Goal: Task Accomplishment & Management: Manage account settings

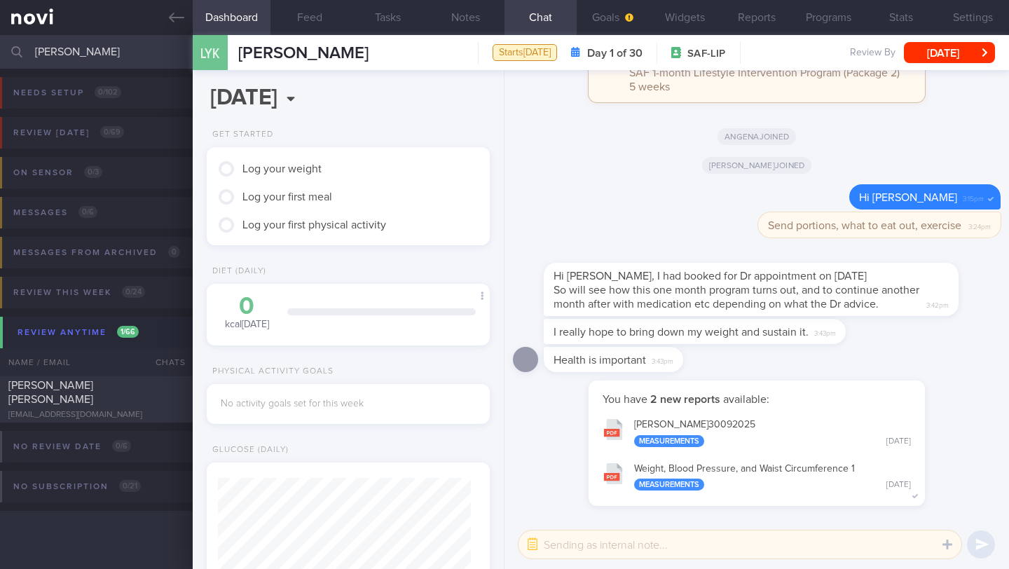
scroll to position [871, 0]
click at [834, 19] on button "Programs" at bounding box center [829, 17] width 72 height 35
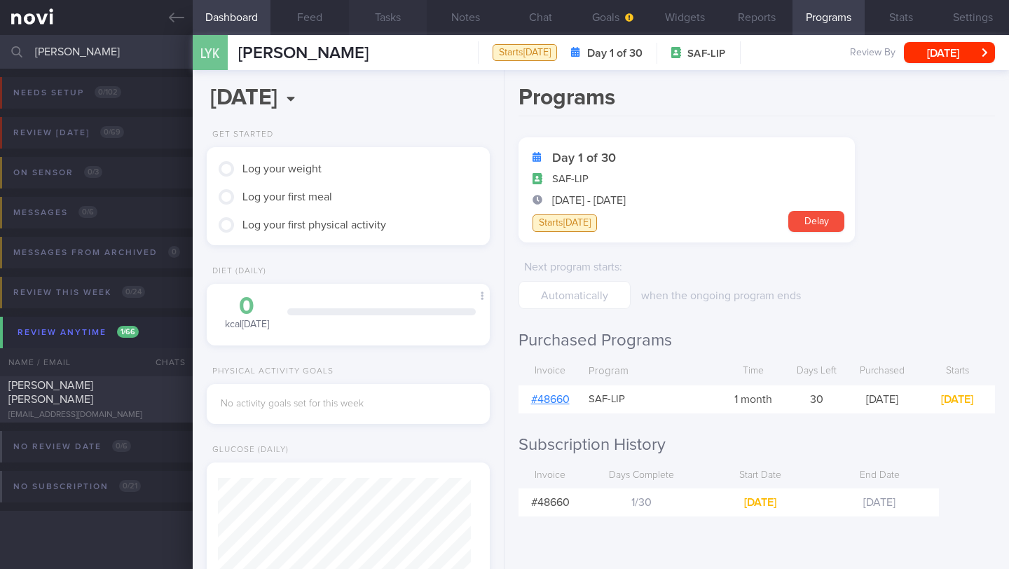
scroll to position [700686, 700562]
click at [527, 20] on button "Chat" at bounding box center [541, 17] width 72 height 35
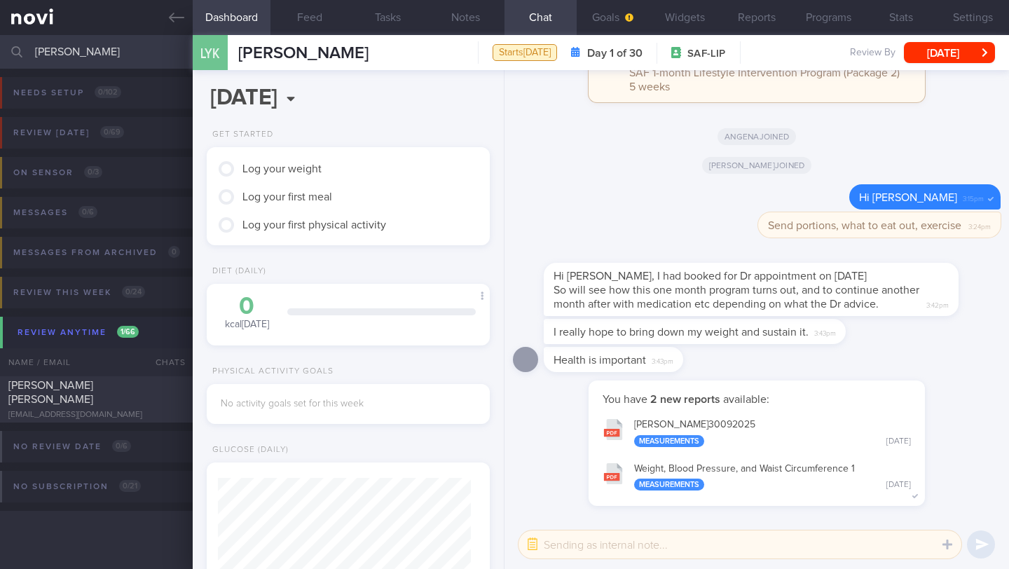
scroll to position [700686, 700562]
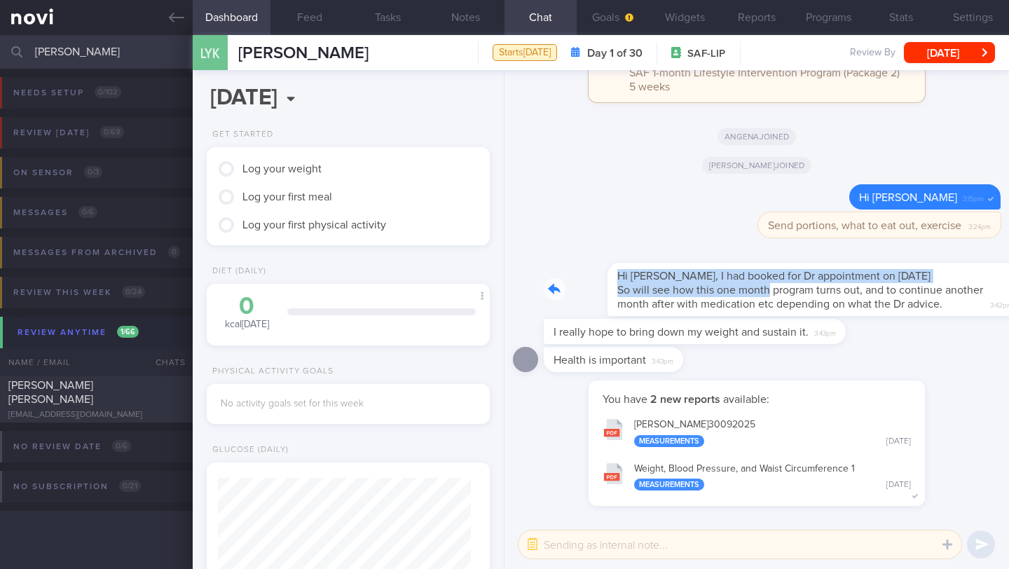
drag, startPoint x: 552, startPoint y: 279, endPoint x: 703, endPoint y: 287, distance: 150.9
click at [703, 287] on div "Hi [PERSON_NAME], I had booked for Dr appointment on [DATE] So will see how thi…" at bounding box center [772, 281] width 457 height 70
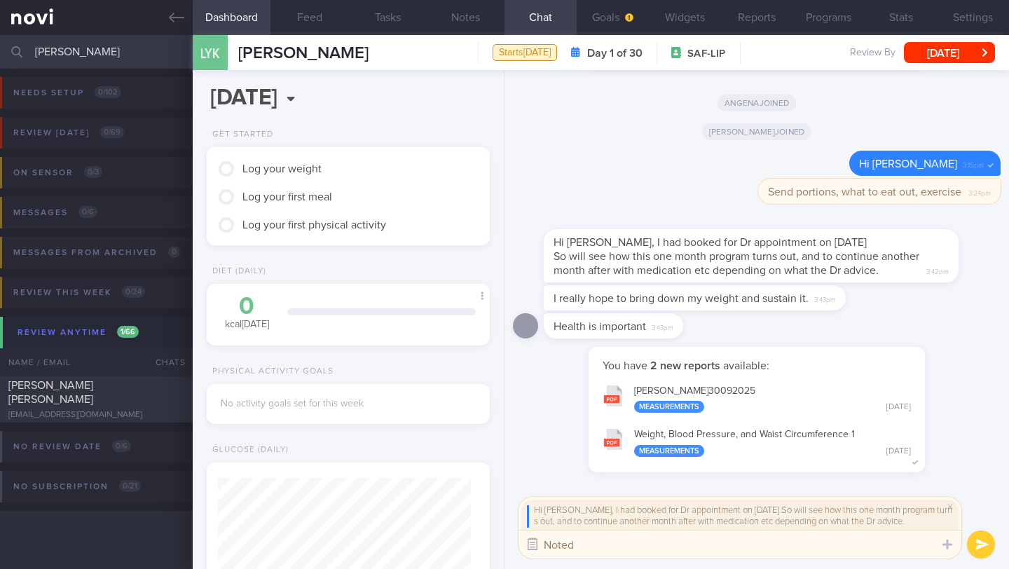
click at [533, 536] on button "button" at bounding box center [532, 544] width 25 height 25
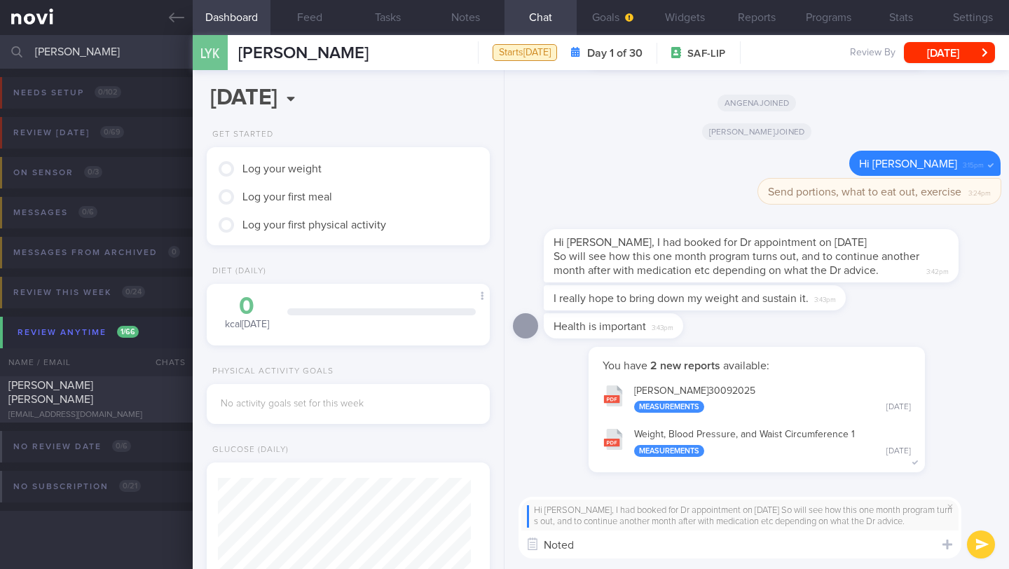
click at [627, 545] on textarea "Noted" at bounding box center [740, 545] width 443 height 28
type textarea "Noted [PERSON_NAME]. The front desk has informed me as well :)"
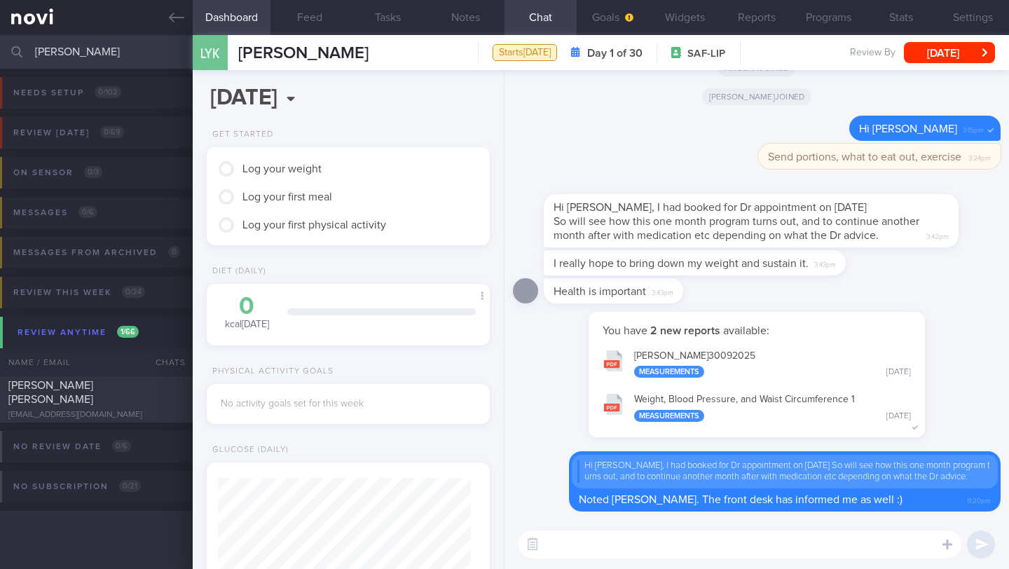
paste textarea "Lo ____, Ip dol s ametcons adipisci elit sed doeiu. Temp inc utla 6 etdol, ma’a…"
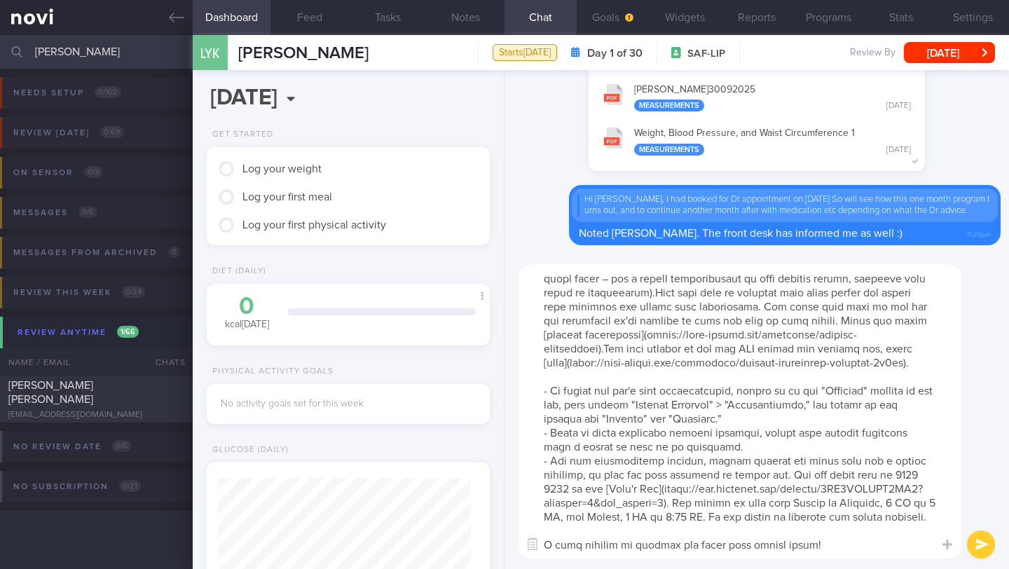
scroll to position [0, 0]
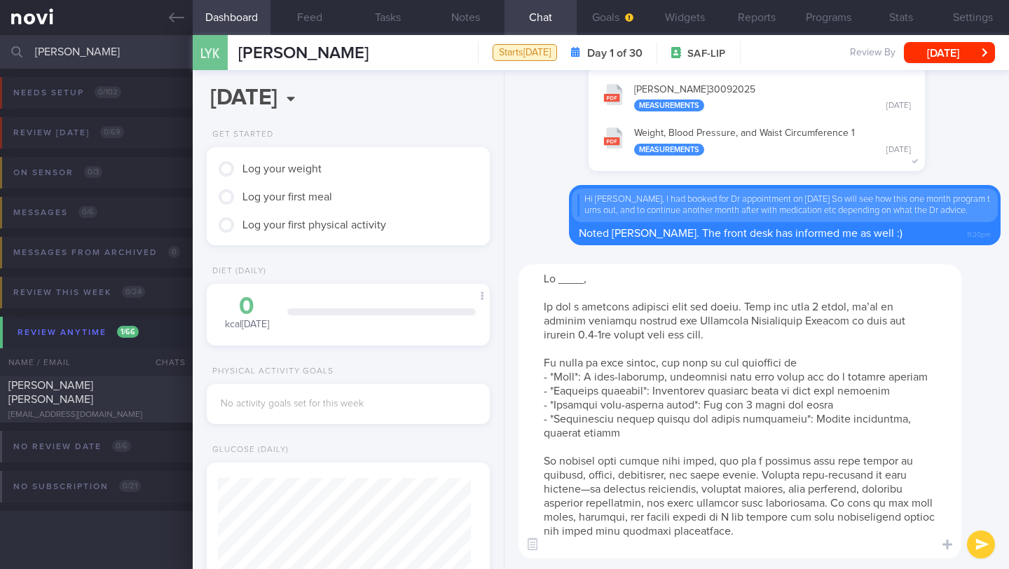
drag, startPoint x: 587, startPoint y: 281, endPoint x: 514, endPoint y: 280, distance: 72.9
click at [514, 280] on div "​ ​" at bounding box center [757, 411] width 505 height 315
drag, startPoint x: 752, startPoint y: 308, endPoint x: 503, endPoint y: 275, distance: 251.0
click at [503, 275] on div "Dashboard Feed Tasks Notes Chat Goals Widgets Reports Programs Stats Settings L…" at bounding box center [601, 302] width 816 height 534
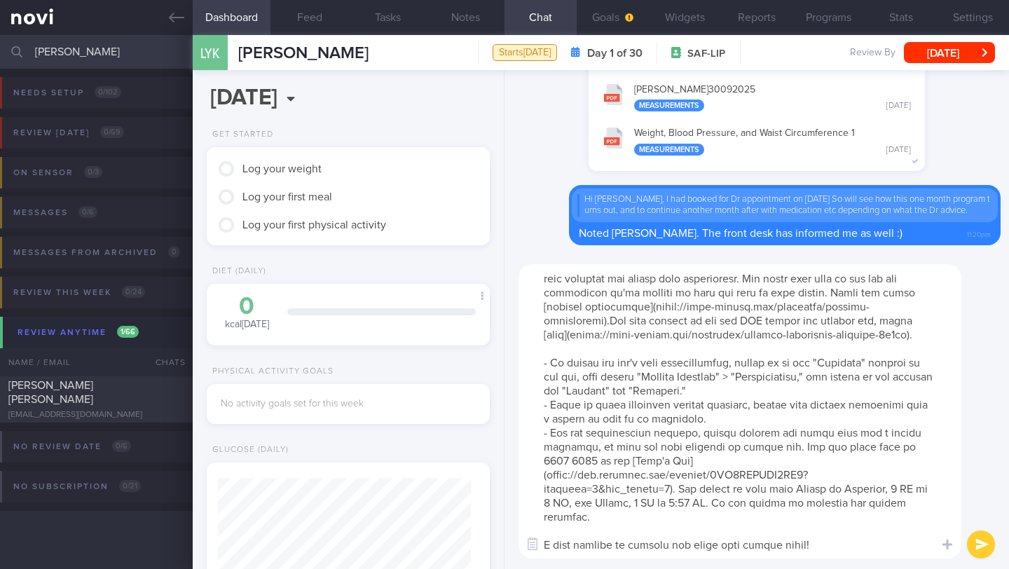
type textarea "Lore ips dolo 2 sitam, co’ad el seddoei temporin utlabor etd Magnaaliq Enimadmi…"
click at [976, 545] on button "submit" at bounding box center [981, 545] width 28 height 28
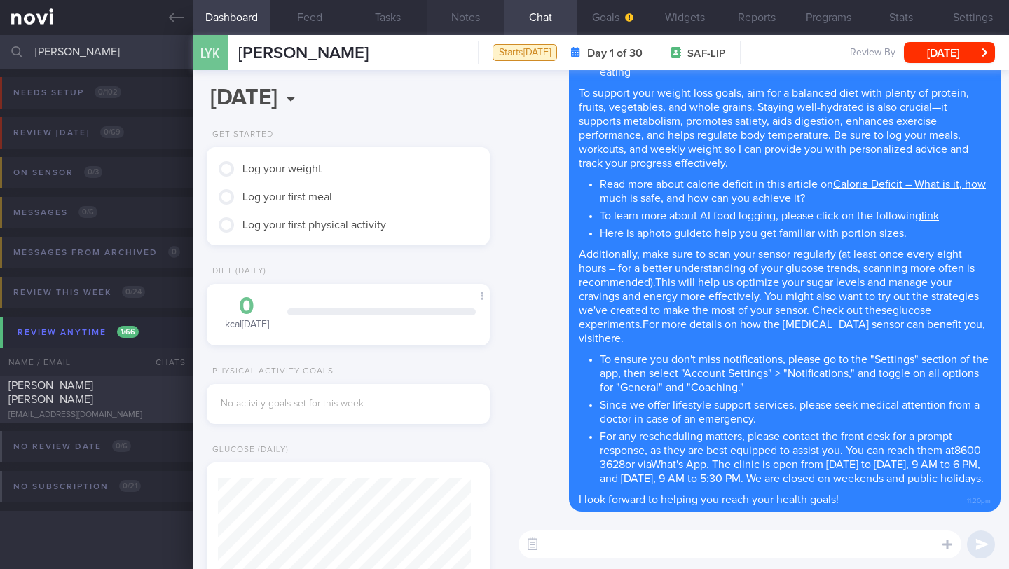
click at [475, 24] on button "Notes" at bounding box center [466, 17] width 78 height 35
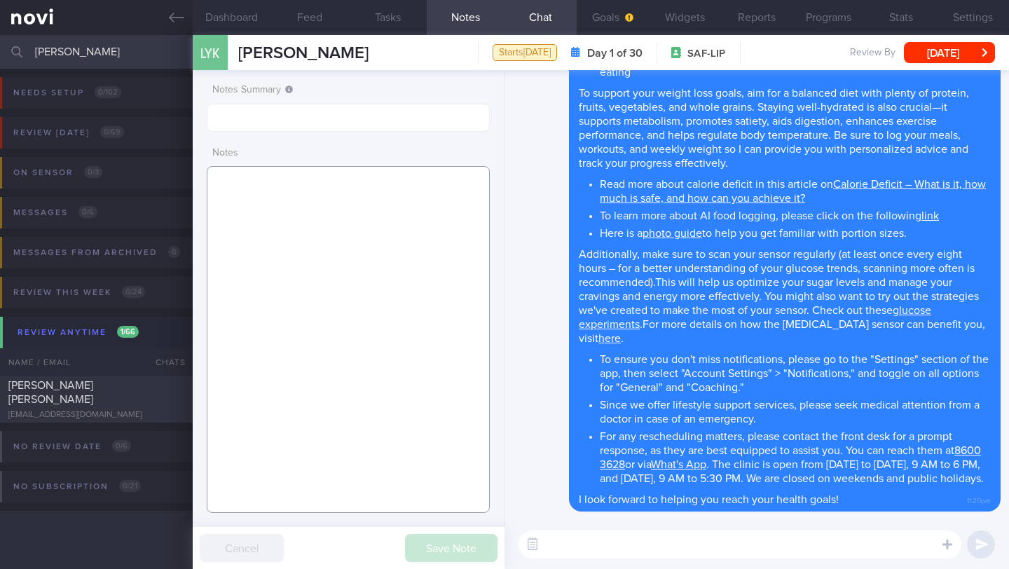
paste textarea "SUPPORT NEEDED: CHALLENGE: Wt Targets: - Pmhx: - Meds: - Social hx: - Diet: - E…"
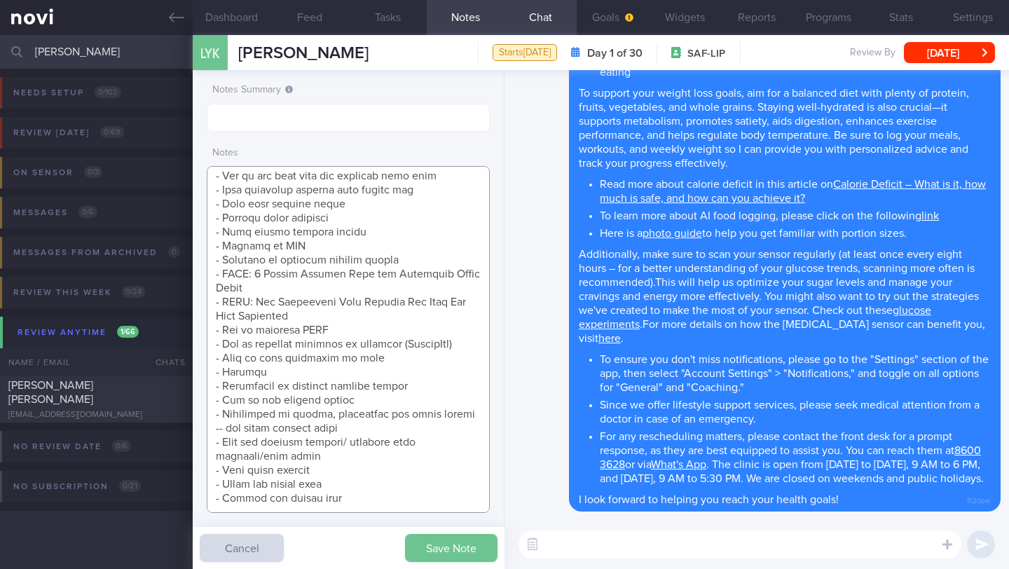
type textarea "SUPPORT NEEDED: CHALLENGE: Wt Targets: - Pmhx: - Meds: - Social hx: - Diet: - E…"
click at [437, 561] on button "Save Note" at bounding box center [451, 548] width 93 height 28
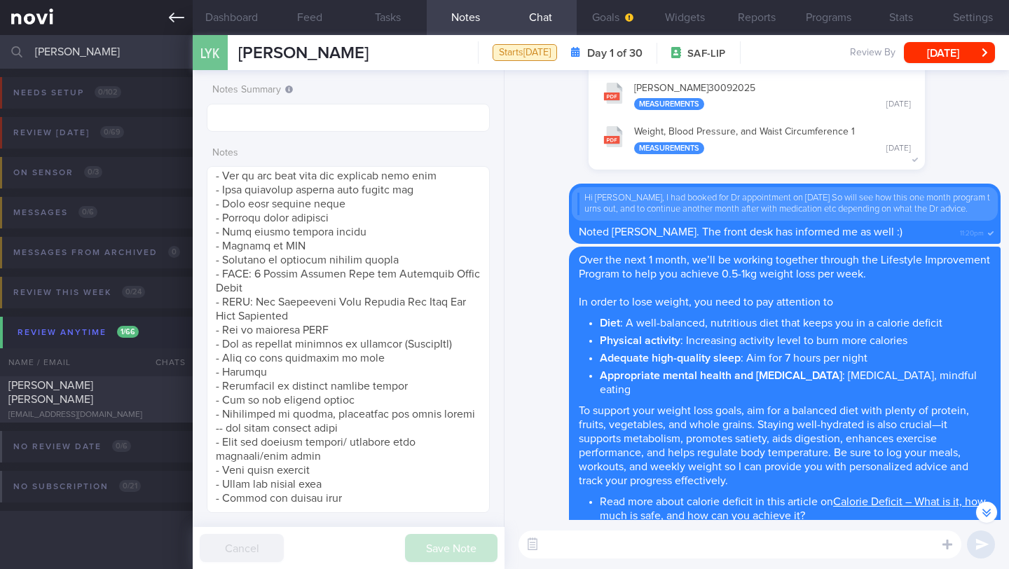
scroll to position [700686, 700562]
click at [599, 15] on button "Goals" at bounding box center [613, 17] width 72 height 35
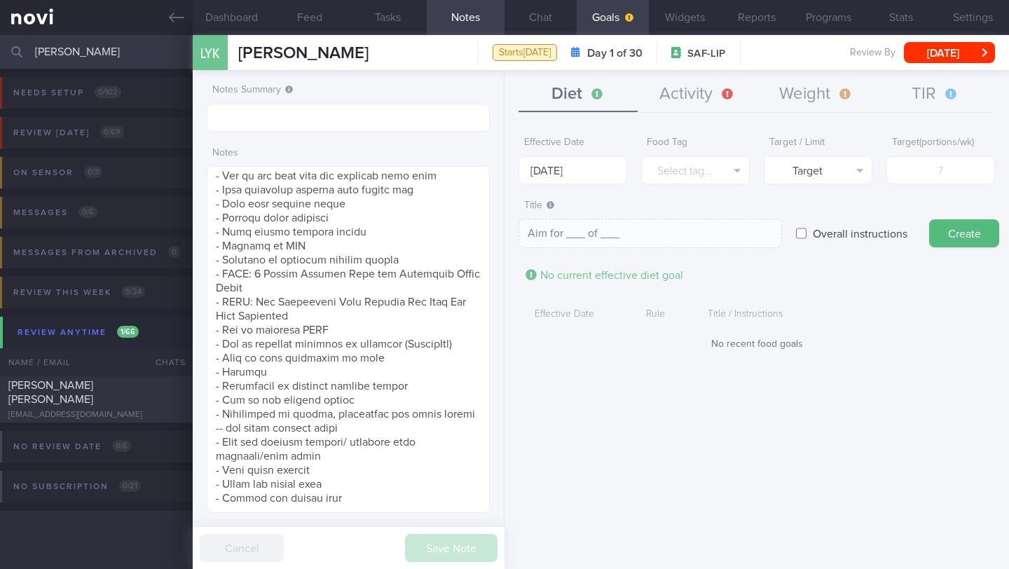
click at [569, 93] on button "Diet" at bounding box center [578, 94] width 119 height 35
click at [558, 167] on input "[DATE]" at bounding box center [573, 170] width 109 height 28
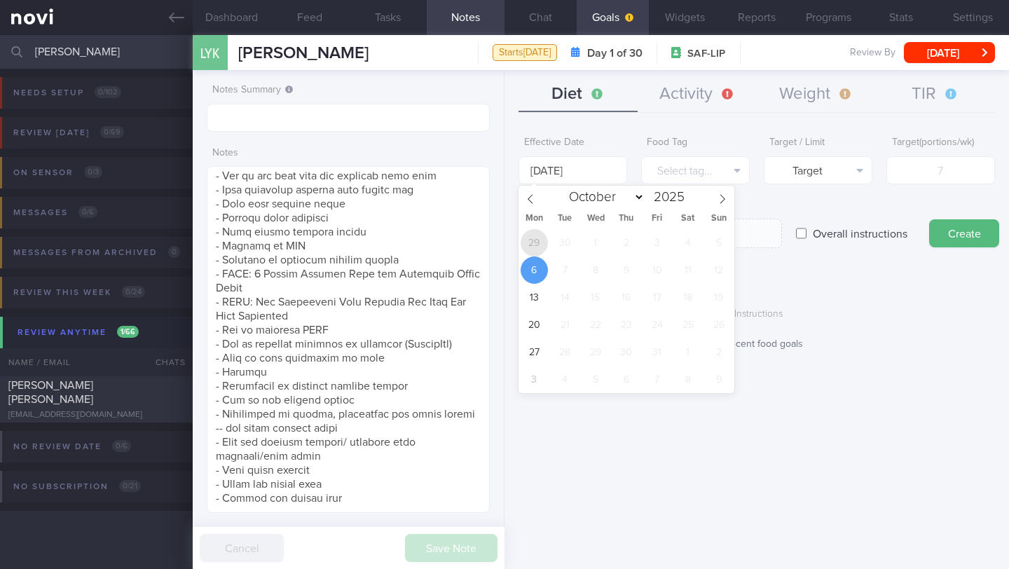
click at [533, 242] on span "29" at bounding box center [534, 242] width 27 height 27
type input "[DATE]"
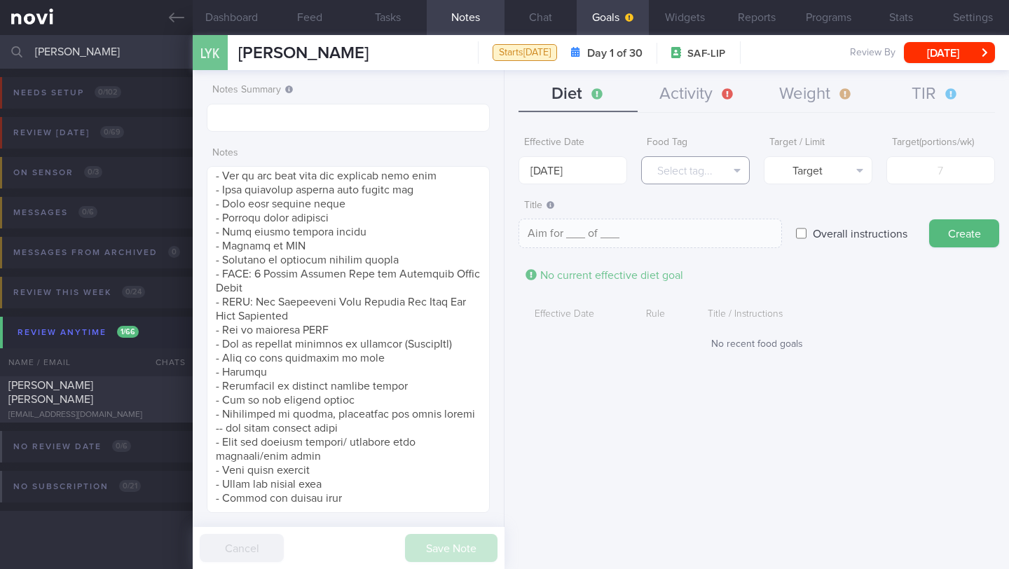
click at [656, 184] on button "Select tag..." at bounding box center [695, 170] width 109 height 28
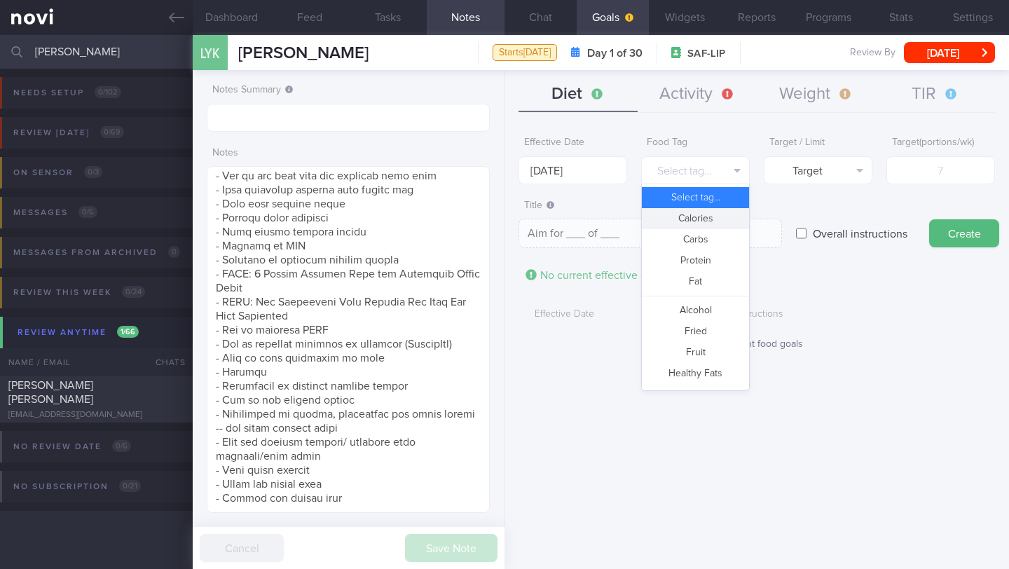
click at [678, 219] on button "Calories" at bounding box center [695, 218] width 107 height 21
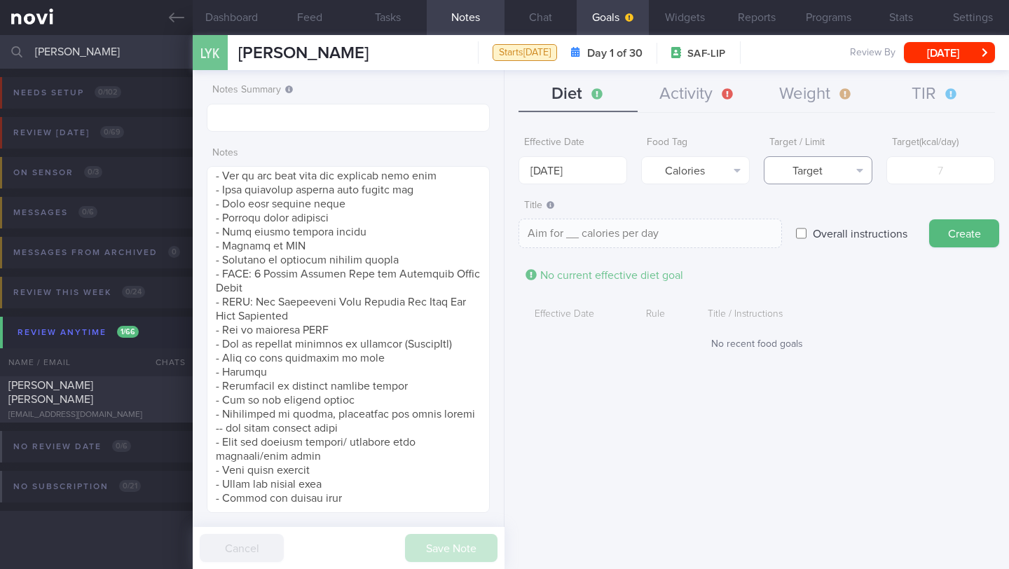
click at [826, 174] on button "Target" at bounding box center [818, 170] width 109 height 28
click at [820, 215] on button "Limit" at bounding box center [818, 218] width 107 height 21
type textarea "Keep to __ calories per day"
click at [916, 171] on input "number" at bounding box center [941, 170] width 109 height 28
type input "1"
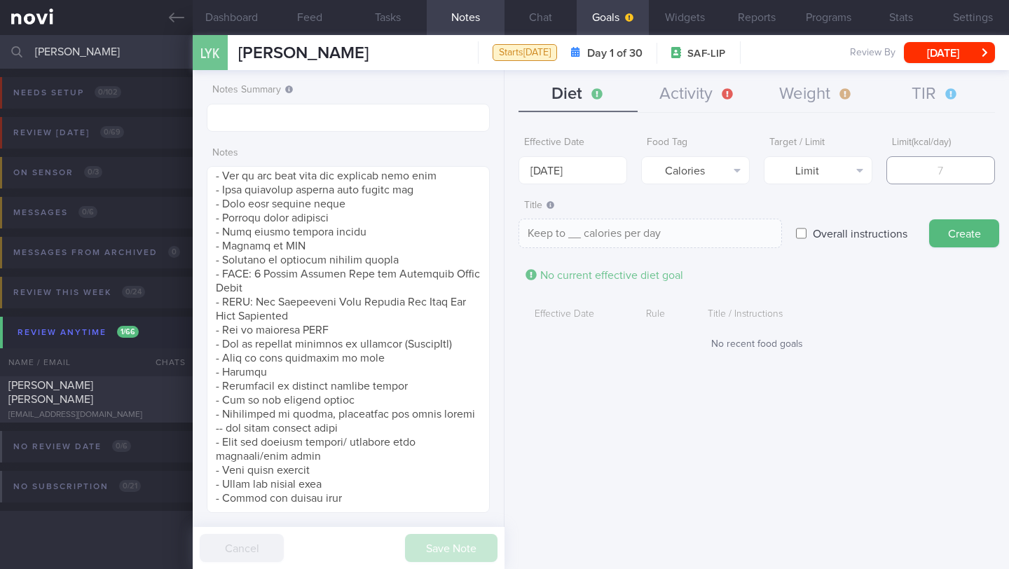
type textarea "Keep to 1 calories per day"
type input "17"
type textarea "Keep to 17 calories per day"
type input "170"
type textarea "Keep to 170 calories per day"
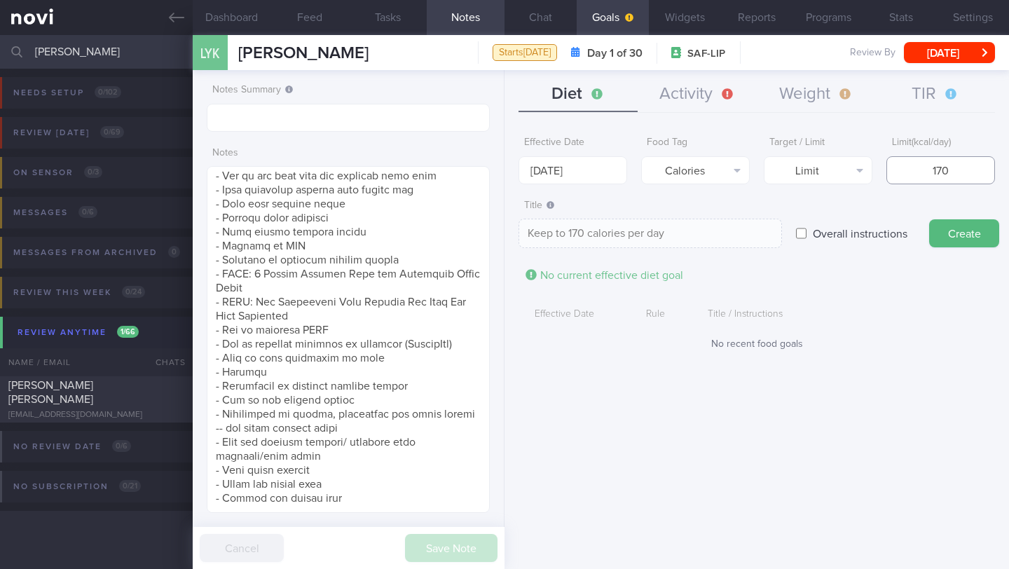
type input "1700"
type textarea "Keep to 1700 calories per day"
type input "1700"
click at [981, 241] on button "Create" at bounding box center [964, 233] width 70 height 28
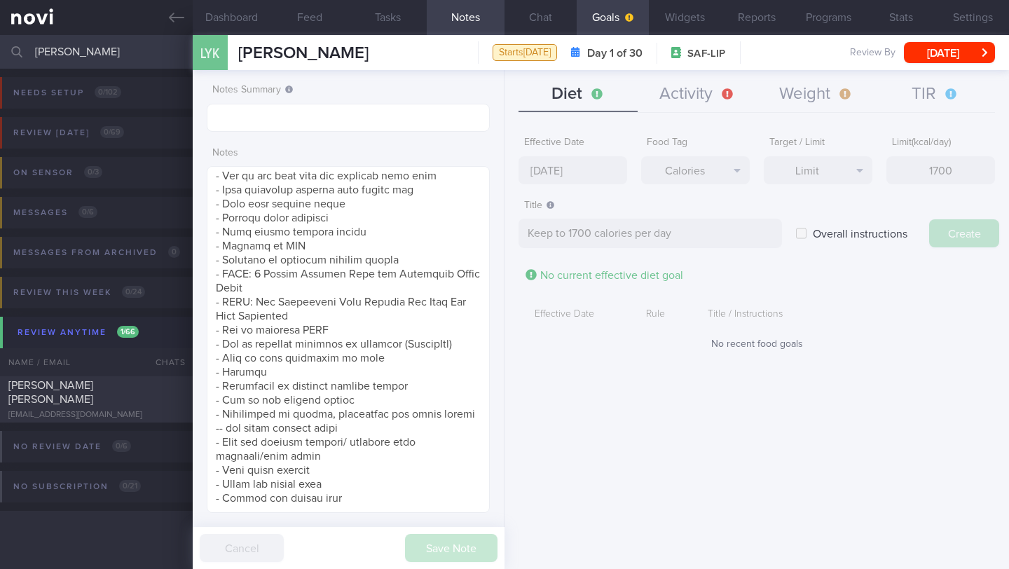
type input "[DATE]"
type textarea "Aim for ___ of ___"
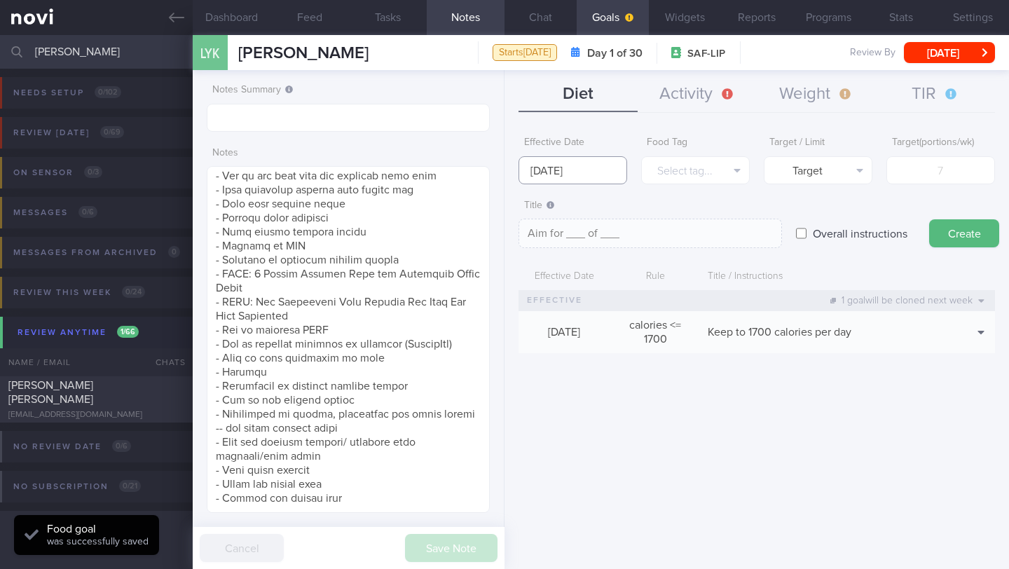
click at [594, 173] on input "[DATE]" at bounding box center [573, 170] width 109 height 28
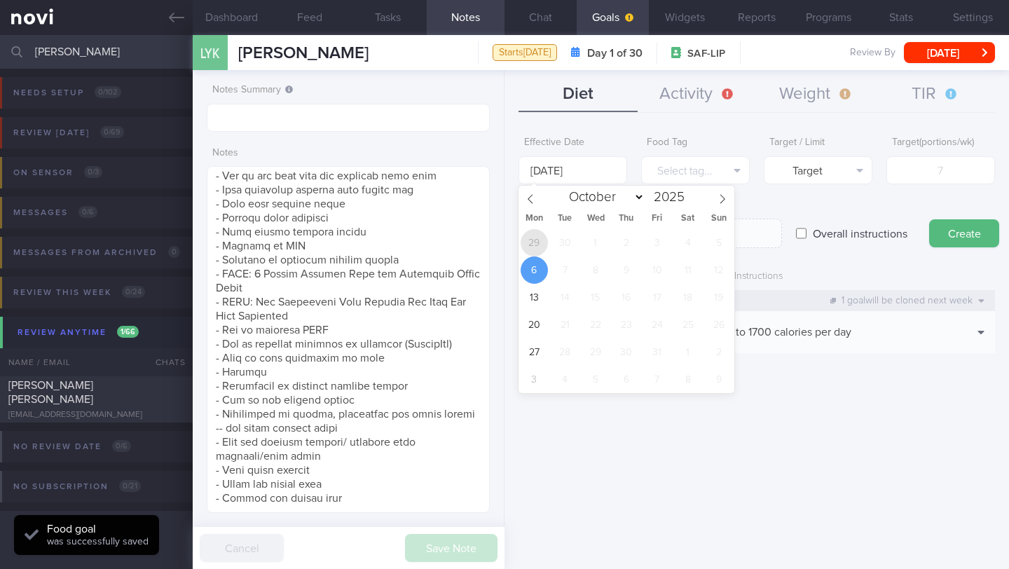
click at [533, 250] on span "29" at bounding box center [534, 242] width 27 height 27
type input "[DATE]"
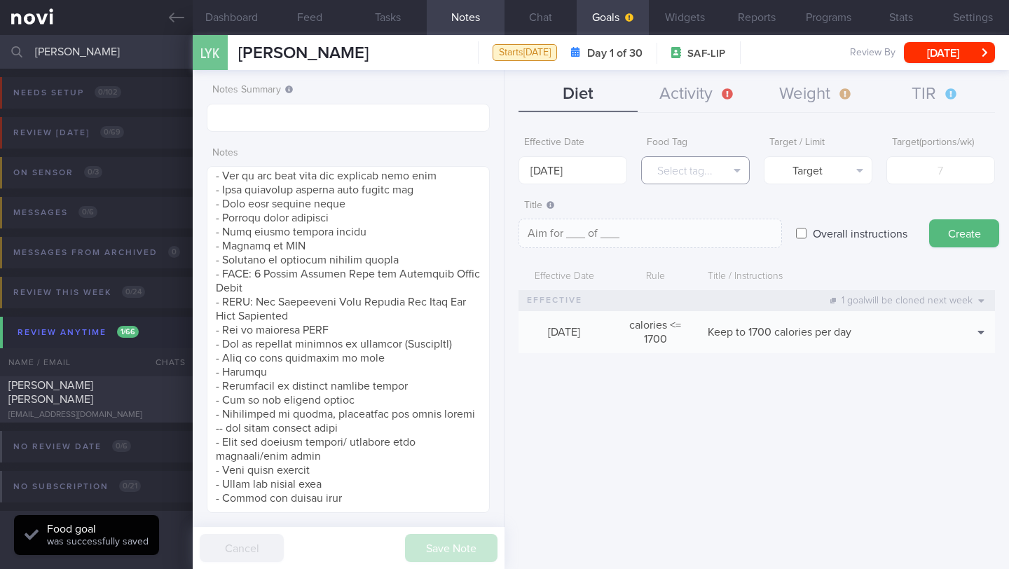
click at [692, 174] on button "Select tag..." at bounding box center [695, 170] width 109 height 28
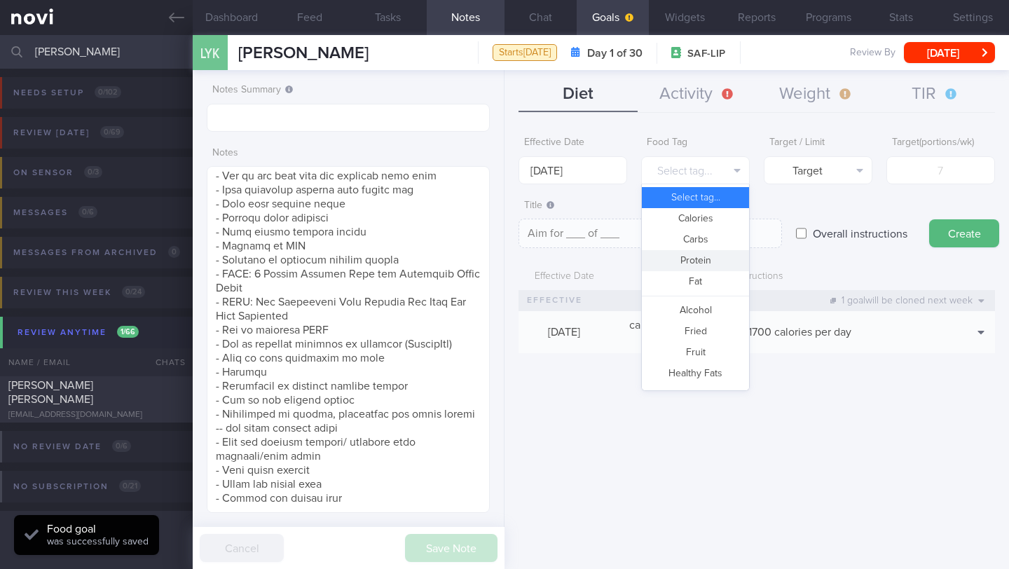
click at [703, 260] on button "Protein" at bounding box center [695, 260] width 107 height 21
type textarea "Aim for __g of protein per day"
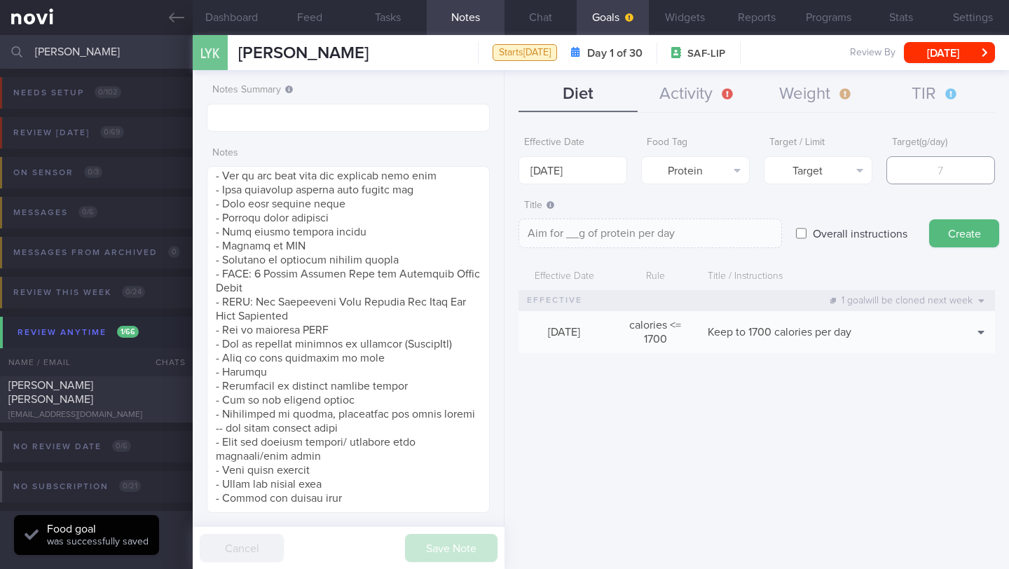
click at [943, 173] on input "number" at bounding box center [941, 170] width 109 height 28
type input "9"
type textarea "Aim for 9g of protein per day"
type input "96"
type textarea "Aim for 96g of protein per day"
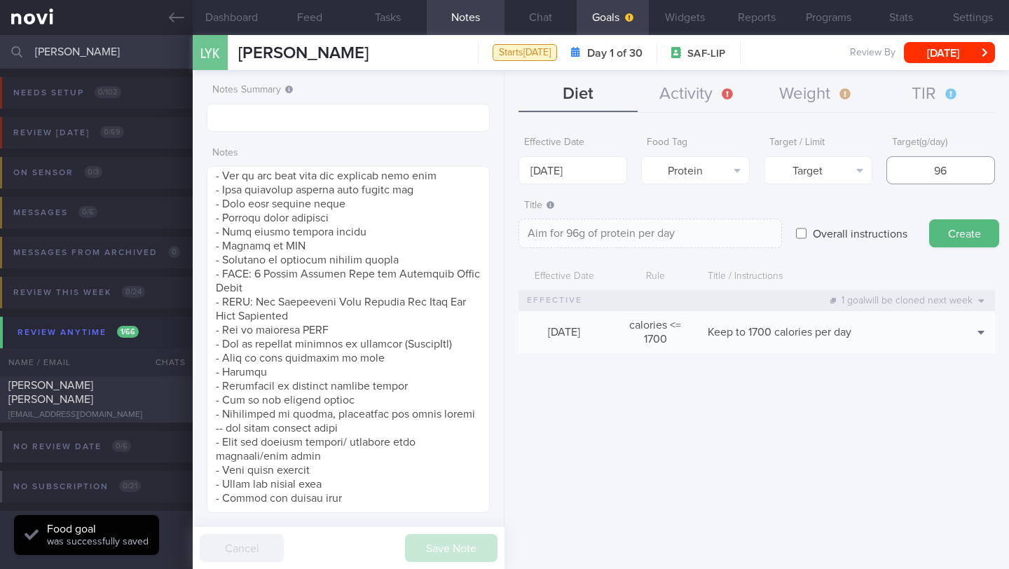
type input "9"
type textarea "Aim for 9g of protein per day"
type input "95"
type textarea "Aim for 95g of protein per day"
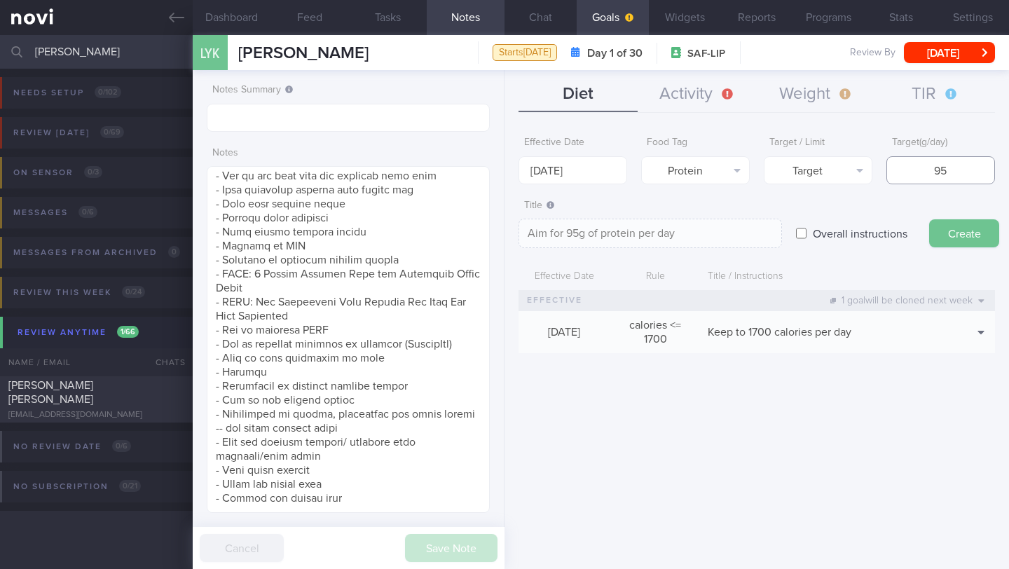
type input "95"
click at [980, 229] on button "Create" at bounding box center [964, 233] width 70 height 28
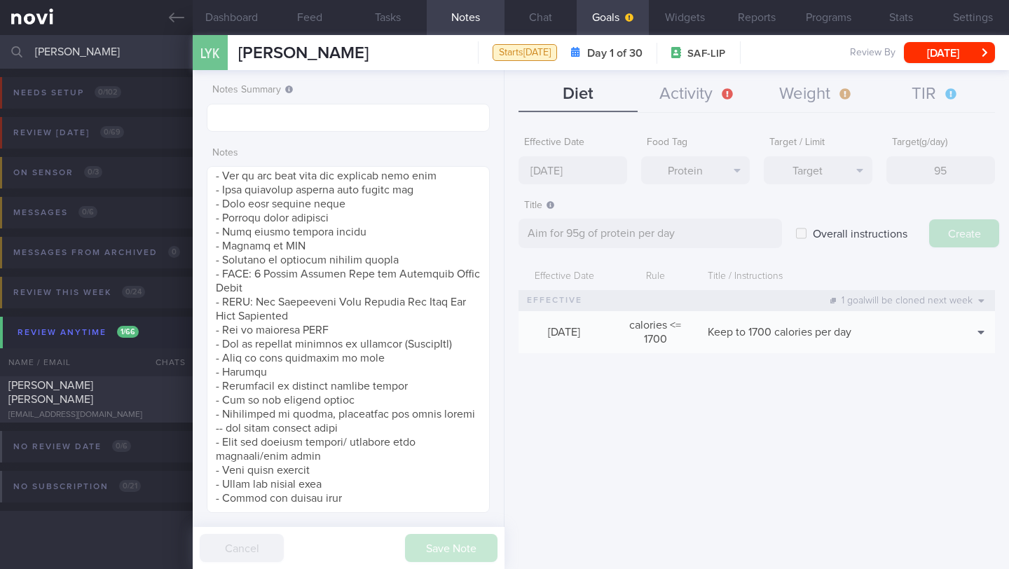
type input "[DATE]"
type textarea "Aim for ___ of ___"
select select "9"
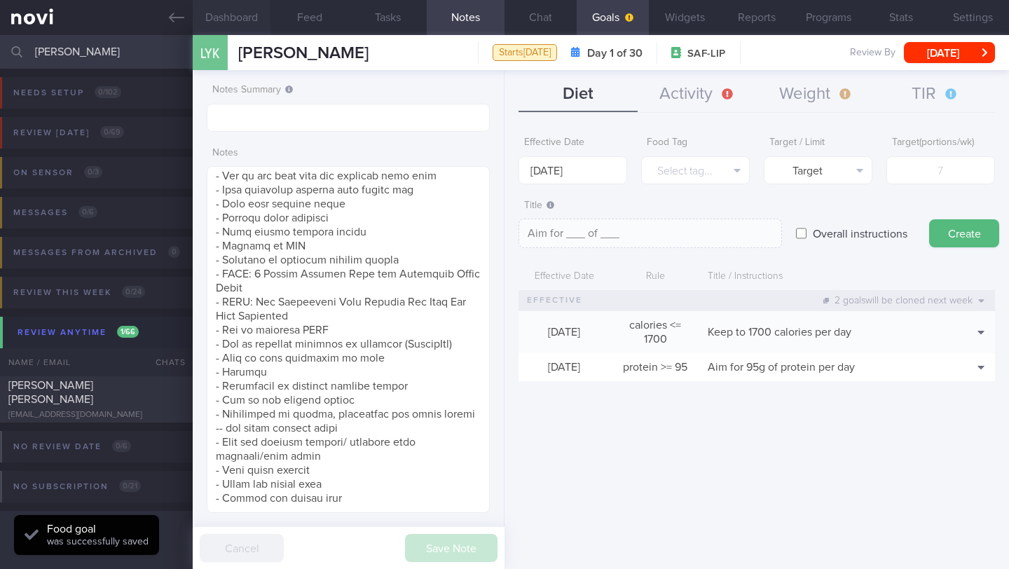
click at [238, 15] on button "Dashboard" at bounding box center [232, 17] width 78 height 35
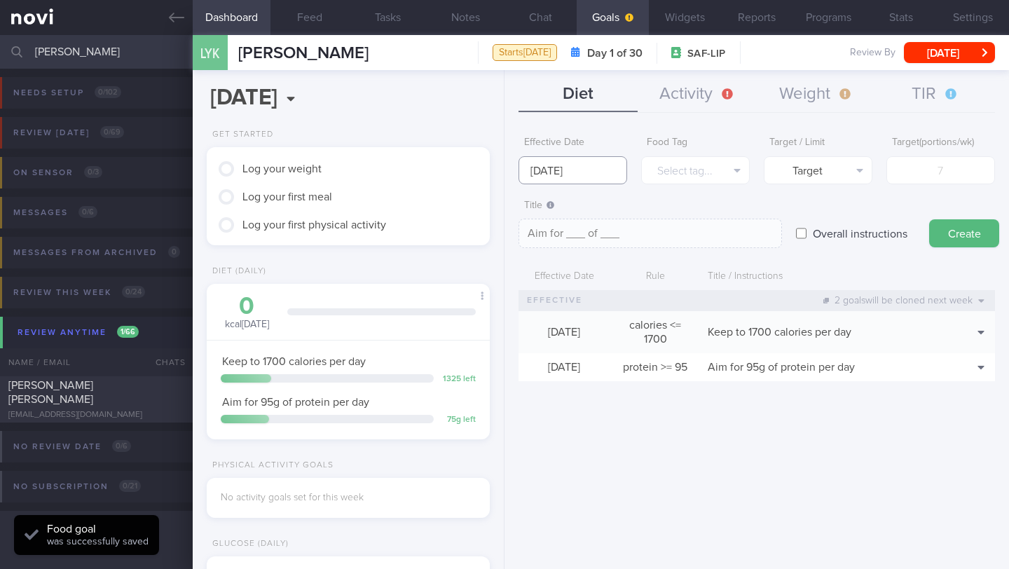
click at [569, 167] on input "[DATE]" at bounding box center [573, 170] width 109 height 28
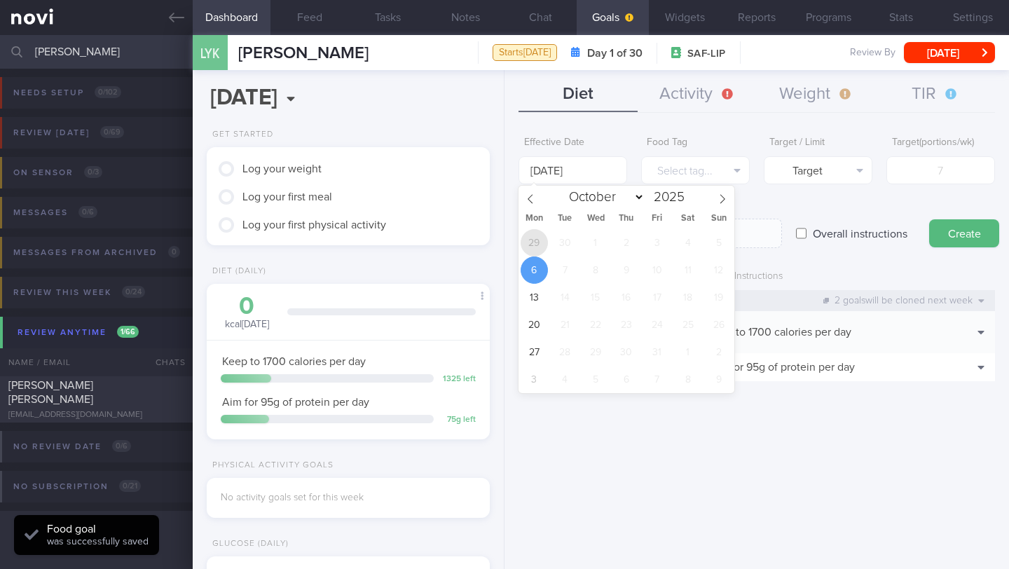
click at [531, 252] on span "29" at bounding box center [534, 242] width 27 height 27
type input "[DATE]"
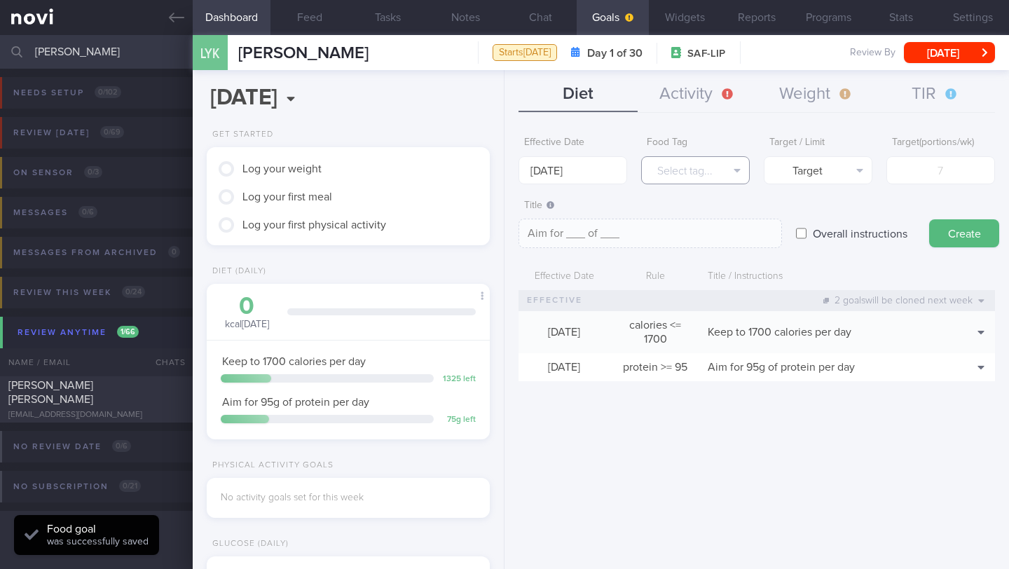
click at [710, 176] on button "Select tag..." at bounding box center [695, 170] width 109 height 28
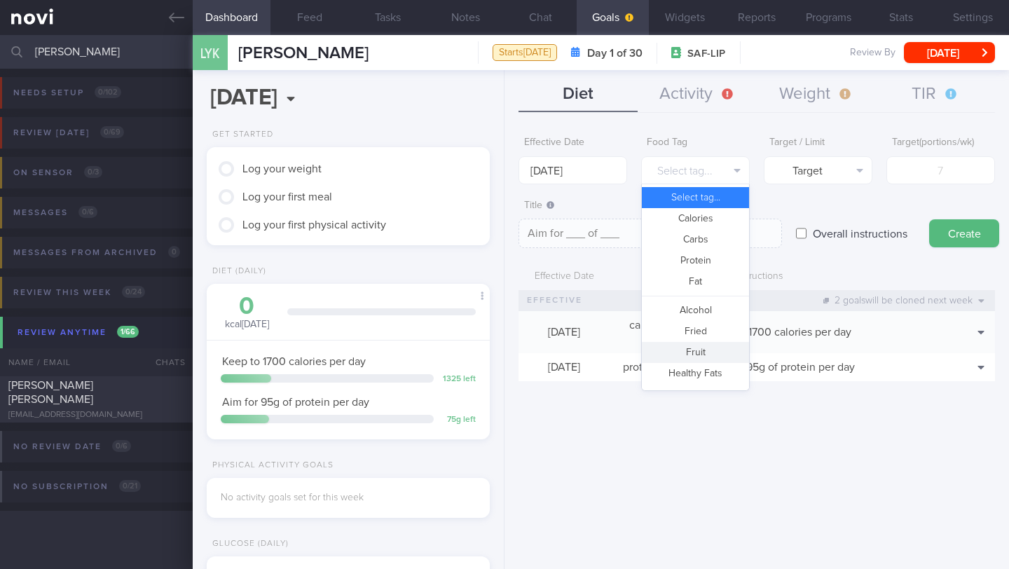
click at [702, 348] on button "Fruit" at bounding box center [695, 352] width 107 height 21
type textarea "Aim for __ portions of fruits per week"
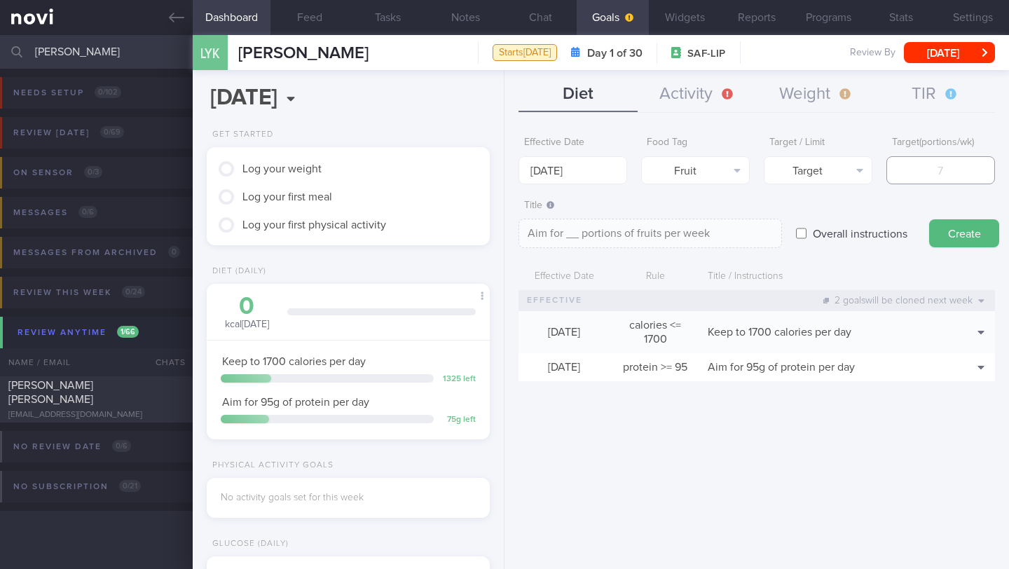
click at [903, 167] on input "number" at bounding box center [941, 170] width 109 height 28
type input "1"
type textarea "Aim for 1 portions of fruits per week"
type input "134"
type textarea "Aim for 134 portions of fruits per week"
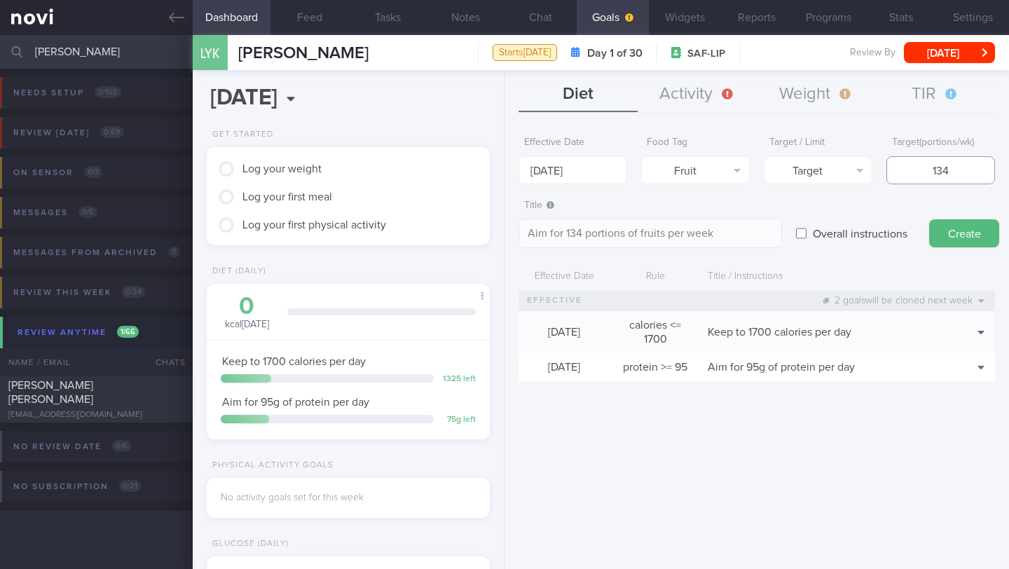
type input "13"
type textarea "Aim for 13 portions of fruits per week"
type input "1"
type textarea "Aim for 1 portions of fruits per week"
type input "14"
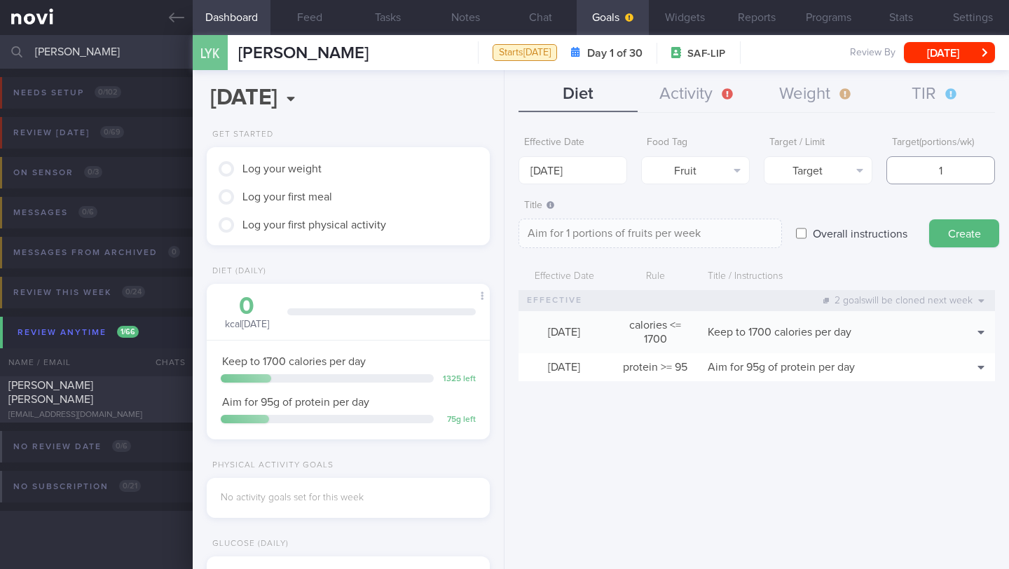
type textarea "Aim for 14 portions of fruits per week"
type input "14"
click at [747, 222] on textarea "Aim for 14 portions of fruits per week" at bounding box center [651, 233] width 264 height 29
click at [746, 232] on textarea "Aim for 14 portions of fruits per week" at bounding box center [651, 233] width 264 height 29
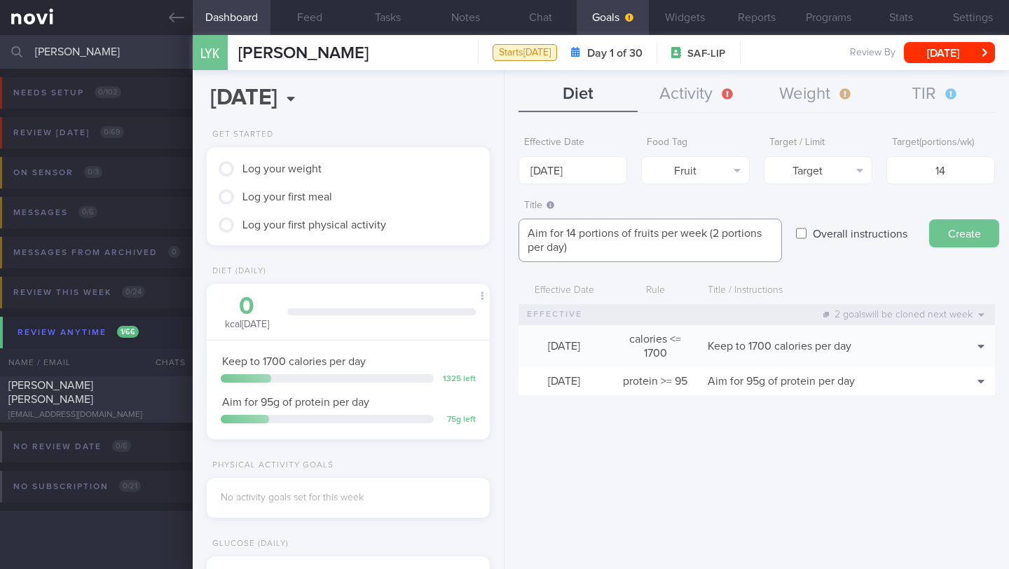
type textarea "Aim for 14 portions of fruits per week (2 portions per day)"
click at [960, 236] on button "Create" at bounding box center [964, 233] width 70 height 28
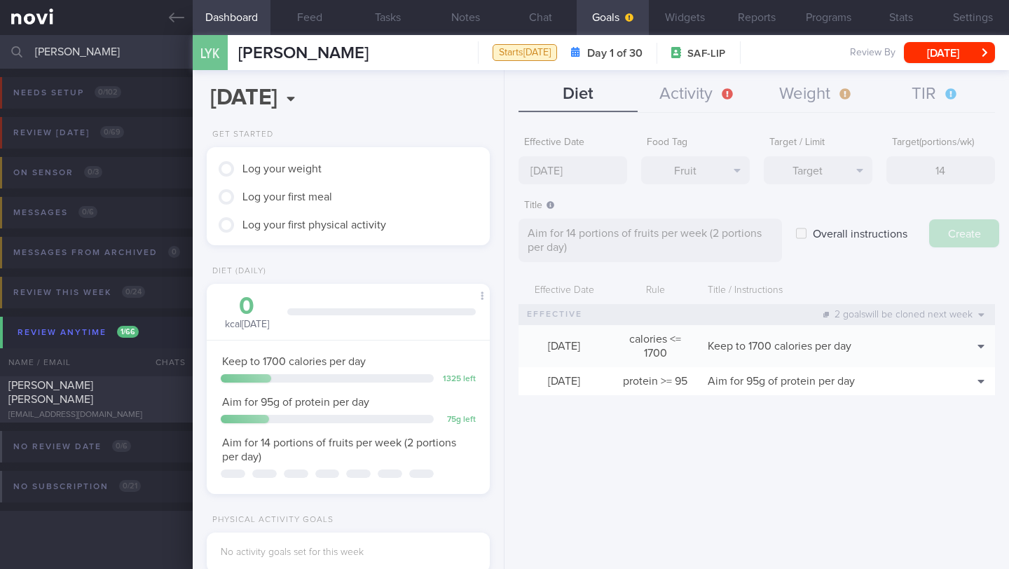
type input "[DATE]"
type textarea "Aim for ___ of ___"
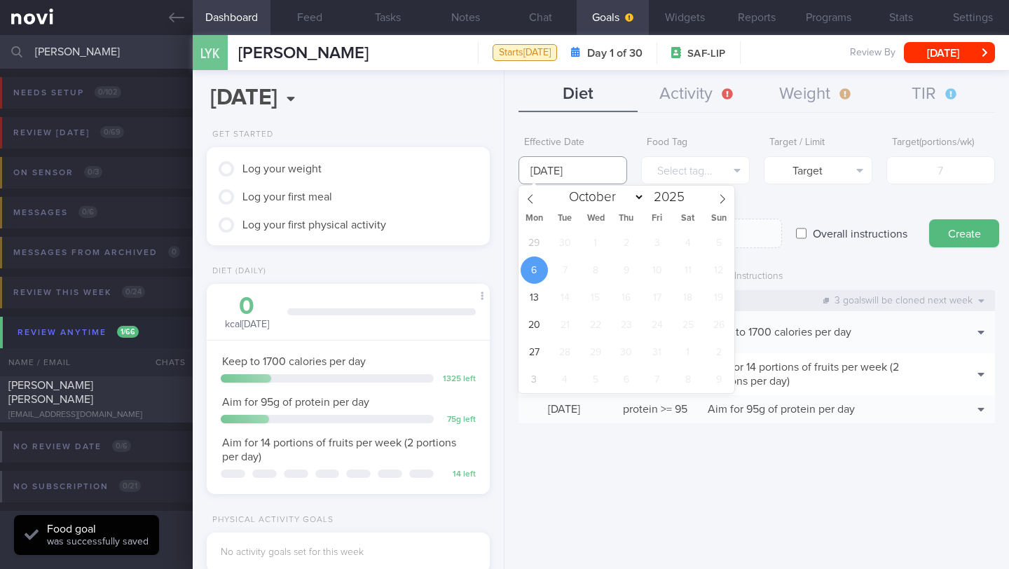
click at [559, 167] on input "[DATE]" at bounding box center [573, 170] width 109 height 28
click at [537, 245] on span "29" at bounding box center [534, 242] width 27 height 27
type input "[DATE]"
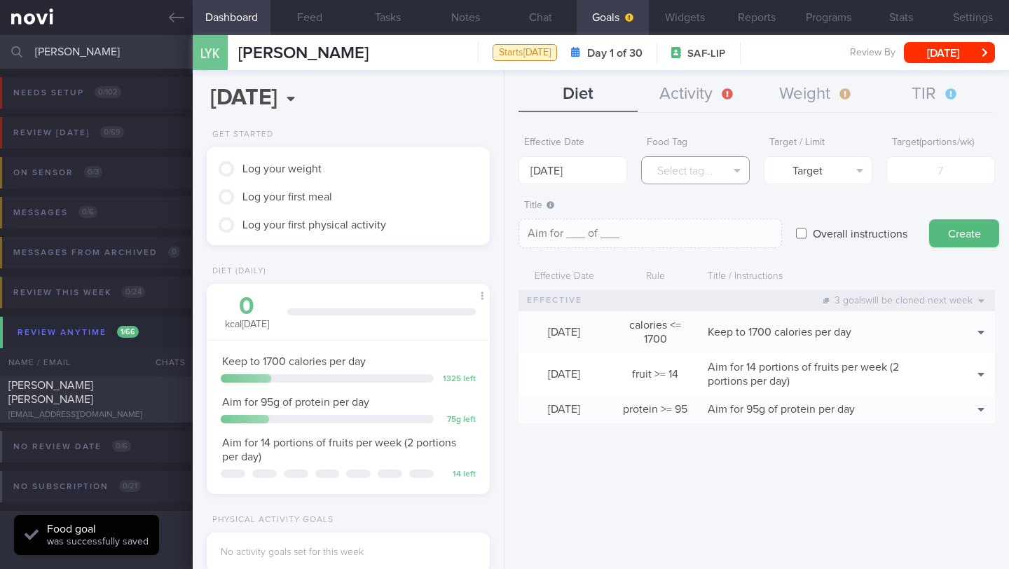
click at [676, 174] on button "Select tag..." at bounding box center [695, 170] width 109 height 28
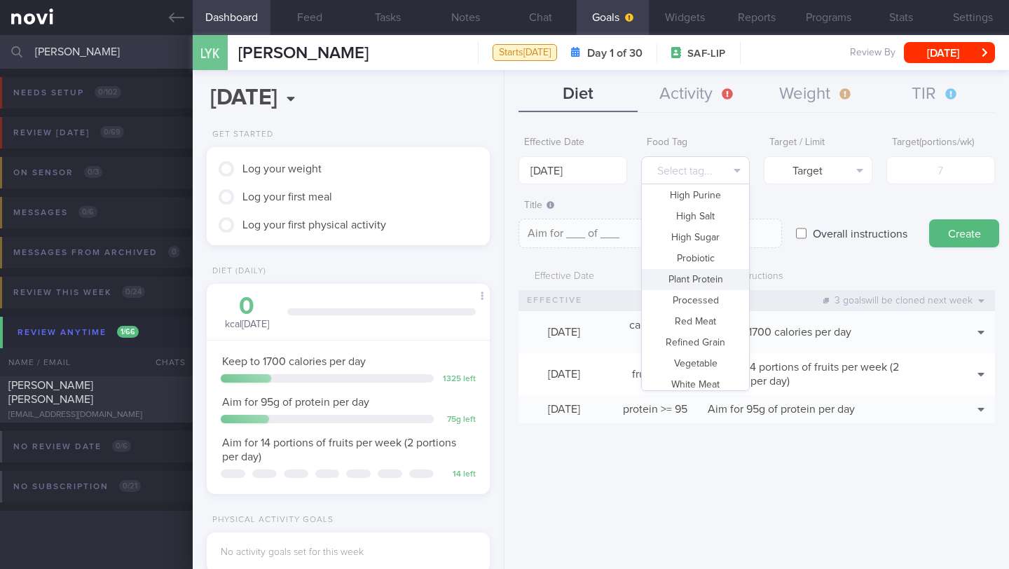
scroll to position [417, 0]
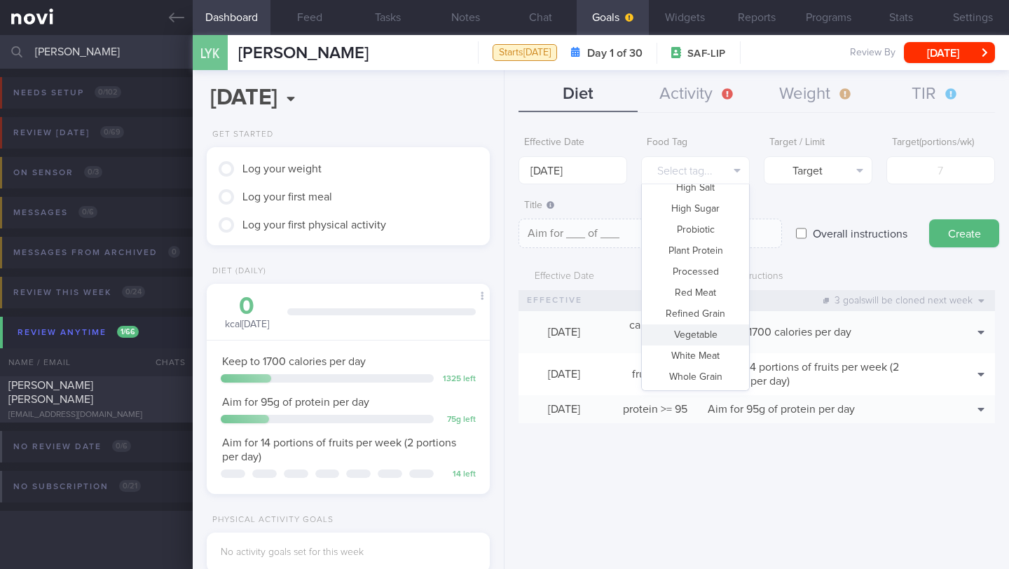
click at [711, 334] on button "Vegetable" at bounding box center [695, 334] width 107 height 21
type textarea "Aim for __ portions of vegetables per week"
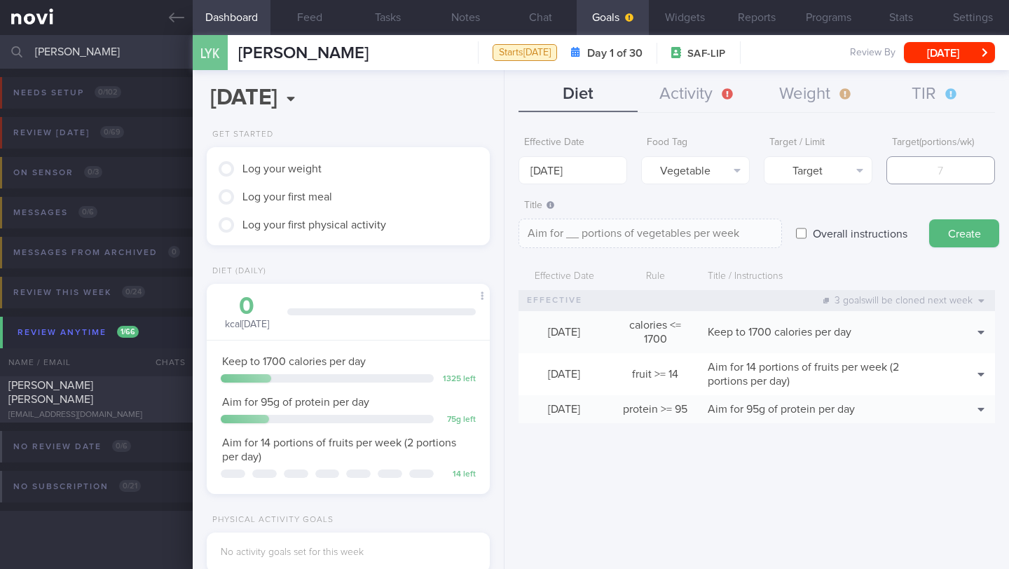
click at [928, 172] on input "number" at bounding box center [941, 170] width 109 height 28
type input "1"
type textarea "Aim for 1 portions of vegetables per week"
type input "14"
type textarea "Aim for 14 portions of vegetables per week"
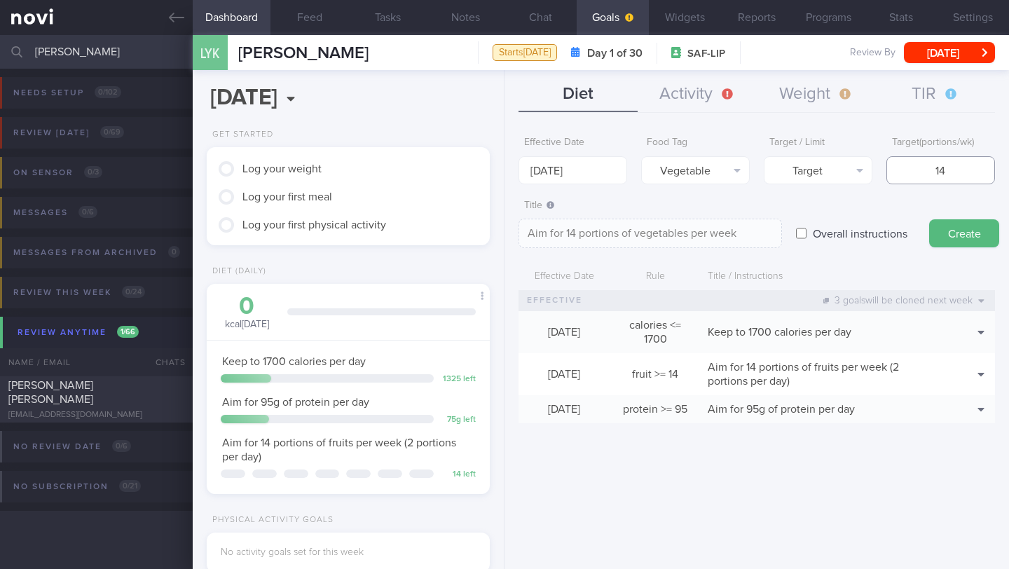
type input "14"
click at [566, 233] on textarea "Aim for 14 portions of vegetables per week" at bounding box center [651, 233] width 264 height 29
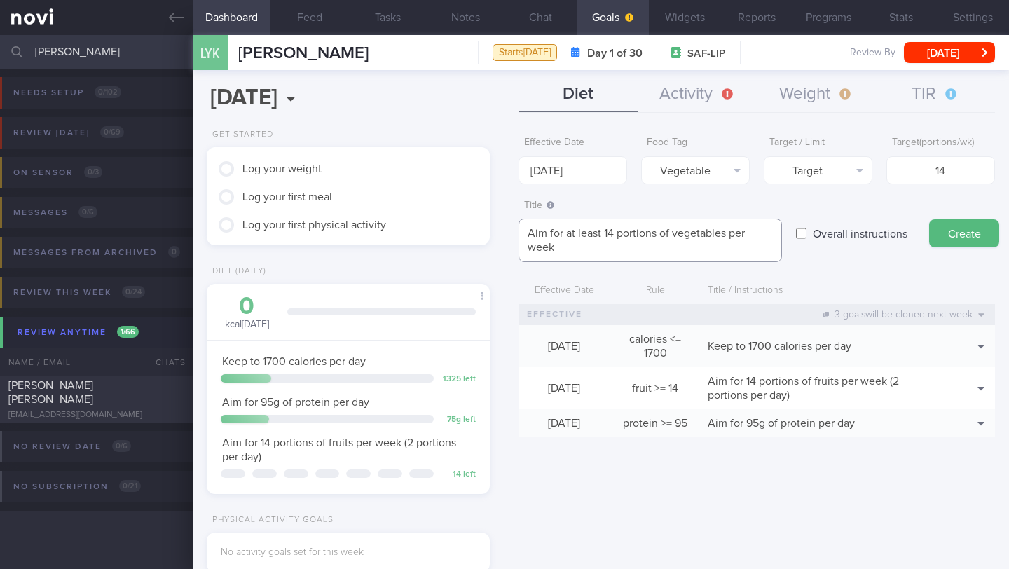
click at [674, 233] on textarea "Aim for at least 14 portions of vegetables per week" at bounding box center [651, 240] width 264 height 43
click at [666, 252] on textarea "Aim for at least 14 portions of non-starchy vegetables per week" at bounding box center [651, 240] width 264 height 43
type textarea "Aim for at least 14 portions of non-starchy vegetables per week (2 portions per…"
click at [936, 236] on button "Create" at bounding box center [964, 233] width 70 height 28
type input "[DATE]"
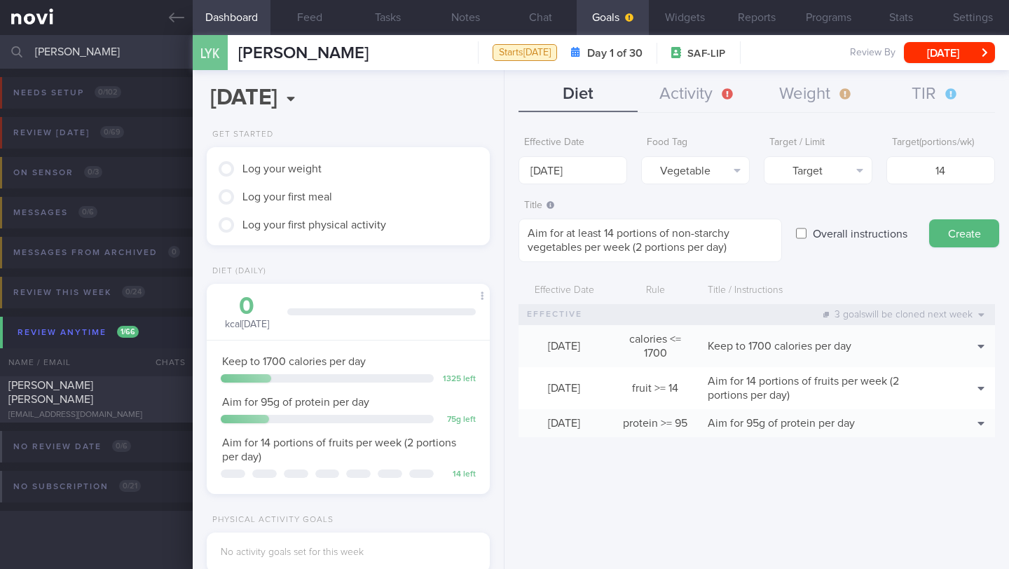
type textarea "Aim for ___ of ___"
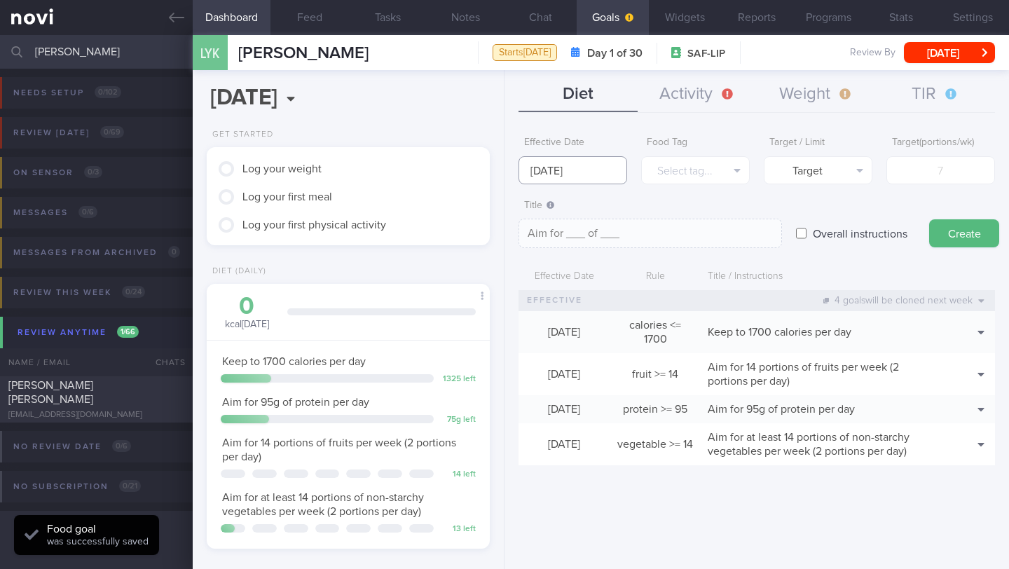
click at [581, 165] on input "[DATE]" at bounding box center [573, 170] width 109 height 28
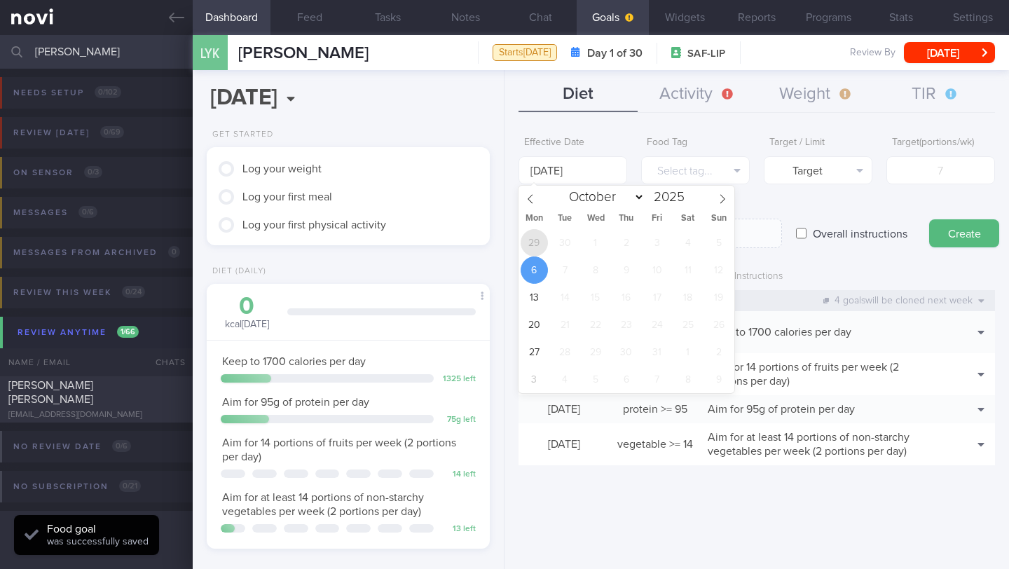
click at [540, 239] on span "29" at bounding box center [534, 242] width 27 height 27
type input "[DATE]"
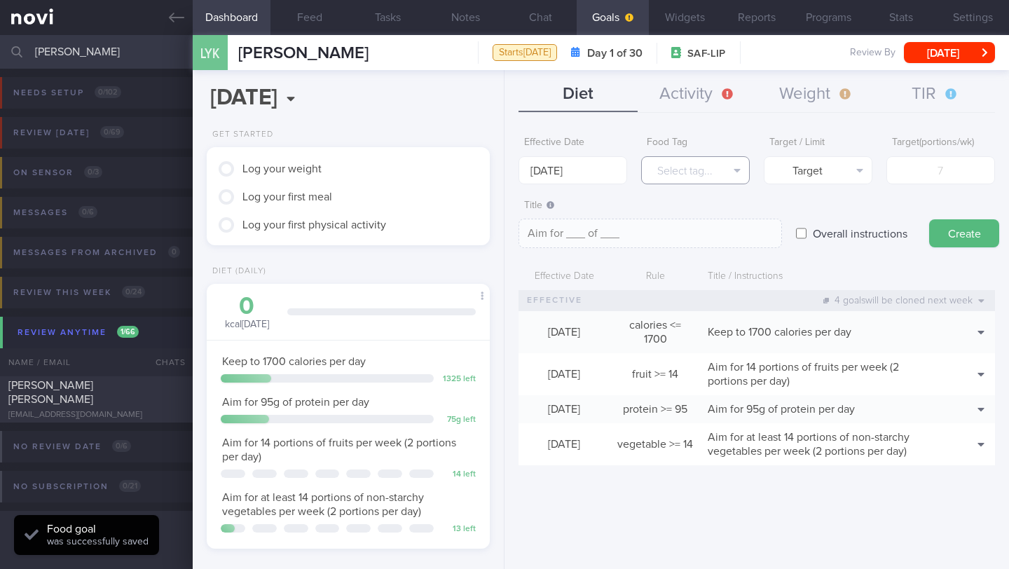
click at [687, 175] on button "Select tag..." at bounding box center [695, 170] width 109 height 28
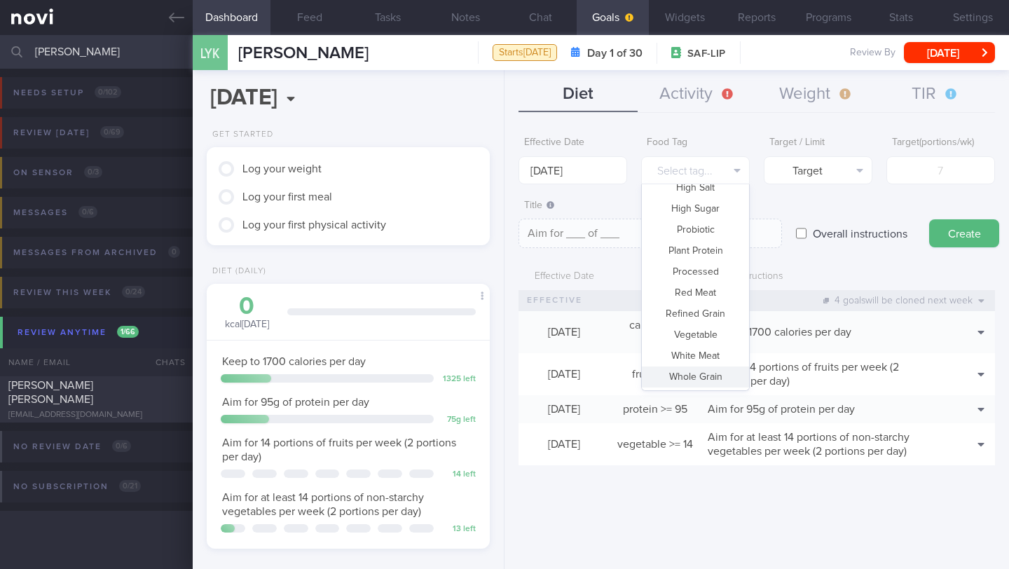
click at [695, 371] on button "Whole Grain" at bounding box center [695, 377] width 107 height 21
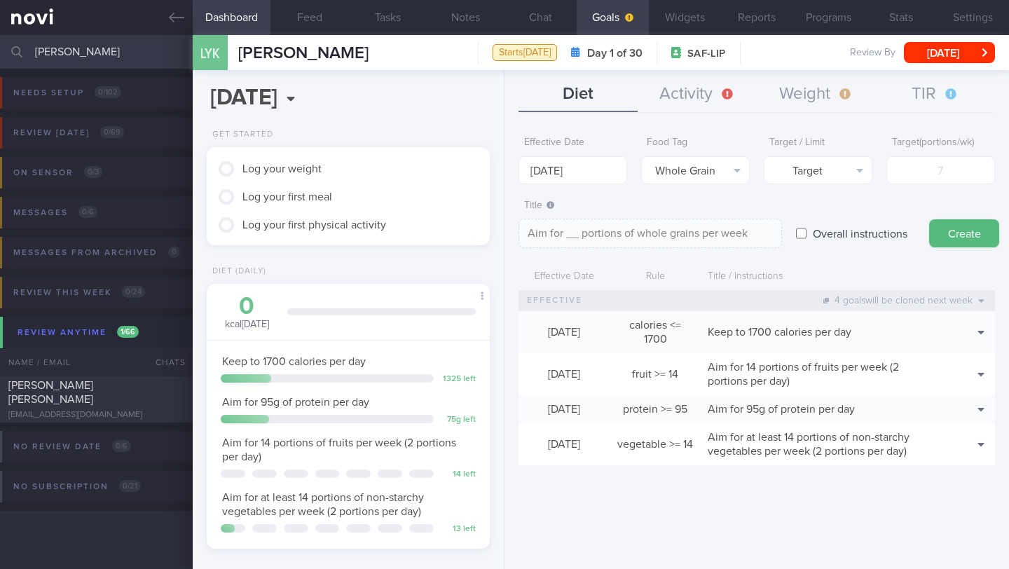
click at [418, 440] on span "Aim for 14 portions of fruits per week (2 portions per day)" at bounding box center [339, 449] width 234 height 25
click at [966, 411] on button "Delete" at bounding box center [957, 416] width 68 height 21
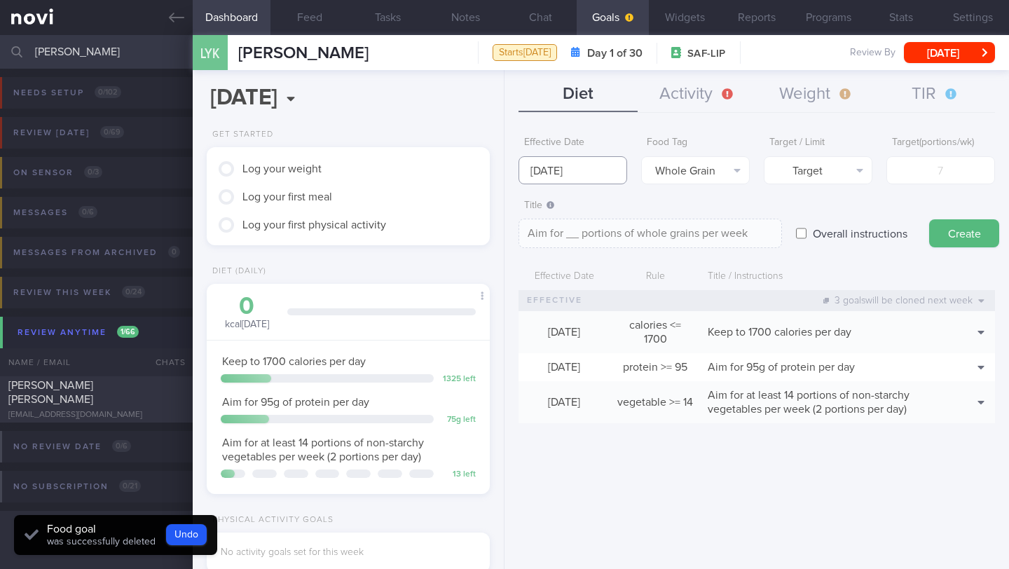
click at [585, 177] on input "[DATE]" at bounding box center [573, 170] width 109 height 28
click at [729, 174] on button "Whole Grain" at bounding box center [695, 170] width 109 height 28
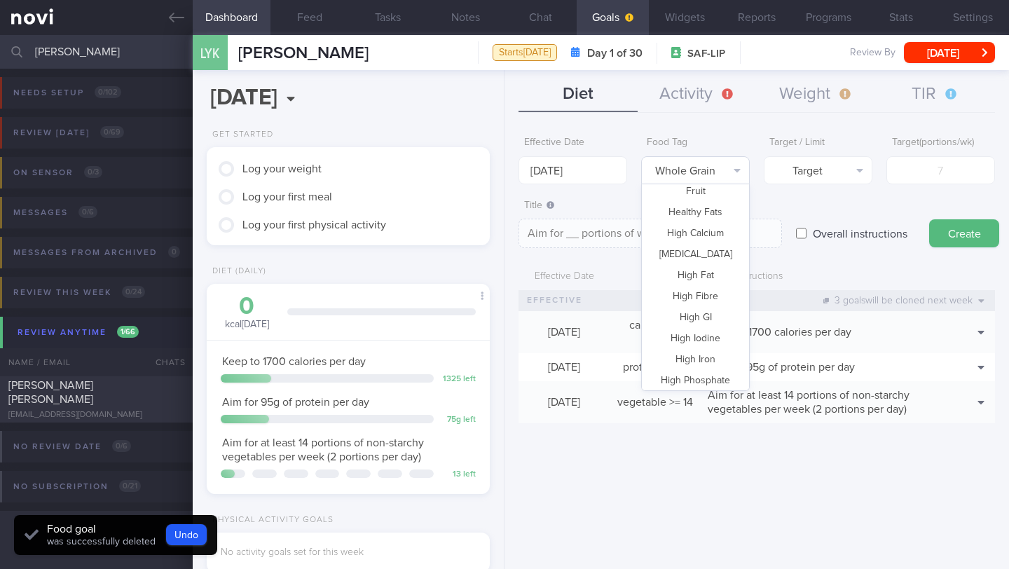
scroll to position [89, 0]
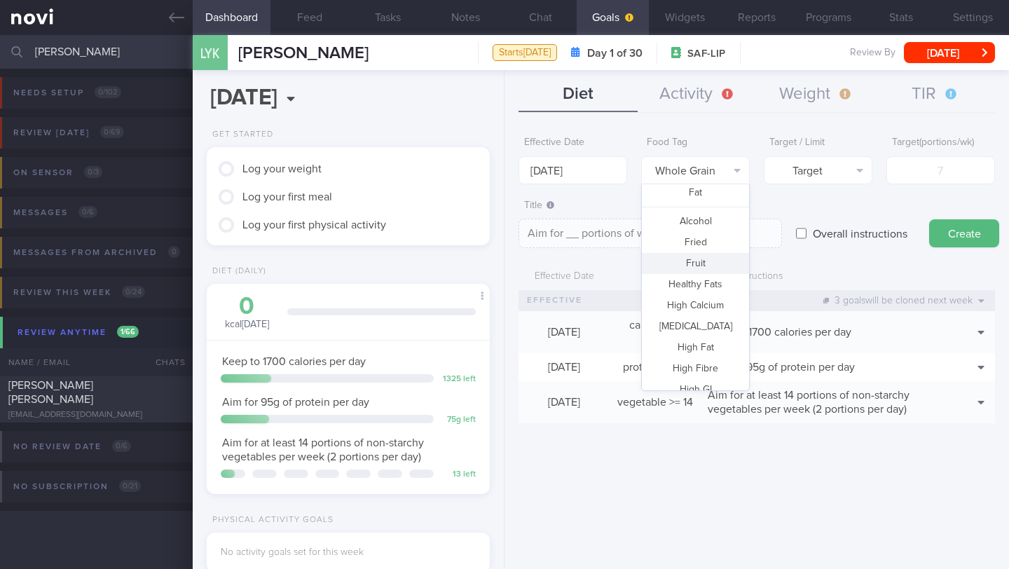
click at [682, 268] on button "Fruit" at bounding box center [695, 263] width 107 height 21
type textarea "Aim for __ portions of fruits per week"
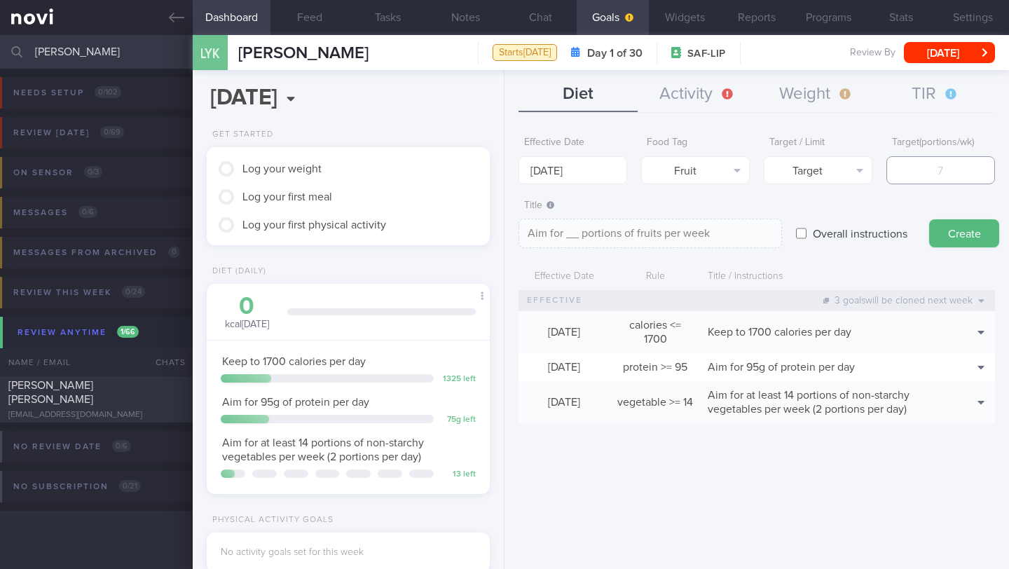
click at [922, 167] on input "number" at bounding box center [941, 170] width 109 height 28
type input "1"
type textarea "Aim for 1 portions of fruits per week"
type input "10"
type textarea "Aim for 10 portions of fruits per week"
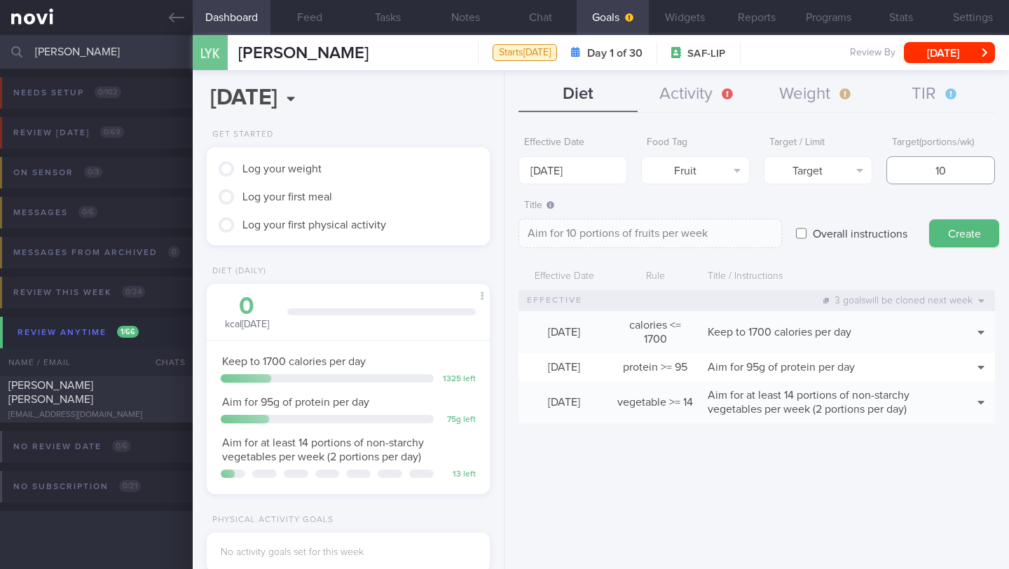
type input "10"
click at [745, 237] on textarea "Aim for 10 portions of fruits per week" at bounding box center [651, 233] width 264 height 29
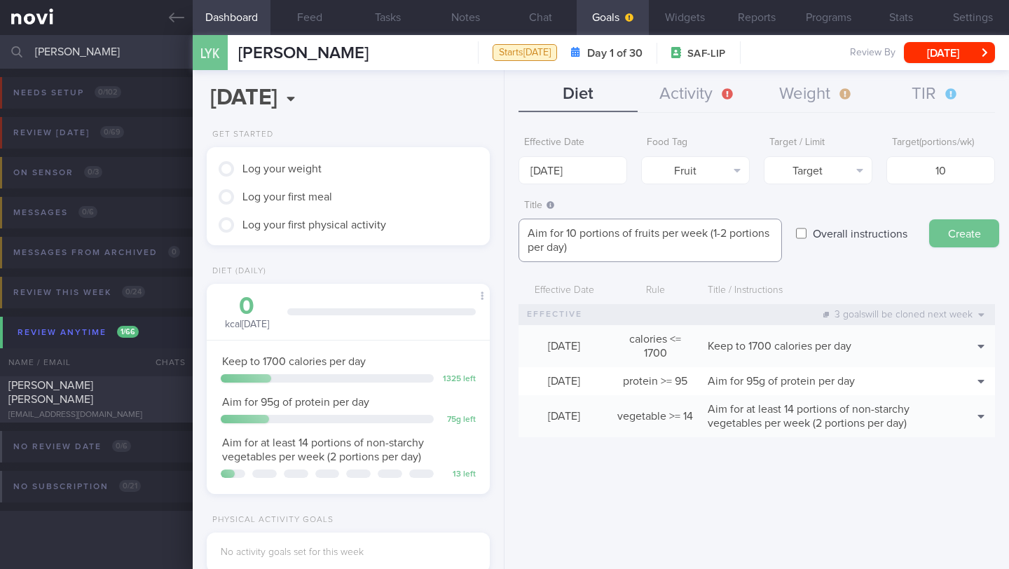
type textarea "Aim for 10 portions of fruits per week (1-2 portions per day)"
click at [949, 240] on button "Create" at bounding box center [964, 233] width 70 height 28
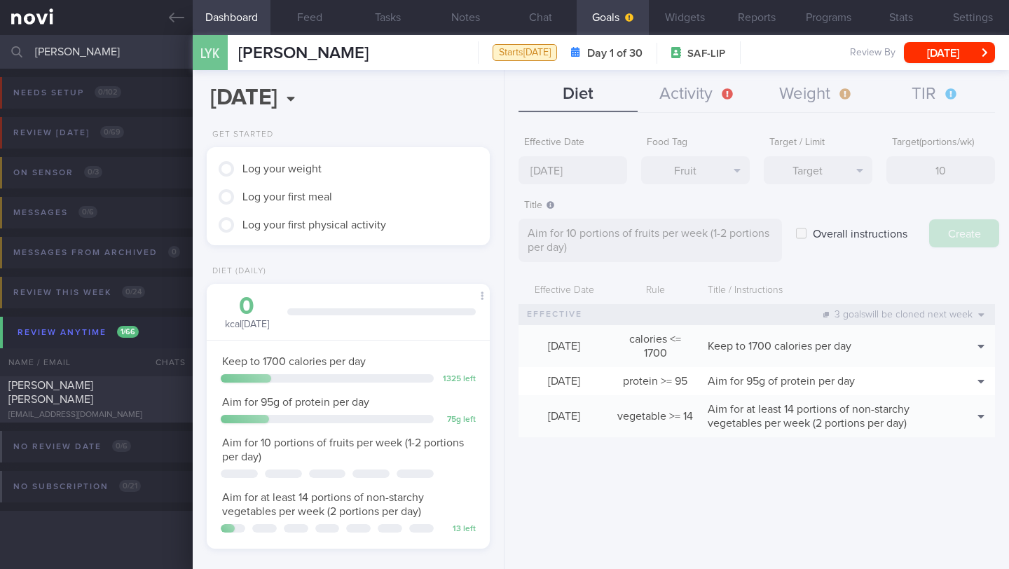
type input "[DATE]"
type textarea "Aim for ___ of ___"
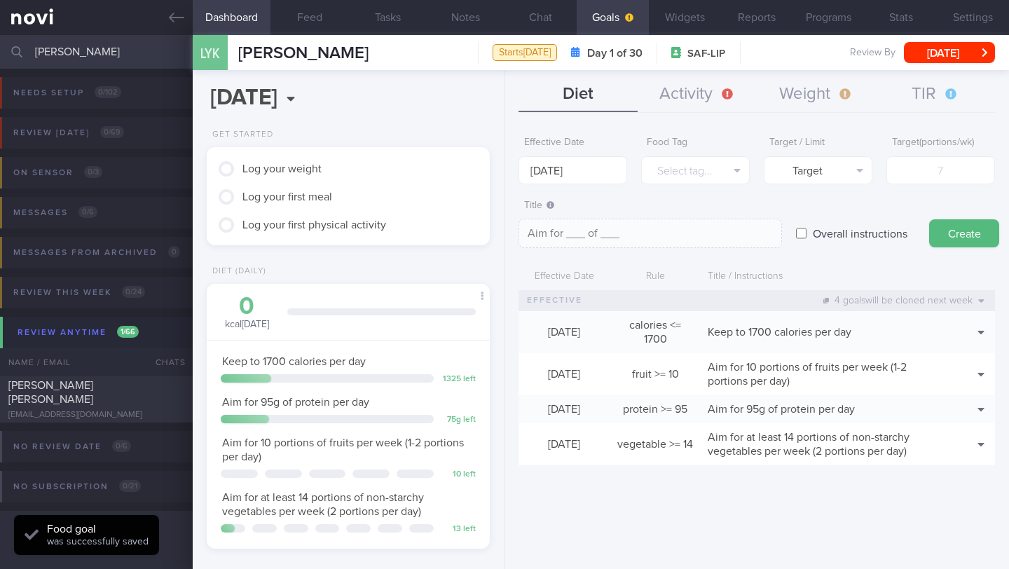
click at [581, 184] on form "Effective Date [DATE] Food Tag Select tag... Select tag... Calories Carbs Prote…" at bounding box center [757, 305] width 477 height 350
click at [580, 171] on input "[DATE]" at bounding box center [573, 170] width 109 height 28
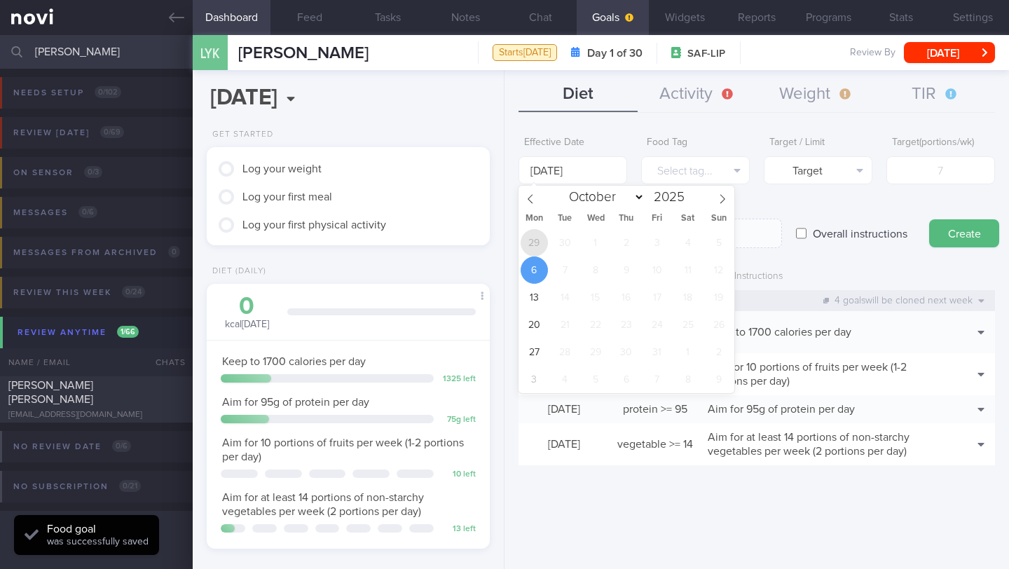
click at [536, 236] on span "29" at bounding box center [534, 242] width 27 height 27
type input "[DATE]"
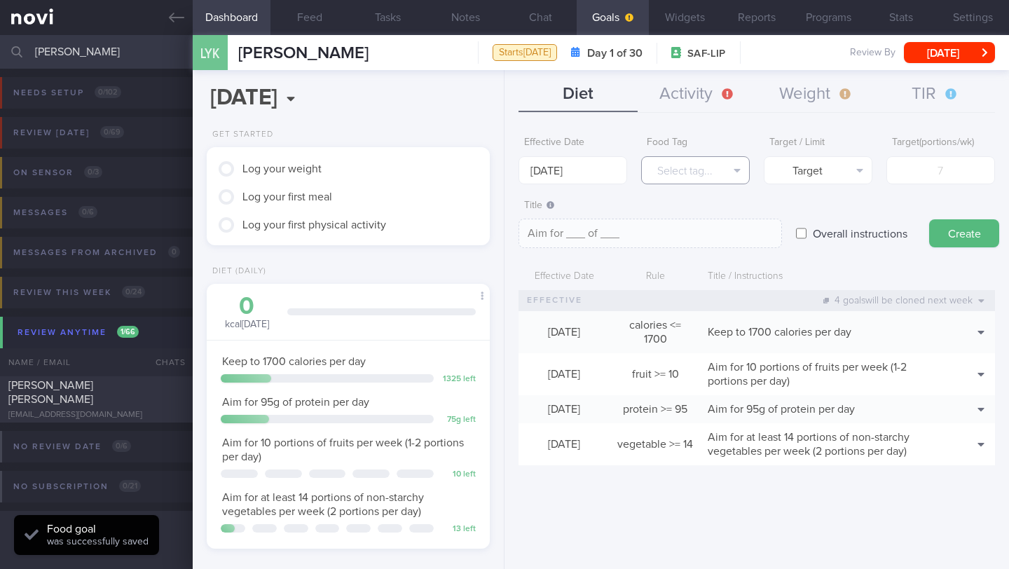
click at [662, 170] on button "Select tag..." at bounding box center [695, 170] width 109 height 28
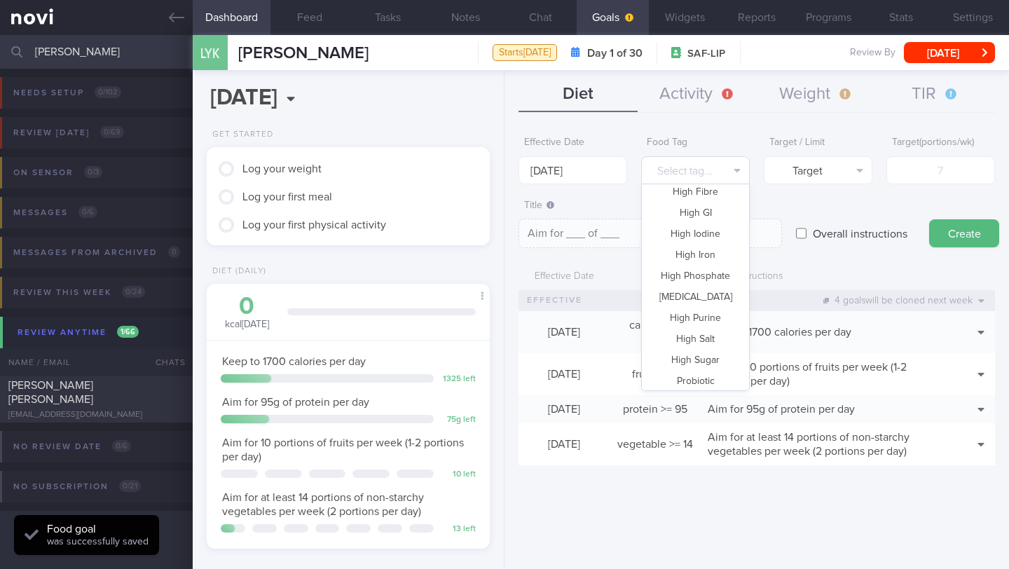
scroll to position [417, 0]
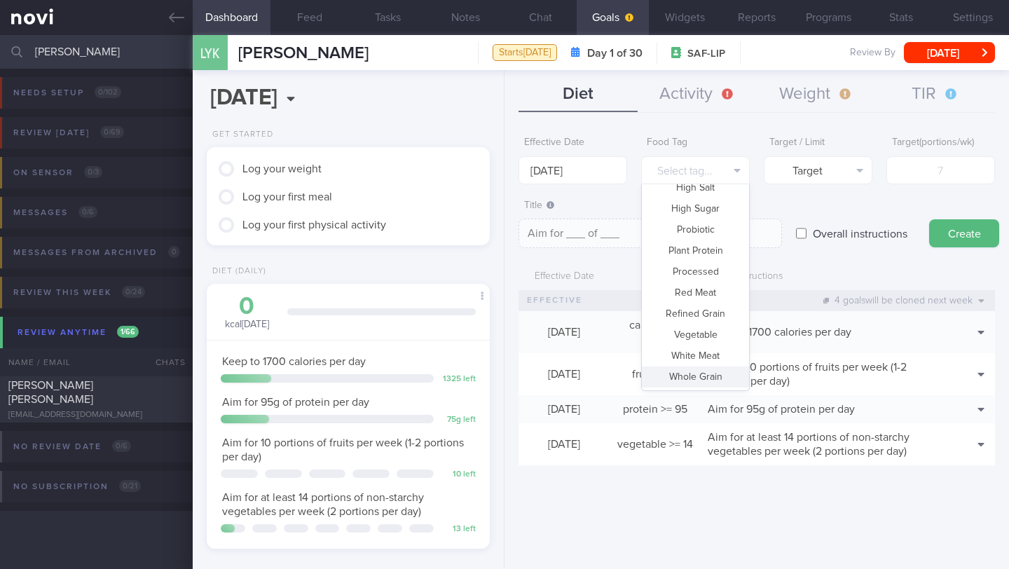
click at [696, 382] on button "Whole Grain" at bounding box center [695, 377] width 107 height 21
type textarea "Aim for __ portions of whole grains per week"
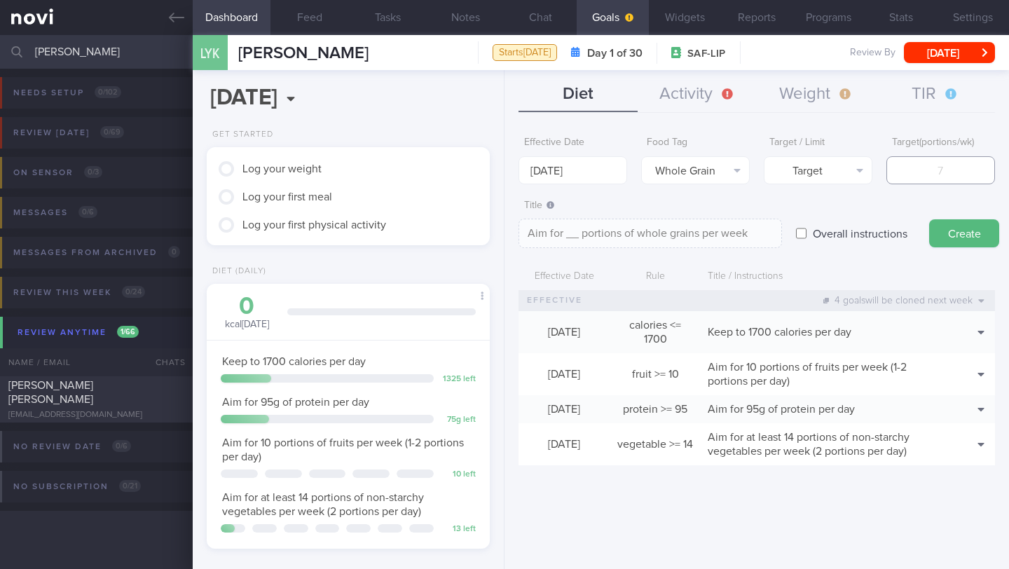
click at [937, 176] on input "number" at bounding box center [941, 170] width 109 height 28
type input "1"
type textarea "Aim for 1 portions of whole grains per week"
type input "10"
type textarea "Aim for 10 portions of whole grains per week"
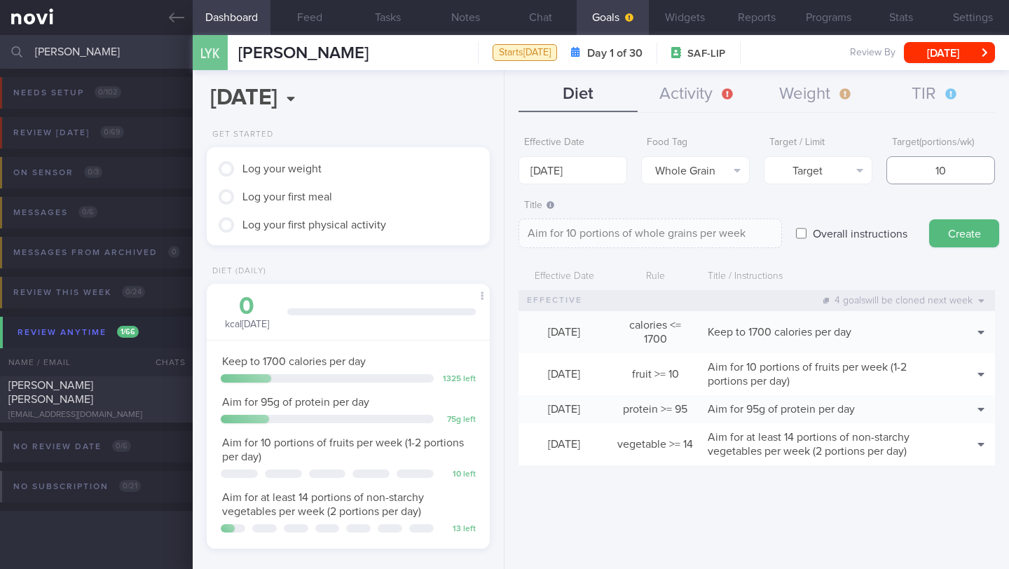
type input "10"
click at [765, 241] on textarea "Aim for 10 portions of whole grains per week" at bounding box center [651, 233] width 264 height 29
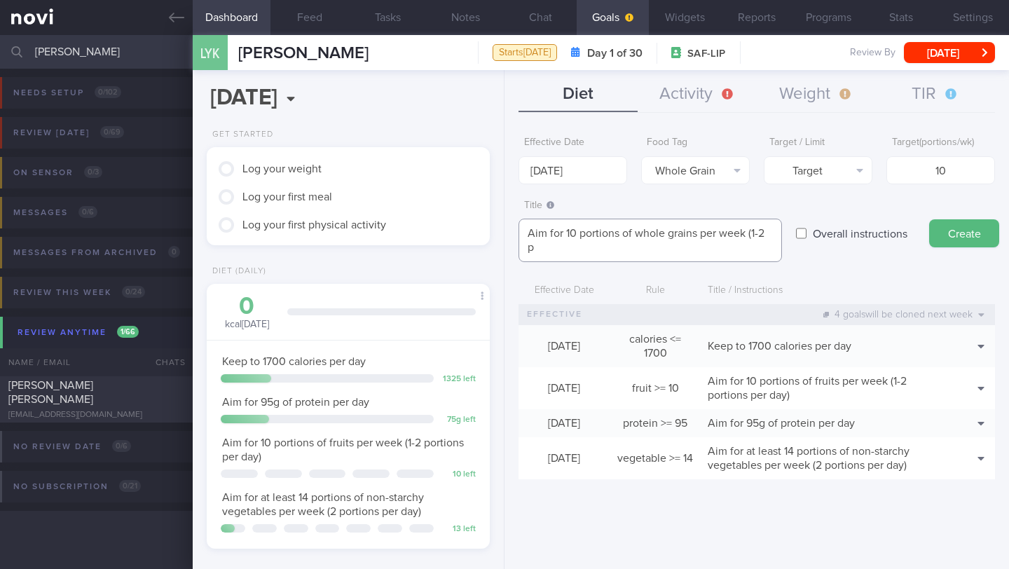
scroll to position [0, 0]
type textarea "Aim for 10 portions of whole grains per week (1-2 portions per day)"
click at [962, 227] on button "Create" at bounding box center [964, 233] width 70 height 28
type input "[DATE]"
type textarea "Aim for ___ of ___"
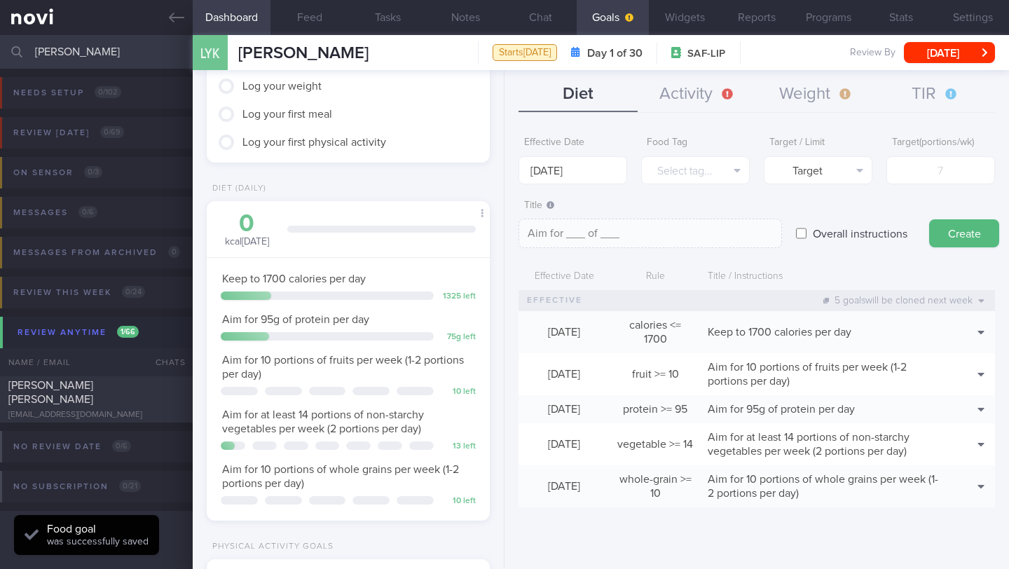
scroll to position [84, 0]
click at [589, 165] on input "[DATE]" at bounding box center [573, 170] width 109 height 28
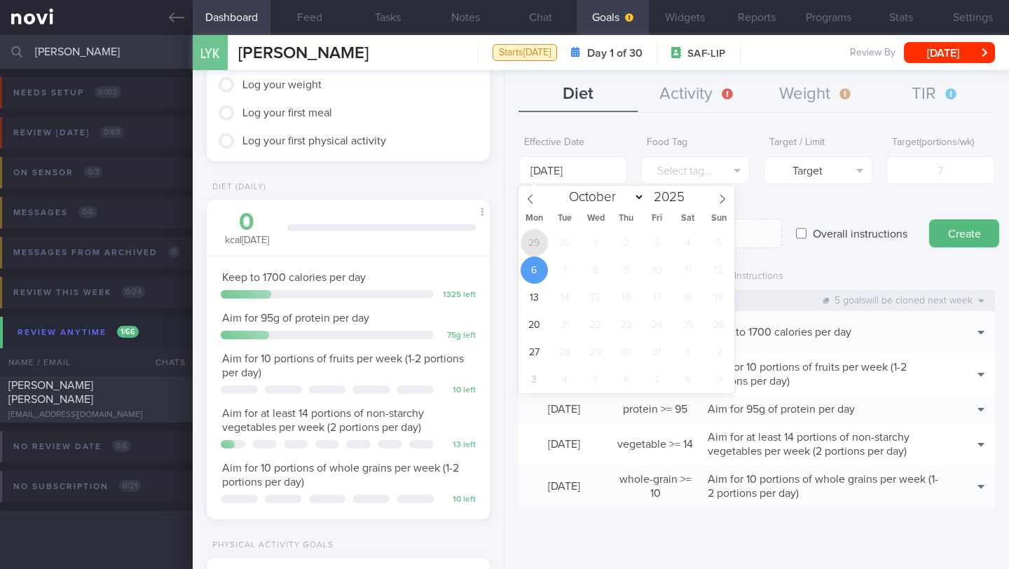
click at [533, 243] on span "29" at bounding box center [534, 242] width 27 height 27
type input "[DATE]"
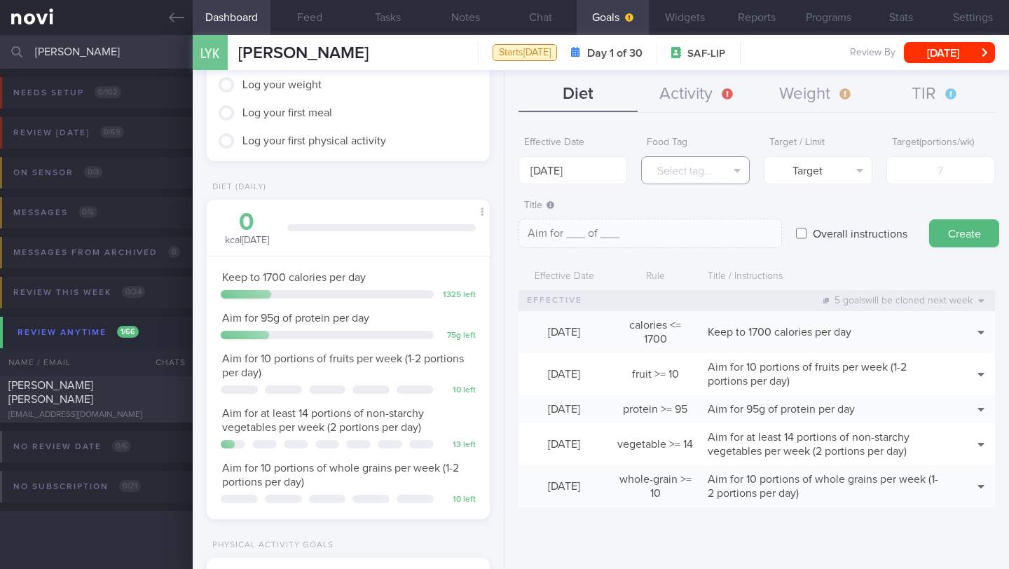
click at [666, 172] on button "Select tag..." at bounding box center [695, 170] width 109 height 28
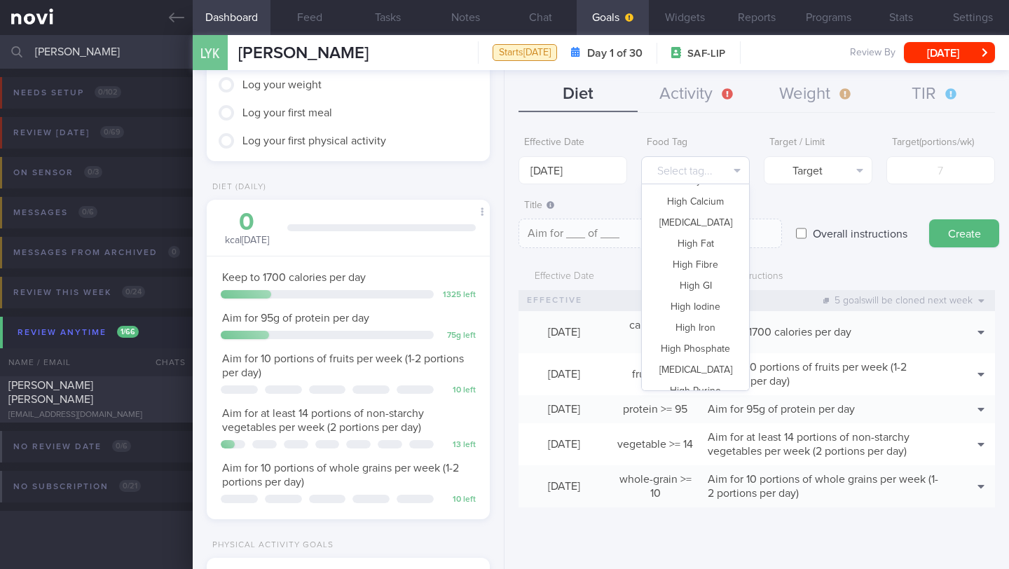
scroll to position [135, 0]
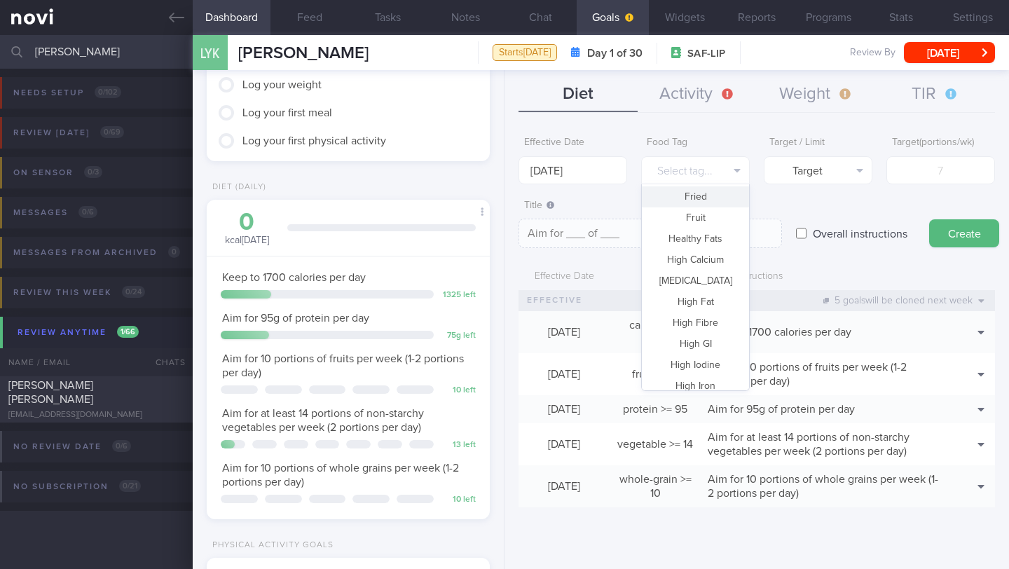
click at [693, 191] on button "Fried" at bounding box center [695, 196] width 107 height 21
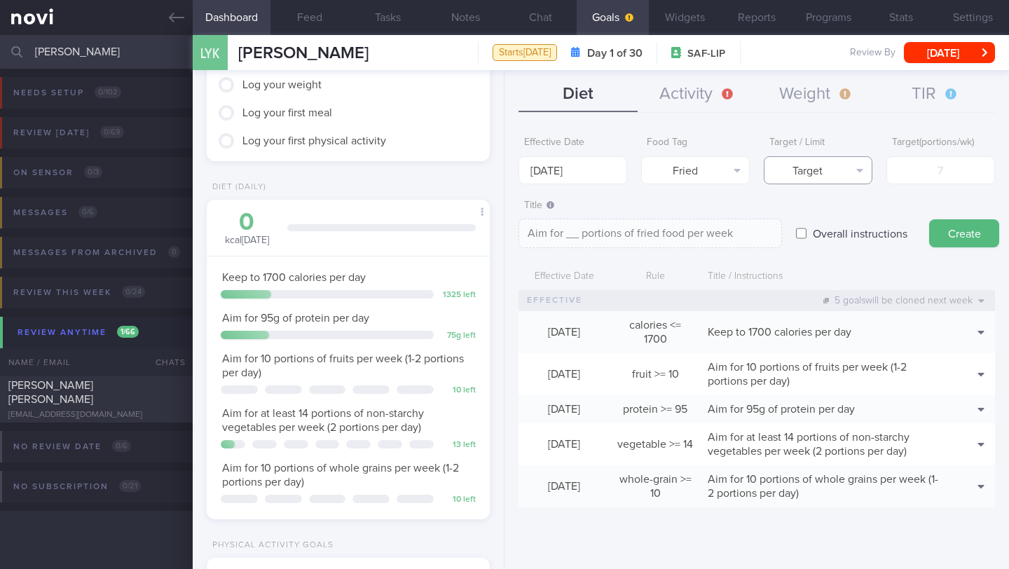
click at [823, 166] on button "Target" at bounding box center [818, 170] width 109 height 28
click at [828, 217] on button "Limit" at bounding box center [818, 218] width 107 height 21
type textarea "Keep to __ portions of fried food per week"
click at [914, 182] on input "number" at bounding box center [941, 170] width 109 height 28
type input "2"
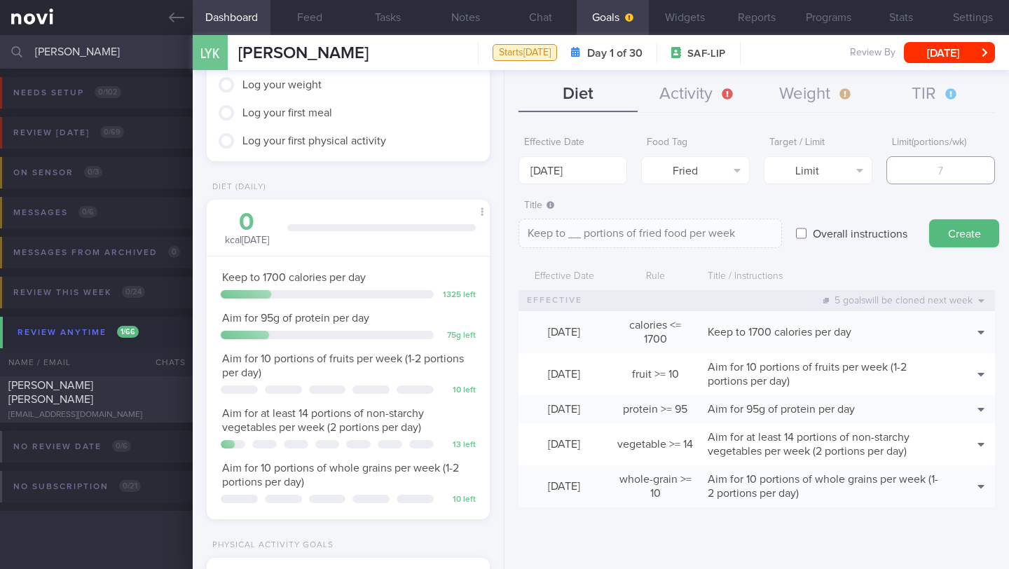
type textarea "Keep to 2 portions of fried food per week"
type input "2"
click at [971, 238] on button "Create" at bounding box center [964, 233] width 70 height 28
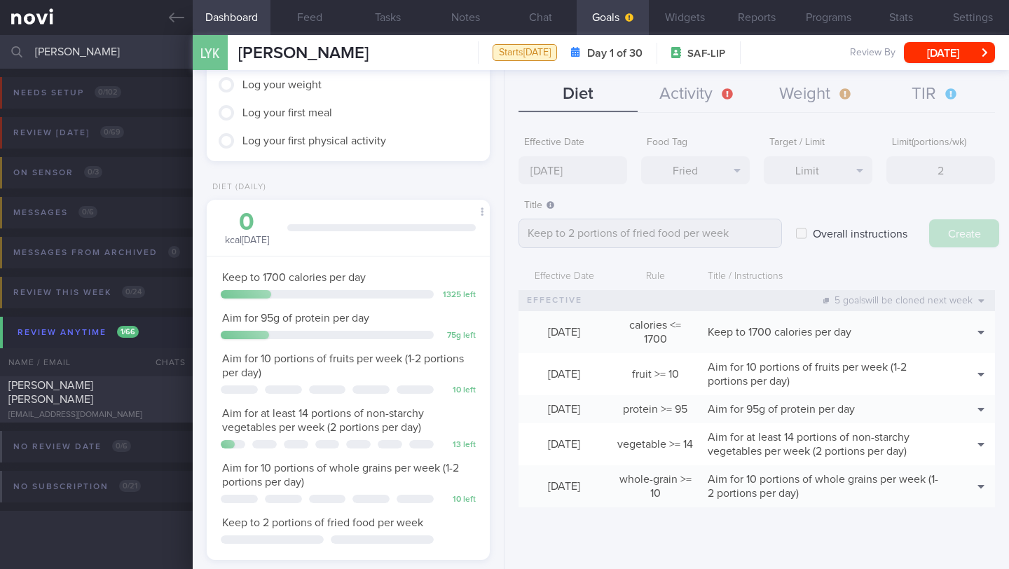
type input "[DATE]"
type textarea "Aim for ___ of ___"
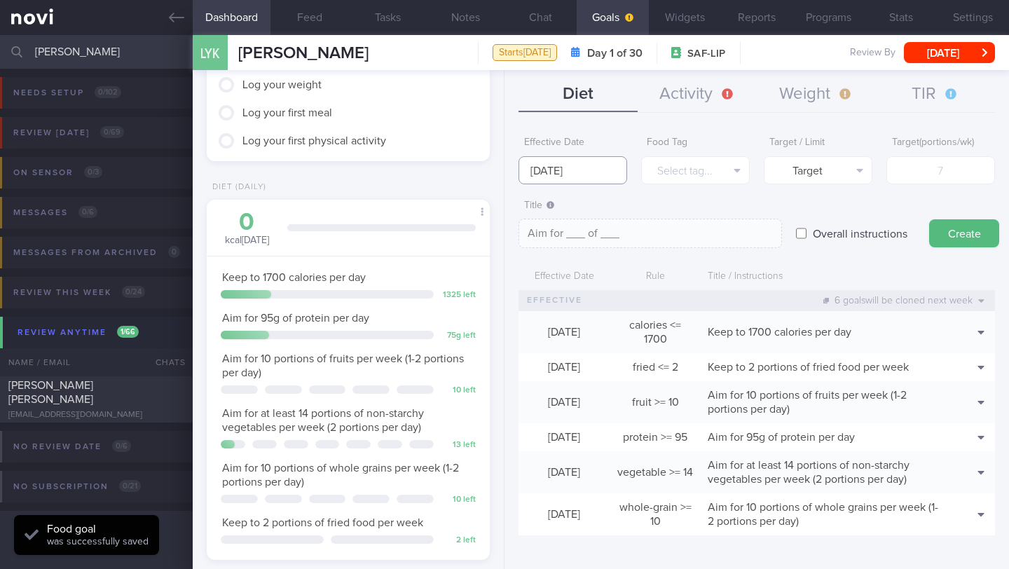
click at [589, 178] on body "You are offline! Some functionality will be unavailable Patients New Users Coac…" at bounding box center [504, 284] width 1009 height 569
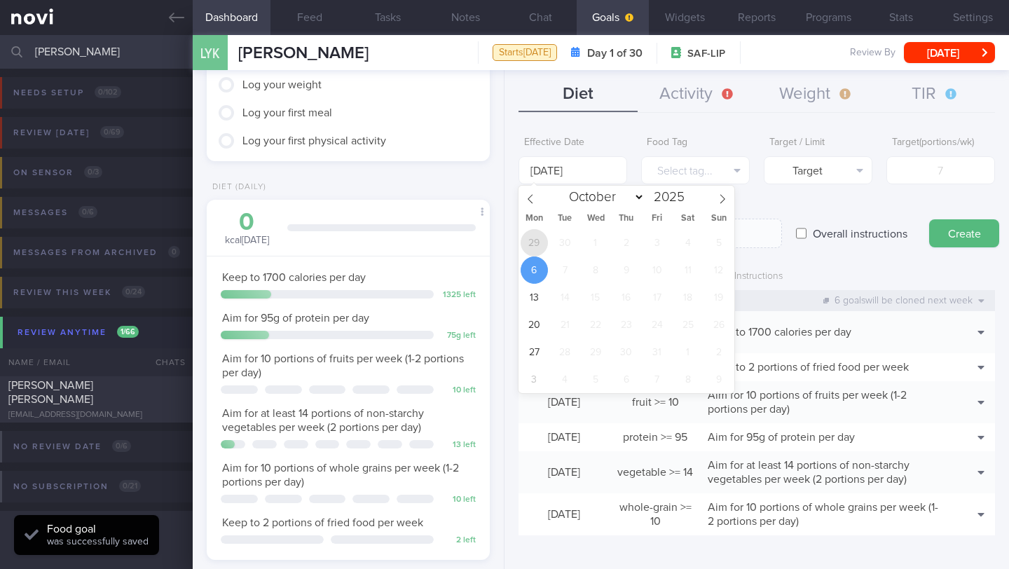
click at [539, 245] on span "29" at bounding box center [534, 242] width 27 height 27
type input "[DATE]"
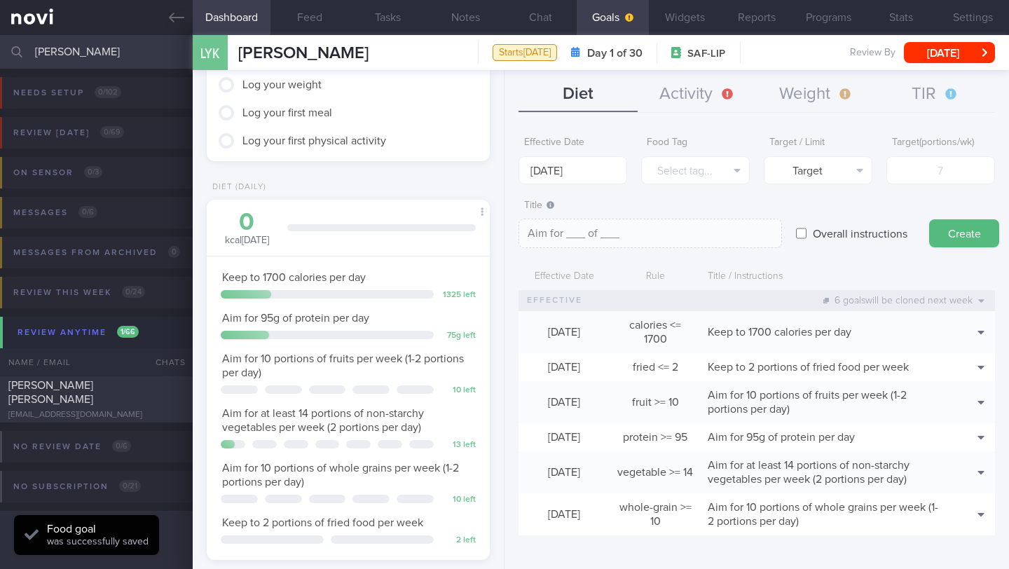
click at [663, 184] on form "Effective Date [DATE] Food Tag Select tag... Select tag... Calories Carbs Prote…" at bounding box center [757, 340] width 477 height 420
click at [683, 172] on button "Select tag..." at bounding box center [695, 170] width 109 height 28
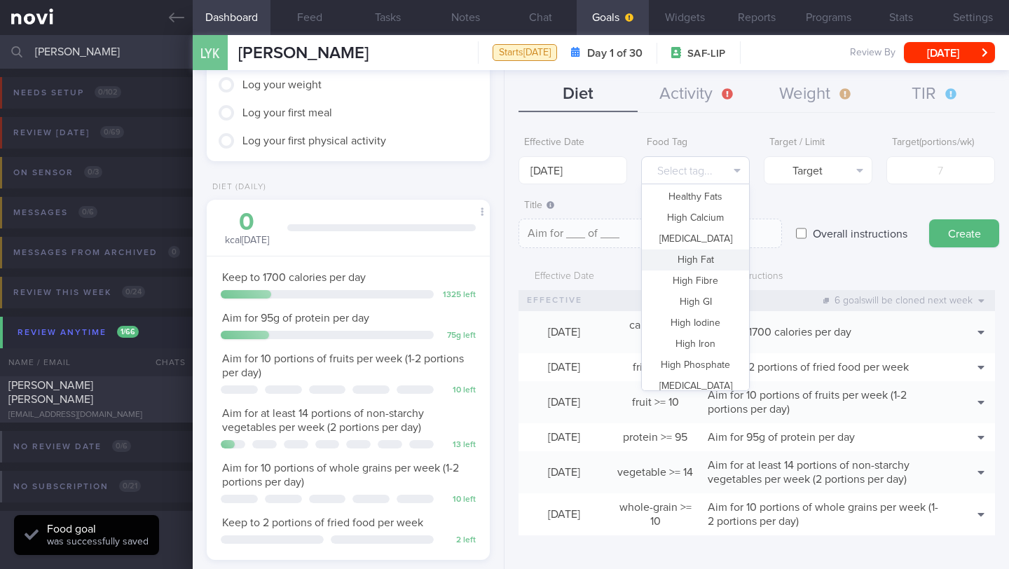
scroll to position [253, 0]
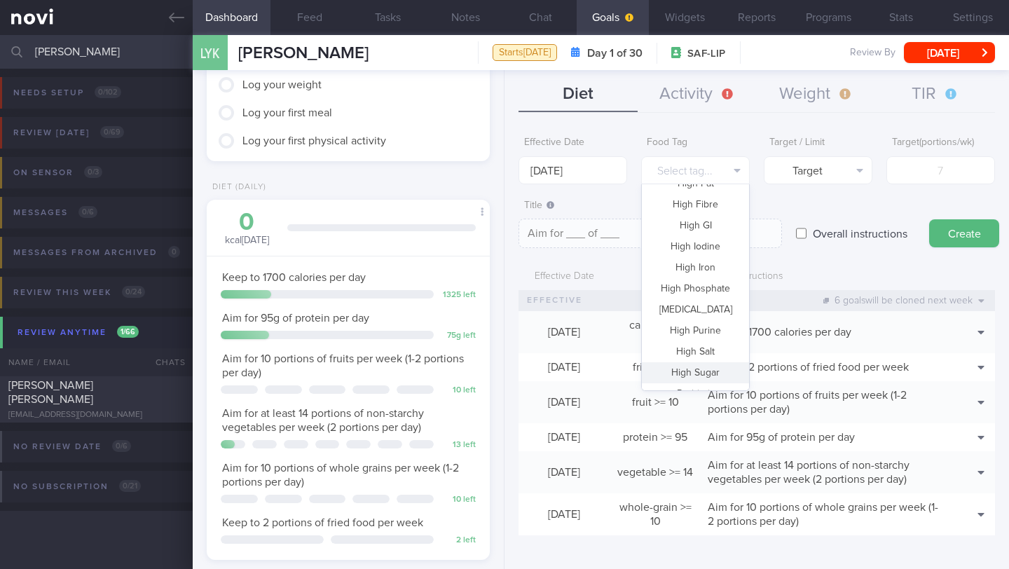
click at [708, 371] on button "High Sugar" at bounding box center [695, 372] width 107 height 21
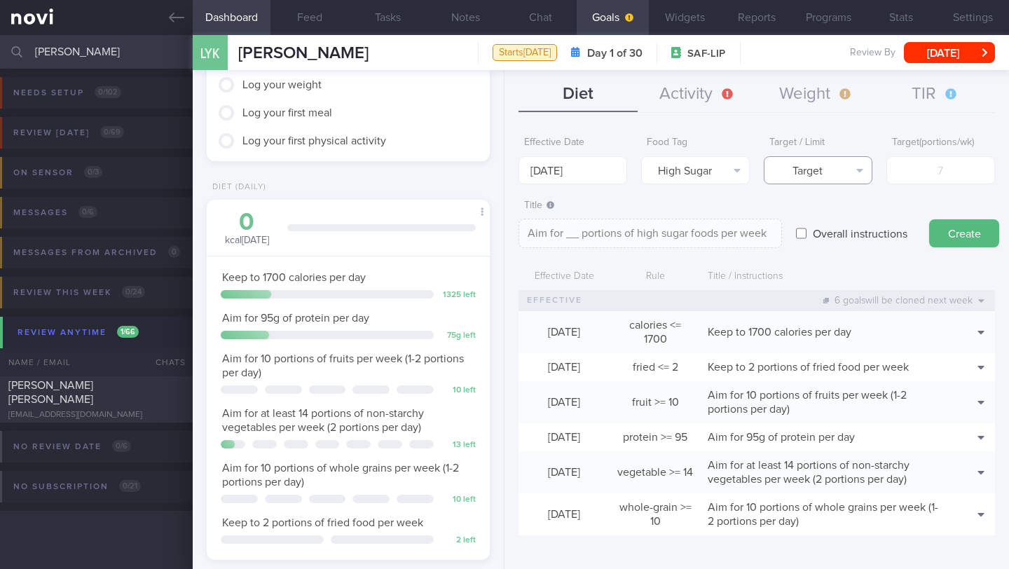
click at [805, 173] on button "Target" at bounding box center [818, 170] width 109 height 28
click at [816, 217] on button "Limit" at bounding box center [818, 218] width 107 height 21
type textarea "Keep to __ portions of high sugar foods per week"
click at [917, 167] on input "number" at bounding box center [941, 170] width 109 height 28
type input "2"
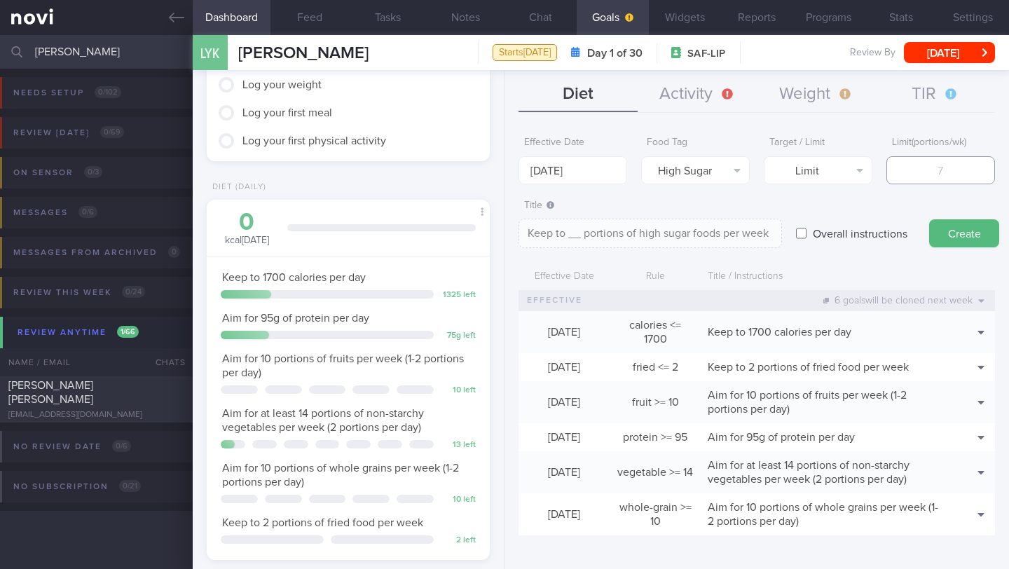
type textarea "Keep to 2 portions of high sugar foods per week"
type input "2"
click at [971, 228] on button "Create" at bounding box center [964, 233] width 70 height 28
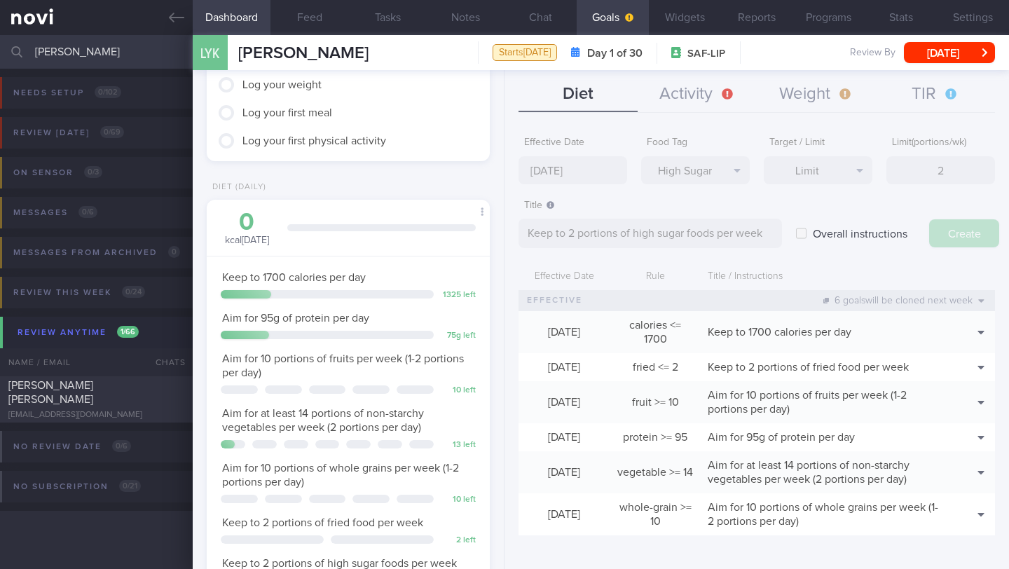
type input "[DATE]"
type textarea "Aim for ___ of ___"
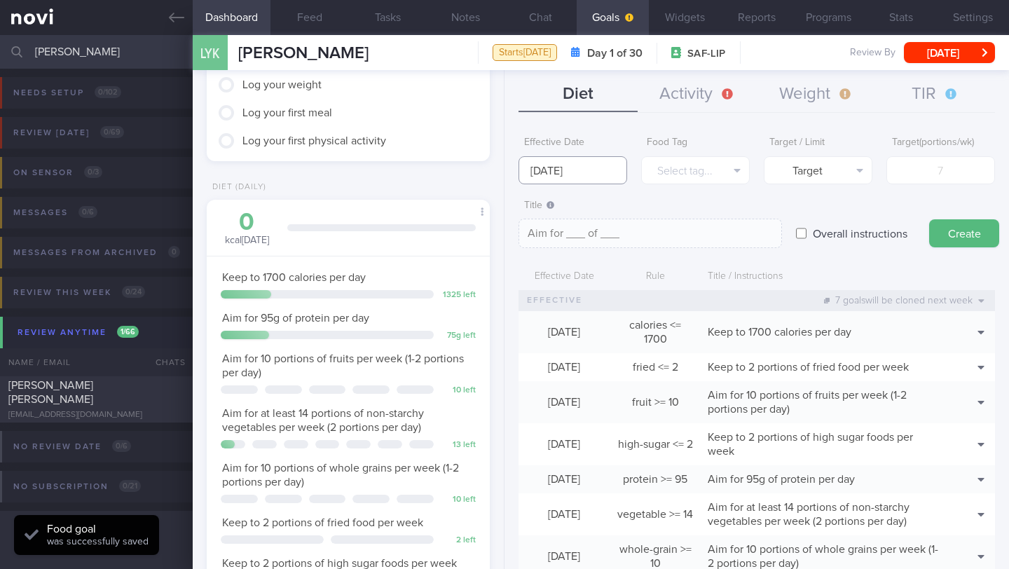
click at [580, 179] on body "You are offline! Some functionality will be unavailable Patients New Users Coac…" at bounding box center [504, 284] width 1009 height 569
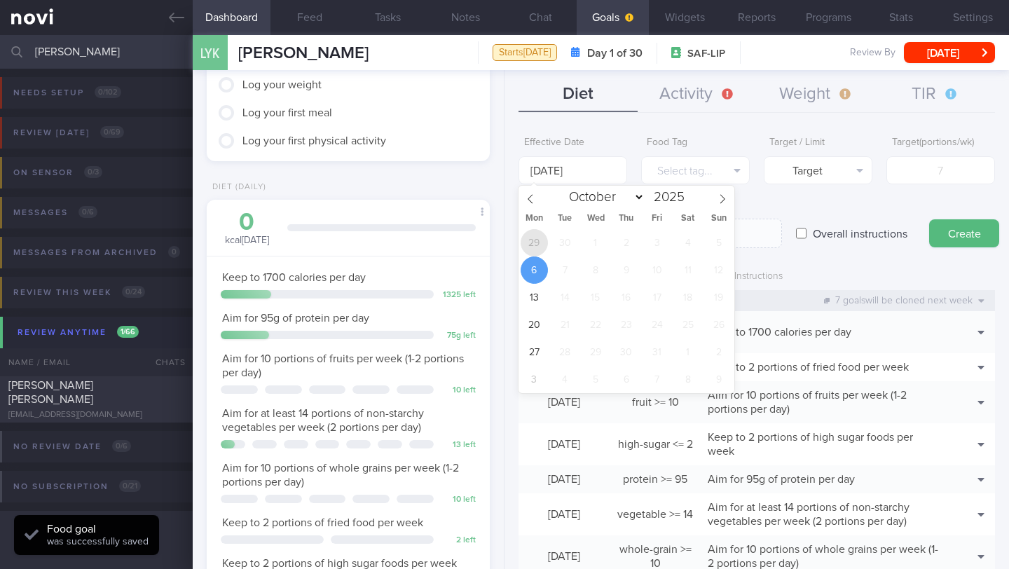
click at [544, 242] on span "29" at bounding box center [534, 242] width 27 height 27
type input "[DATE]"
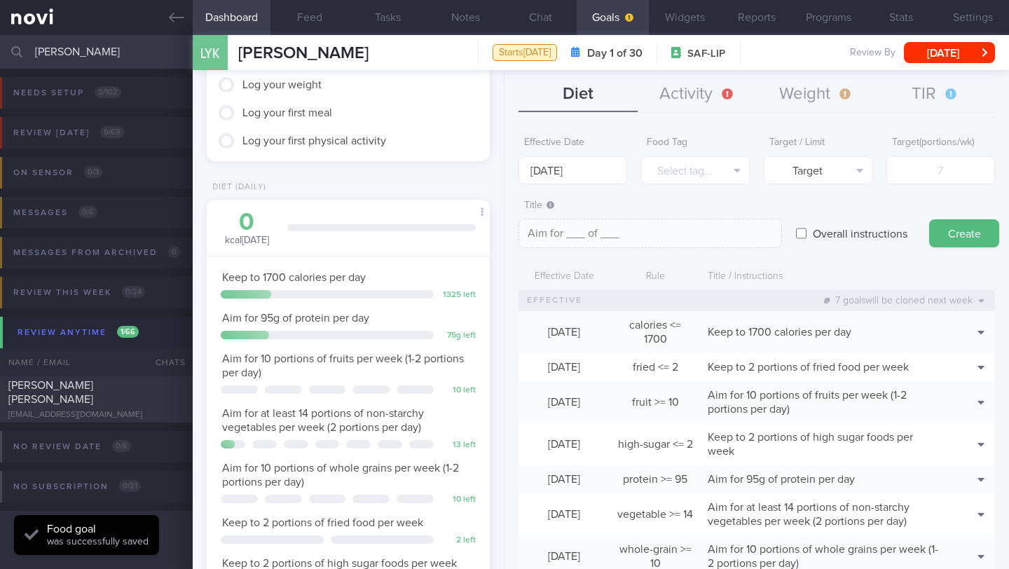
click at [634, 185] on form "Effective Date [DATE] Food Tag Select tag... Select tag... Calories Carbs Prote…" at bounding box center [757, 361] width 477 height 462
click at [687, 170] on button "Select tag..." at bounding box center [695, 170] width 109 height 28
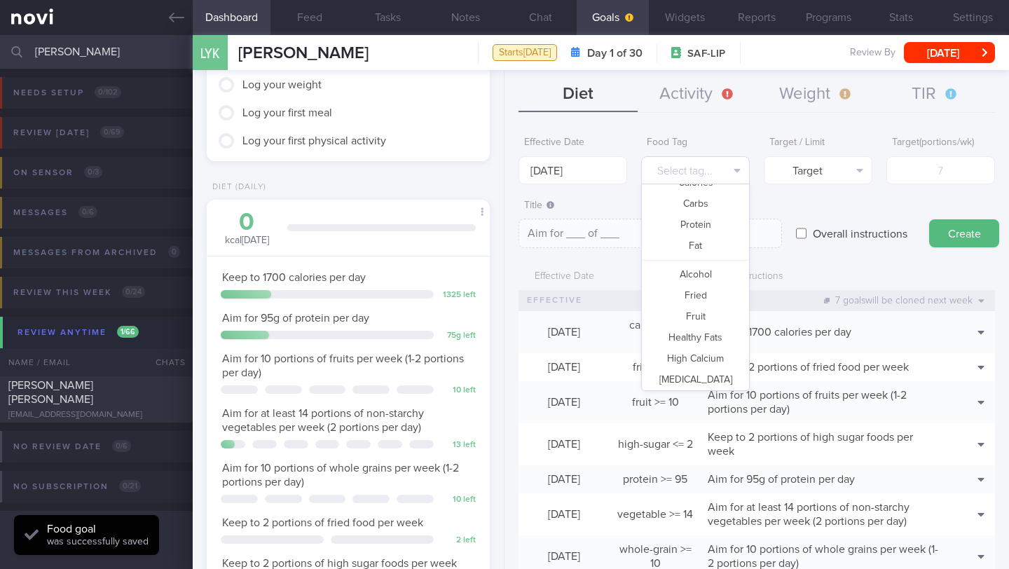
scroll to position [0, 0]
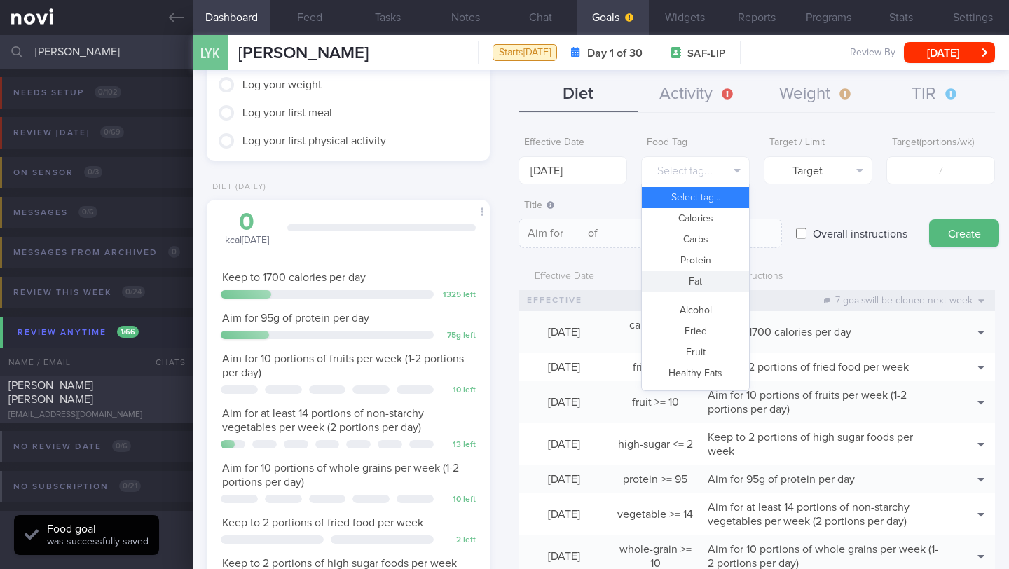
click at [708, 285] on button "Fat" at bounding box center [695, 281] width 107 height 21
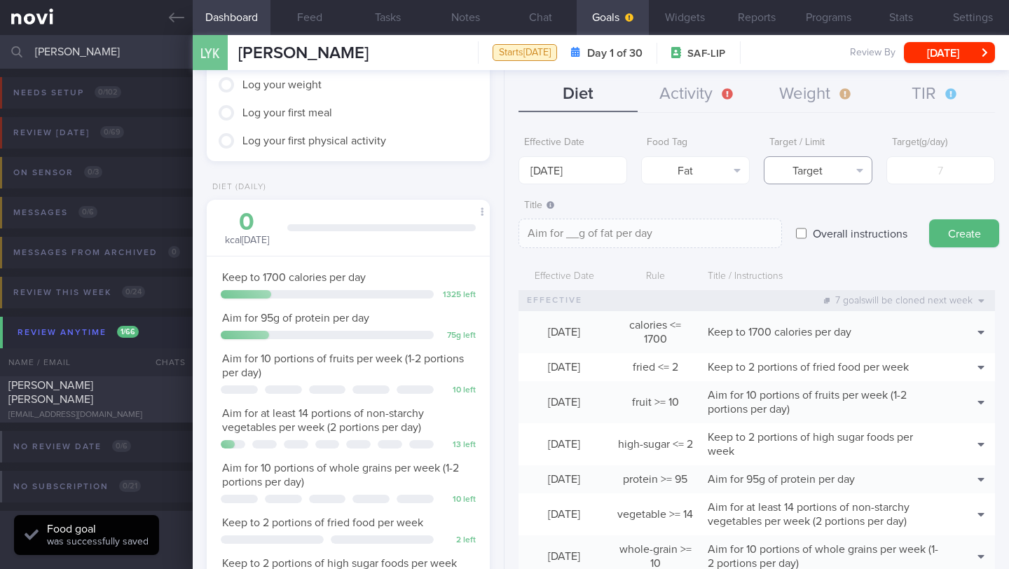
click at [817, 179] on button "Target" at bounding box center [818, 170] width 109 height 28
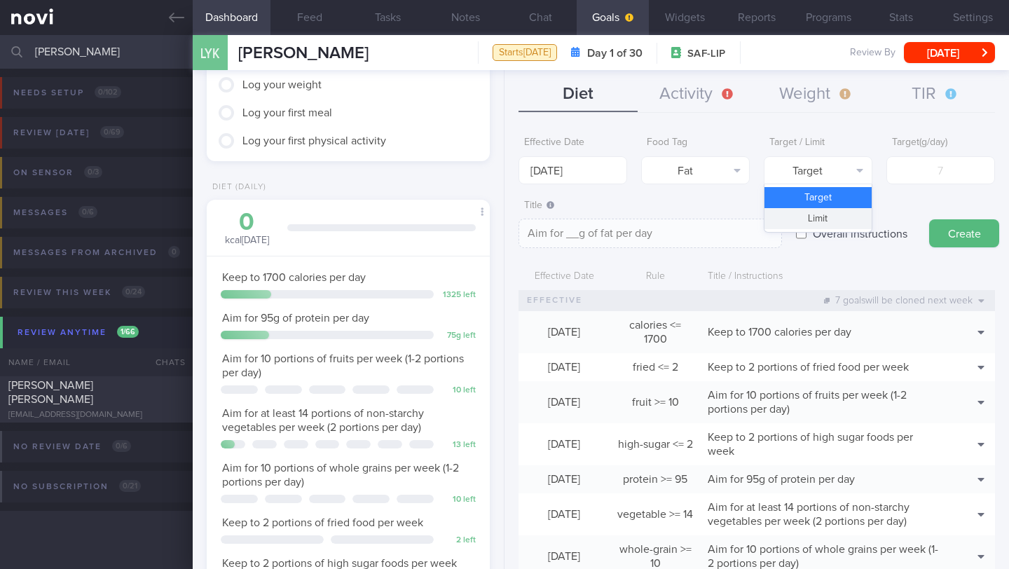
click at [830, 215] on button "Limit" at bounding box center [818, 218] width 107 height 21
type textarea "Keep to __g of fat per day"
click at [933, 171] on input "number" at bounding box center [941, 170] width 109 height 28
type input "5"
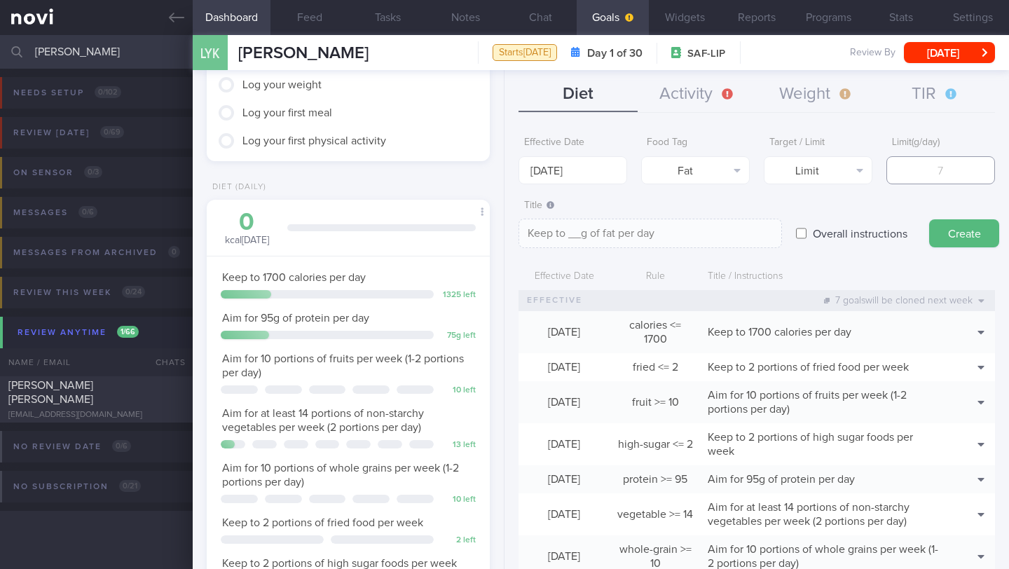
type textarea "Keep to 5g of fat per day"
type input "57"
type textarea "Keep to 57g of fat per day"
type input "57"
click at [767, 234] on textarea "Keep to 57g of fat per day" at bounding box center [651, 233] width 264 height 29
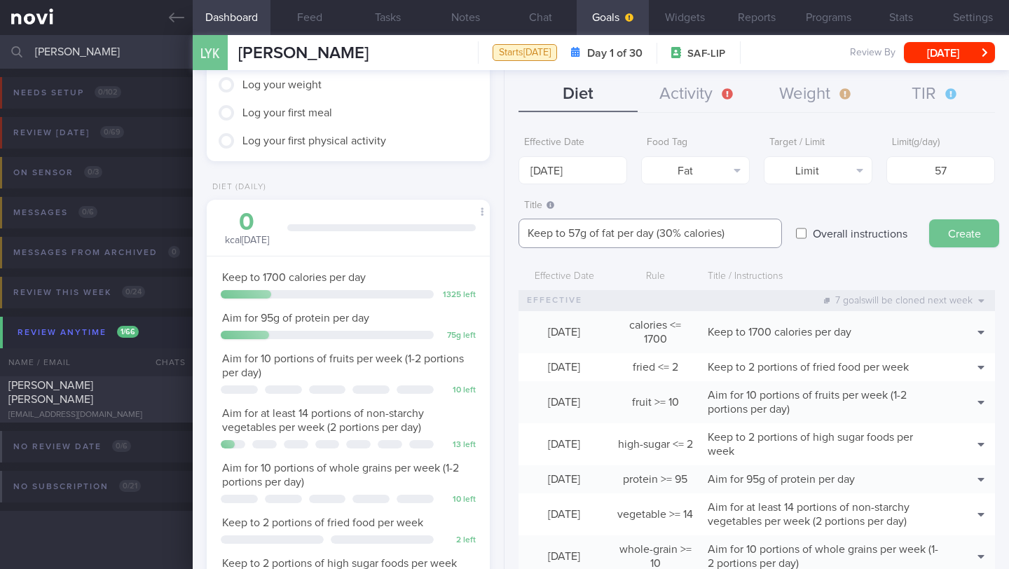
type textarea "Keep to 57g of fat per day (30% calories)"
click at [952, 239] on button "Create" at bounding box center [964, 233] width 70 height 28
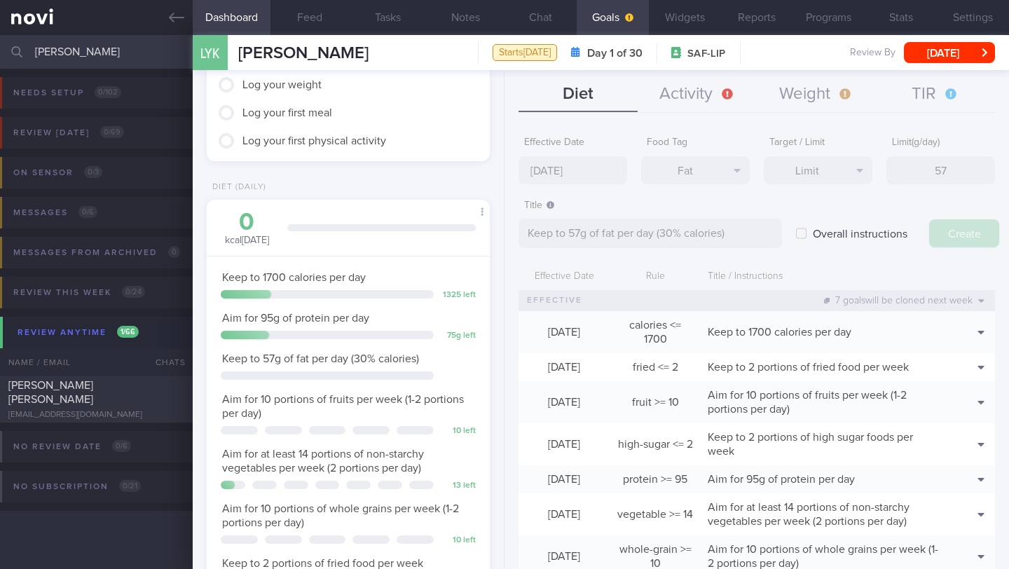
type input "[DATE]"
type textarea "Aim for ___ of ___"
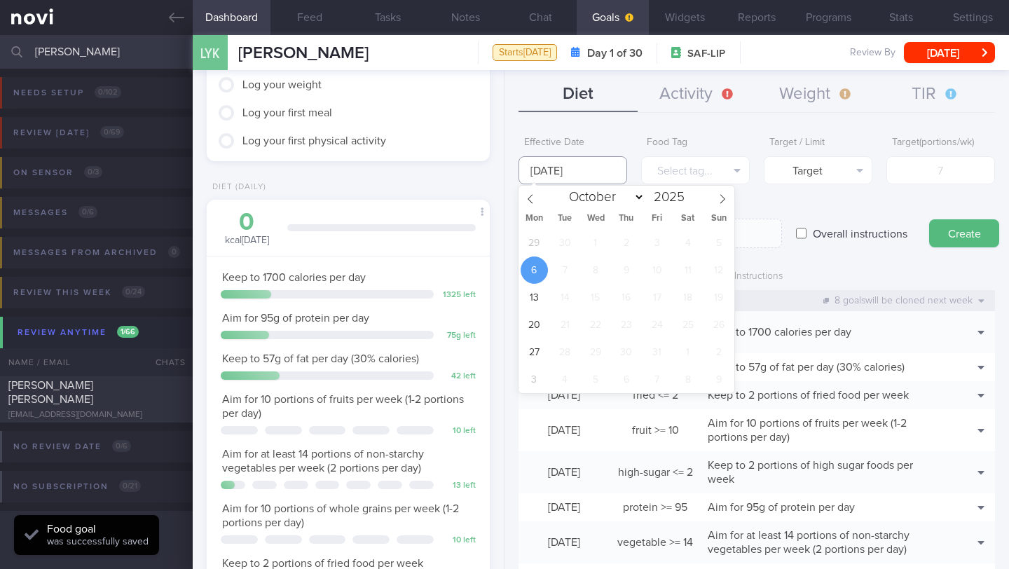
click at [549, 172] on input "[DATE]" at bounding box center [573, 170] width 109 height 28
click at [538, 232] on span "29" at bounding box center [534, 242] width 27 height 27
type input "[DATE]"
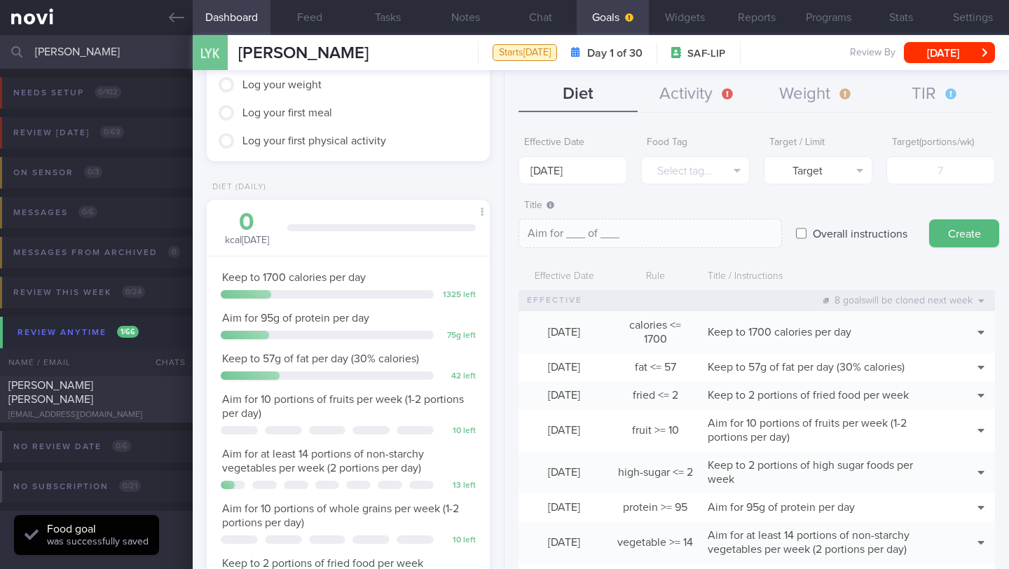
click at [812, 238] on label "Overall instructions" at bounding box center [860, 233] width 109 height 28
click at [807, 238] on input "Overall instructions" at bounding box center [801, 233] width 11 height 28
checkbox input "true"
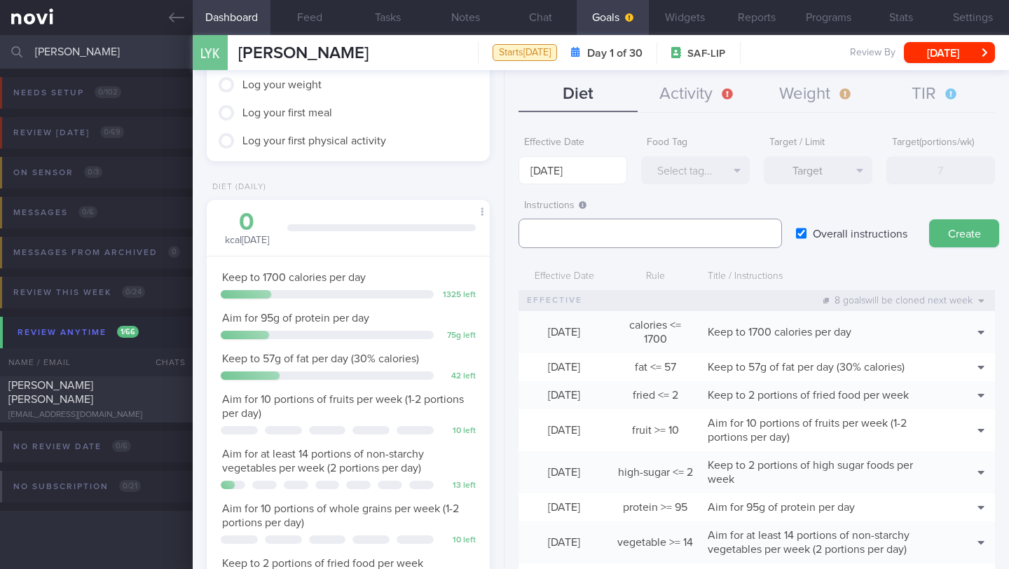
click at [695, 234] on textarea at bounding box center [651, 233] width 264 height 29
paste textarea "2.6L fluids (preferably water, unsweetened beverages, clear soups) per day"
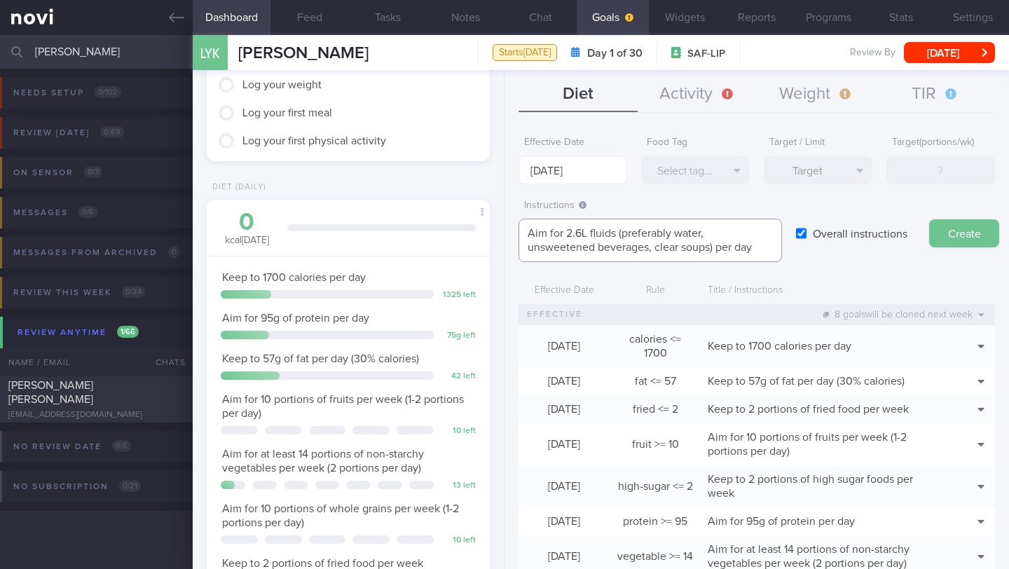
type textarea "Aim for 2.6L fluids (preferably water, unsweetened beverages, clear soups) per …"
click at [971, 237] on button "Create" at bounding box center [964, 233] width 70 height 28
type input "[DATE]"
type textarea "Aim for ___ of ___"
checkbox input "false"
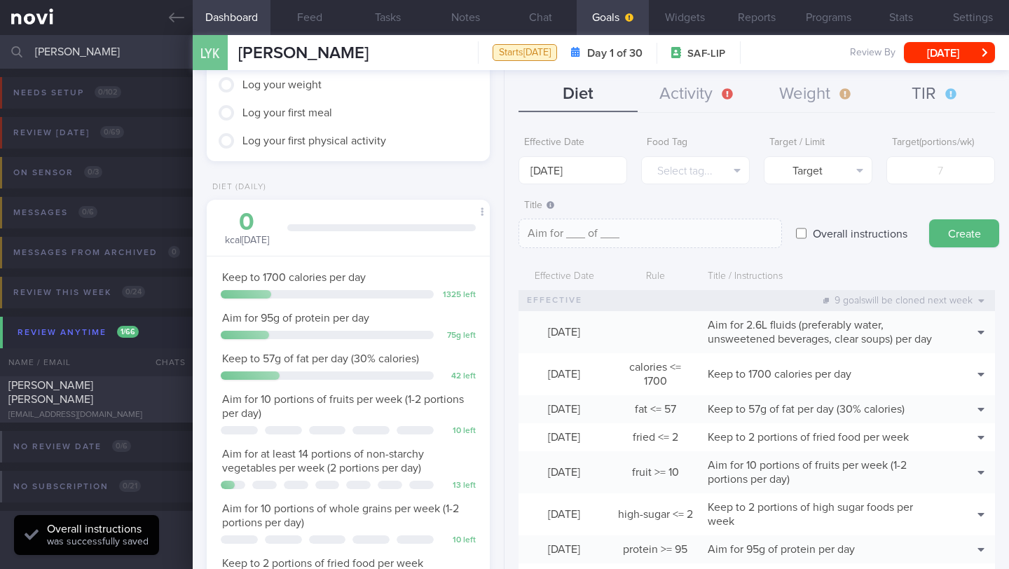
click at [935, 99] on button "TIR" at bounding box center [935, 94] width 119 height 35
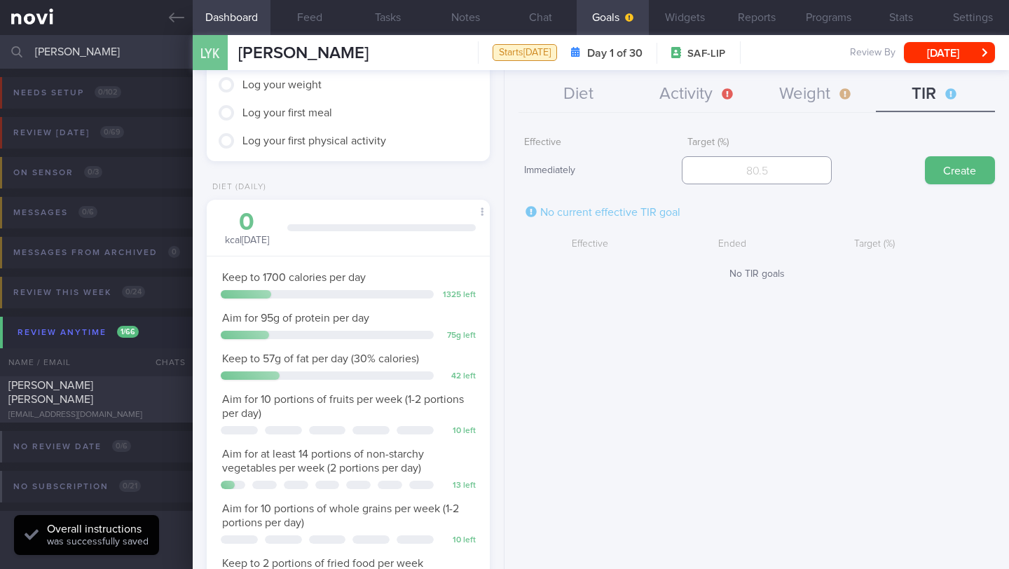
click at [793, 168] on input "number" at bounding box center [756, 170] width 149 height 28
type input "90"
click at [947, 172] on button "Create" at bounding box center [960, 170] width 70 height 28
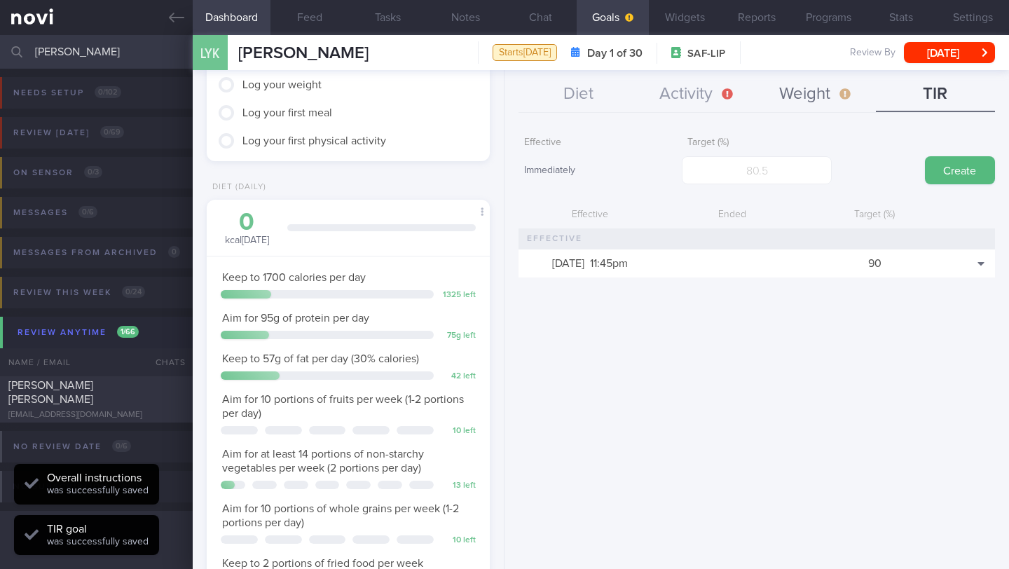
click at [781, 93] on button "Weight" at bounding box center [816, 94] width 119 height 35
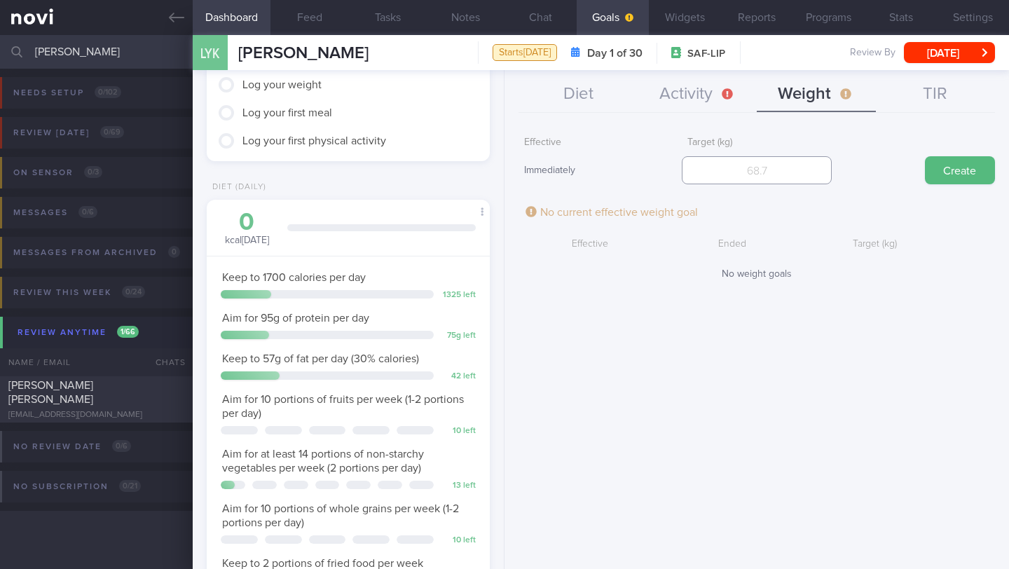
click at [737, 165] on input "number" at bounding box center [756, 170] width 149 height 28
type input "83"
click at [952, 163] on button "Create" at bounding box center [960, 170] width 70 height 28
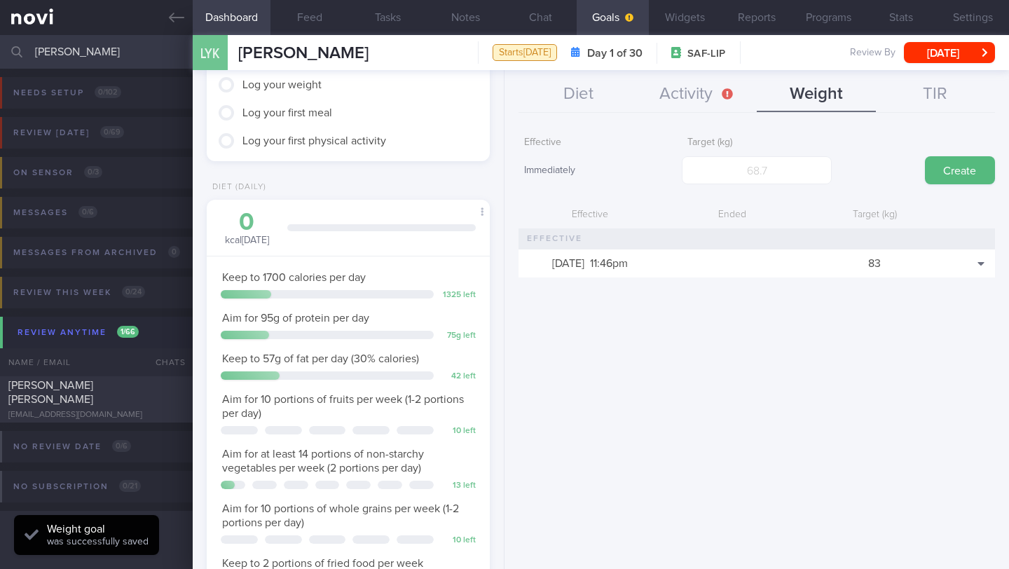
scroll to position [144, 247]
click at [714, 97] on button "Activity" at bounding box center [697, 94] width 119 height 35
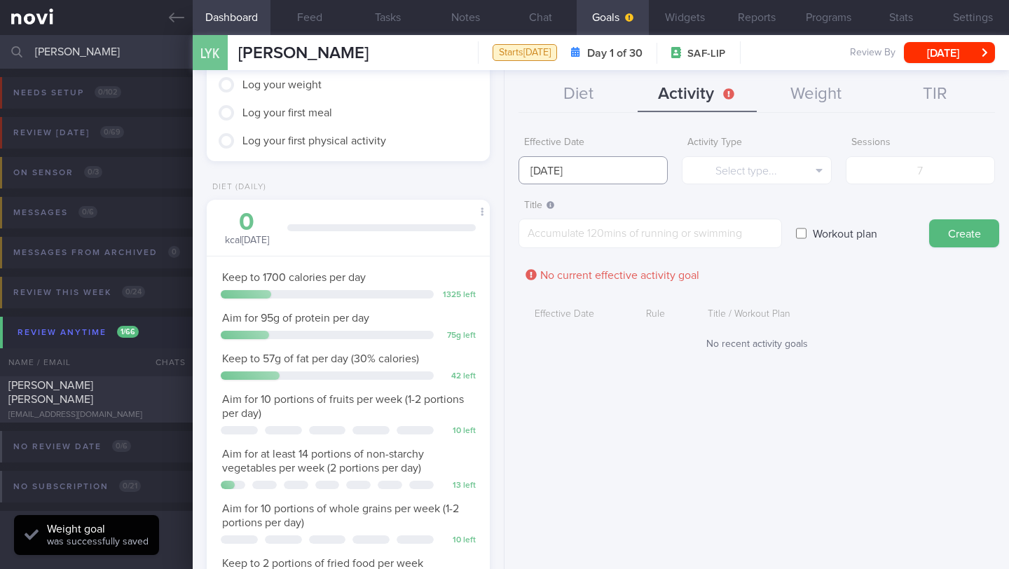
click at [547, 168] on input "[DATE]" at bounding box center [593, 170] width 149 height 28
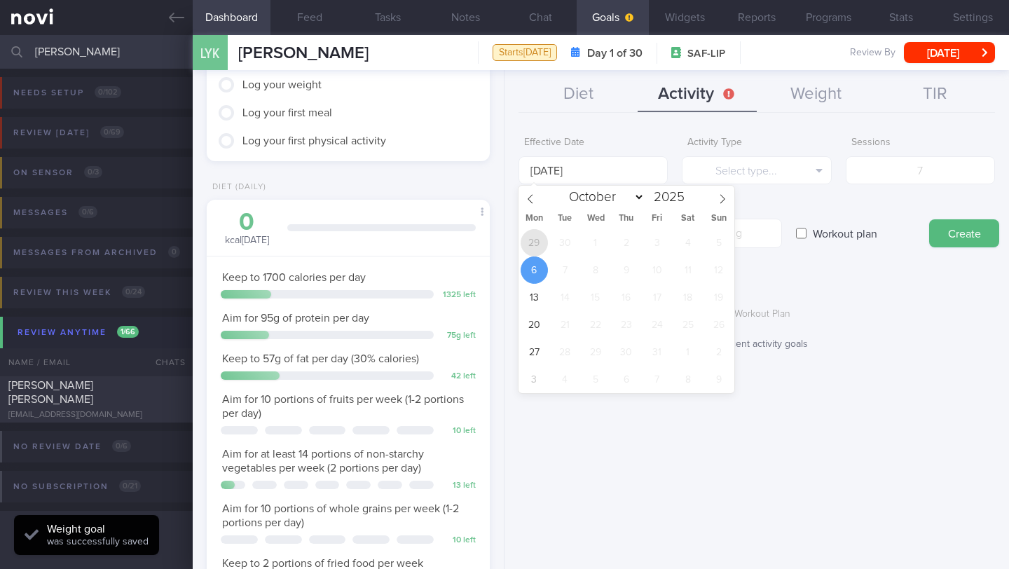
click at [538, 245] on span "29" at bounding box center [534, 242] width 27 height 27
type input "[DATE]"
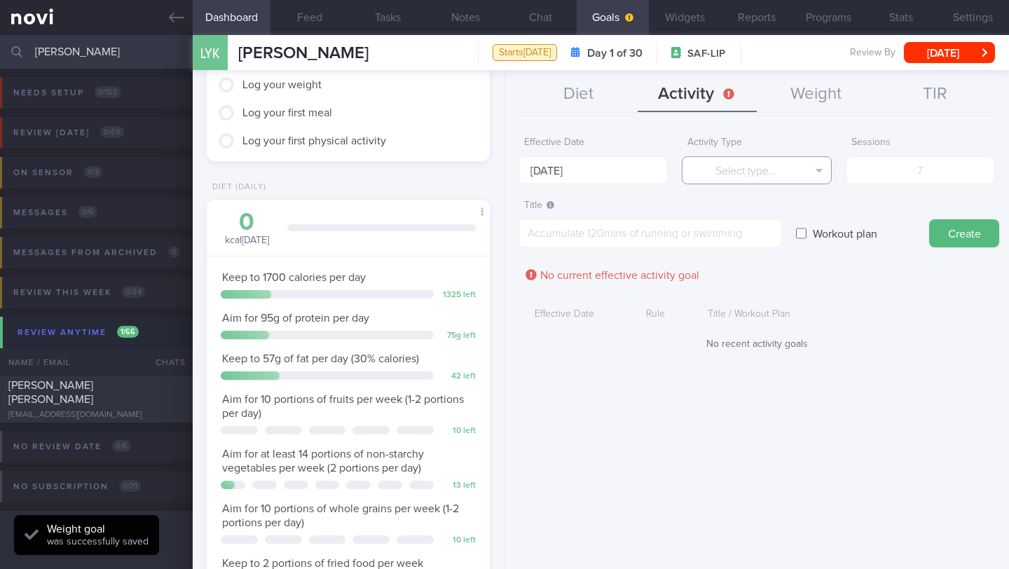
click at [819, 172] on icon "button" at bounding box center [819, 170] width 7 height 11
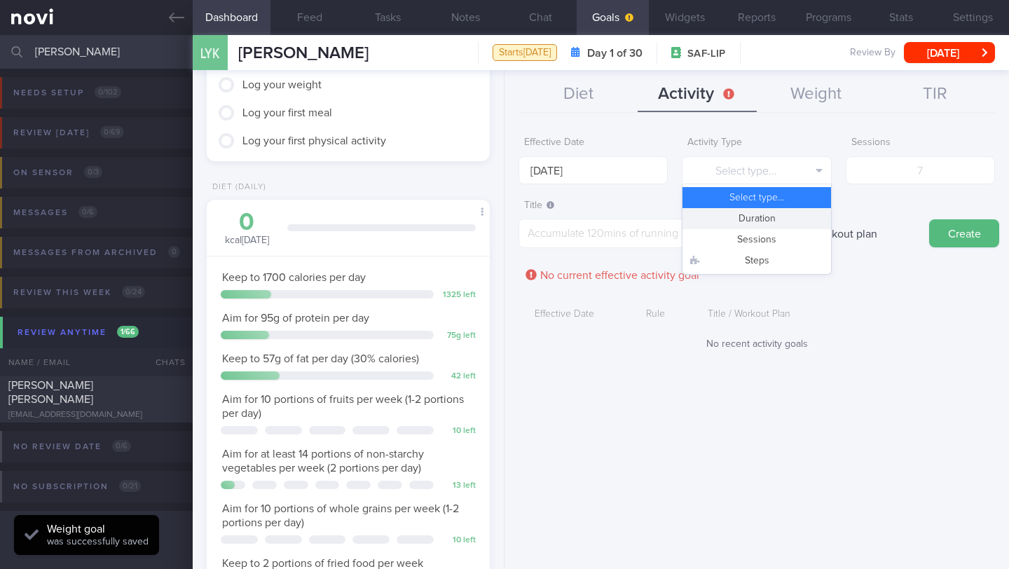
click at [805, 223] on button "Duration" at bounding box center [757, 218] width 148 height 21
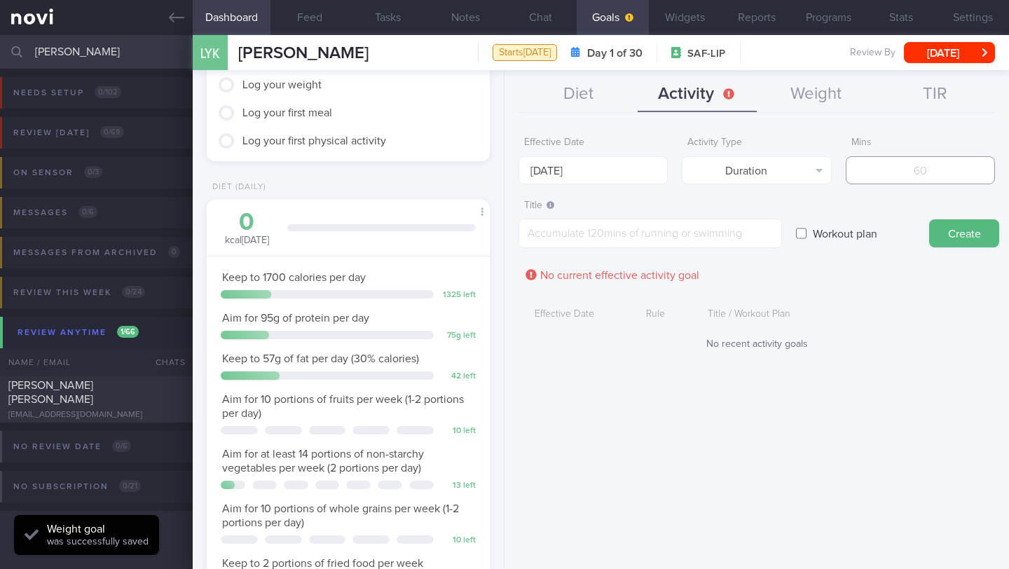
click at [915, 166] on input "number" at bounding box center [920, 170] width 149 height 28
type input "200"
click at [565, 242] on textarea at bounding box center [651, 233] width 264 height 29
paste textarea "Target at least 200 minutes of moderate-intensity workouts per week"
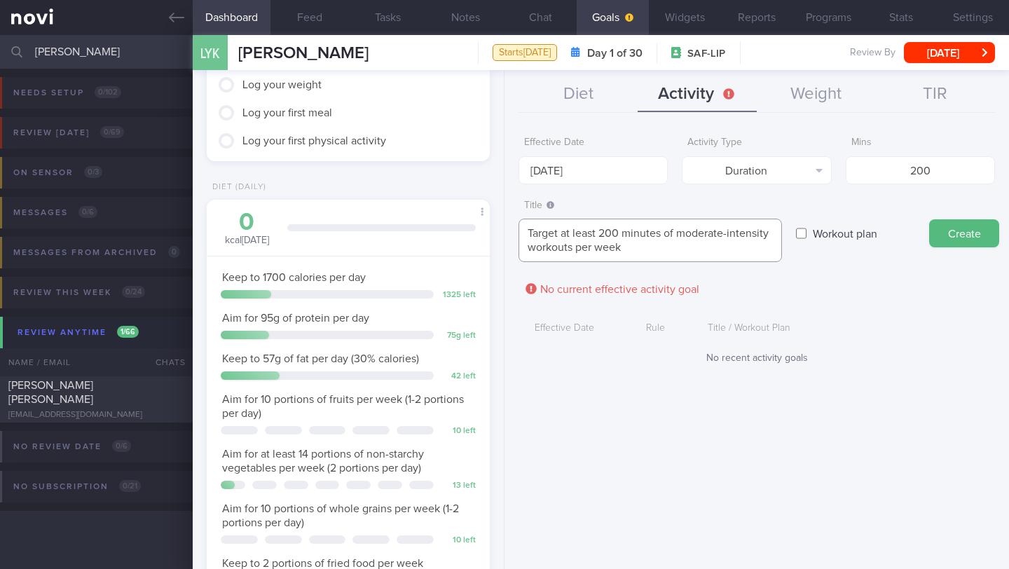
scroll to position [0, 0]
type textarea "Target at least 200 minutes of moderate-intensity workouts per week"
click at [966, 226] on button "Create" at bounding box center [964, 233] width 70 height 28
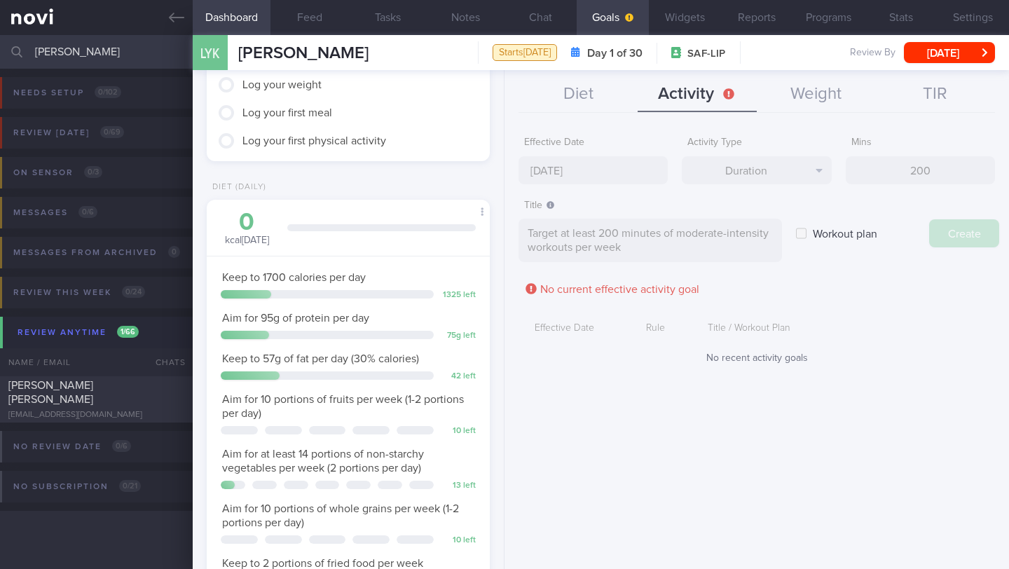
type input "[DATE]"
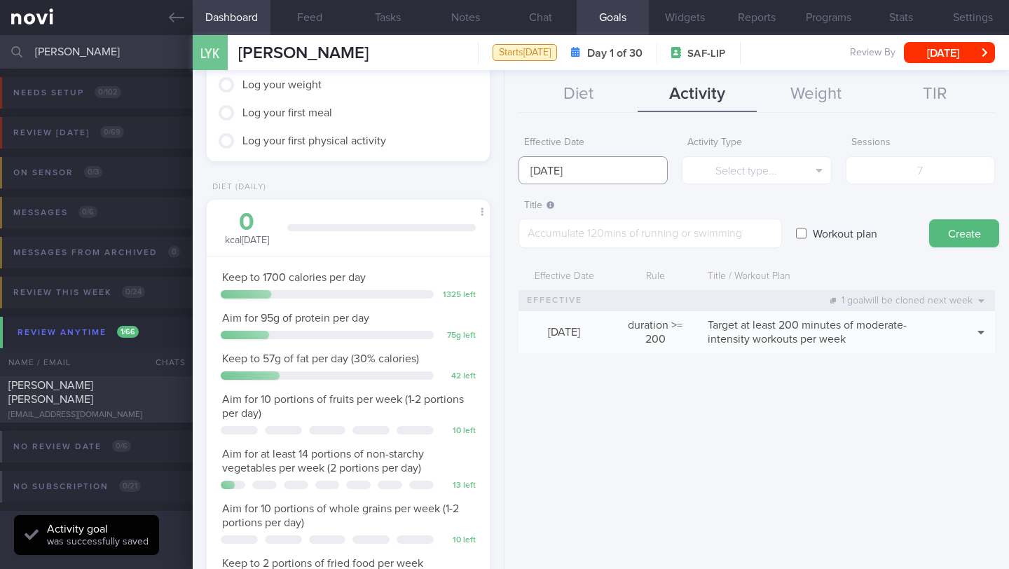
click at [581, 170] on input "[DATE]" at bounding box center [593, 170] width 149 height 28
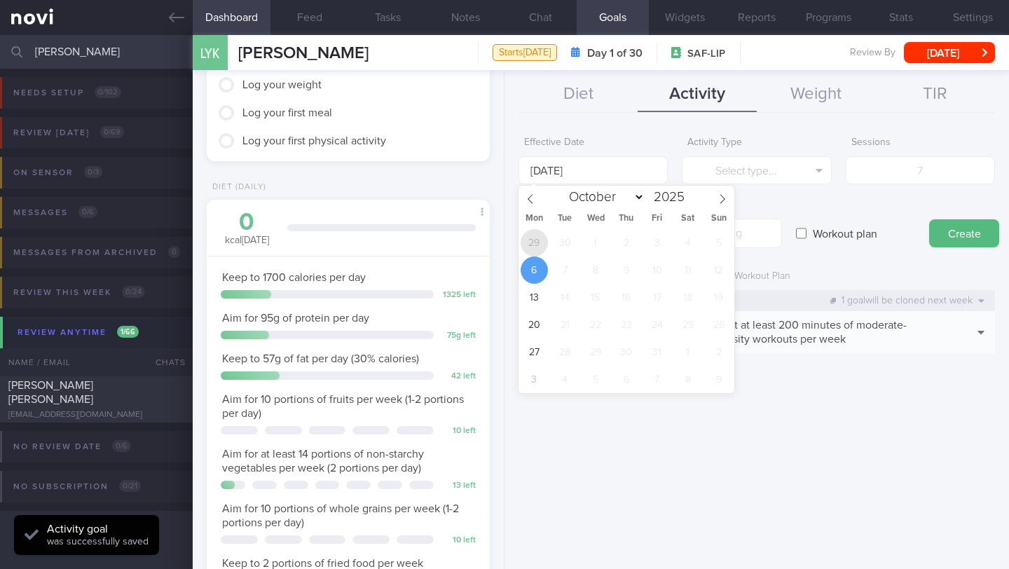
click at [533, 250] on span "29" at bounding box center [534, 242] width 27 height 27
type input "[DATE]"
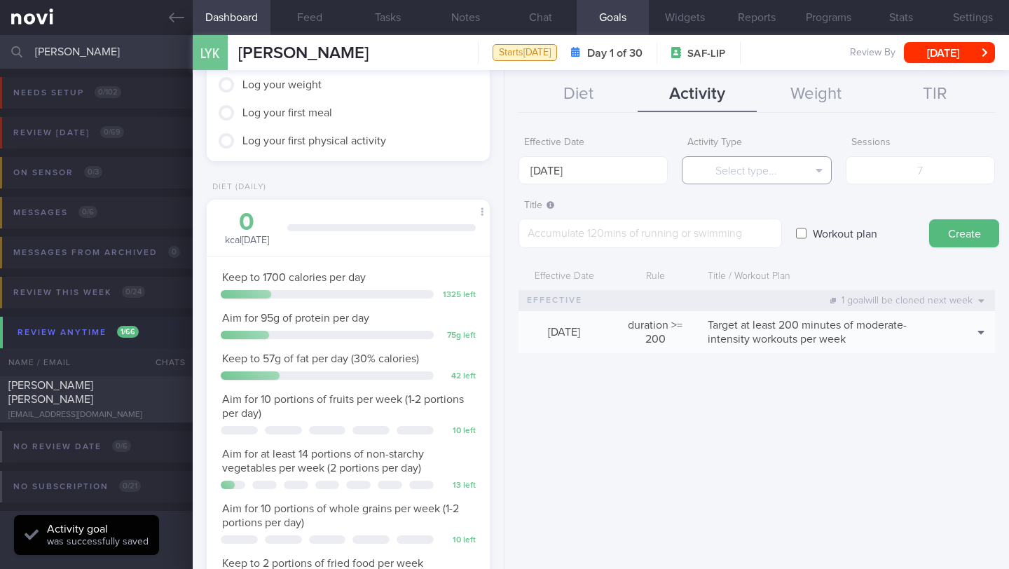
click at [753, 165] on button "Select type..." at bounding box center [756, 170] width 149 height 28
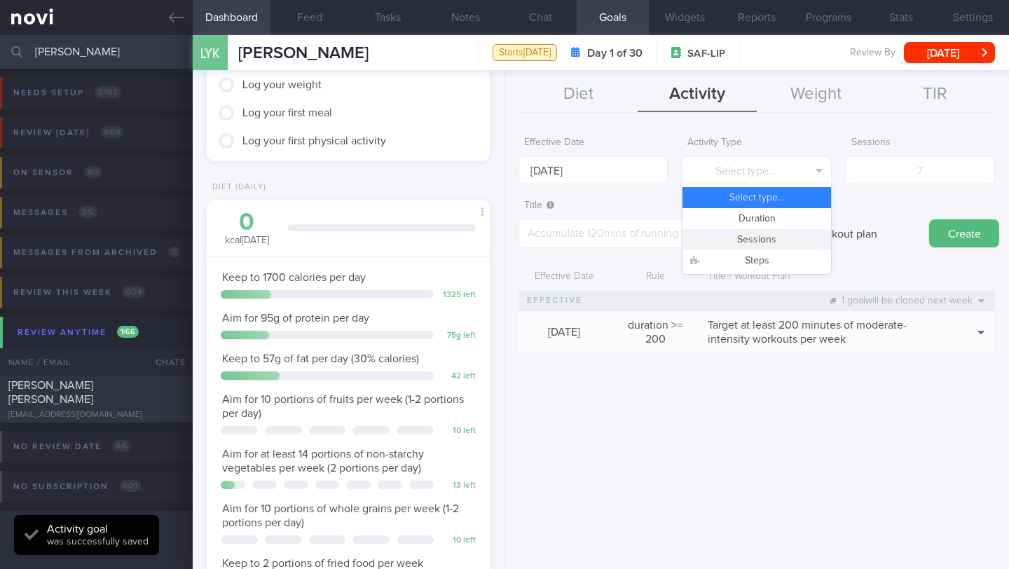
click at [765, 245] on button "Sessions" at bounding box center [757, 239] width 148 height 21
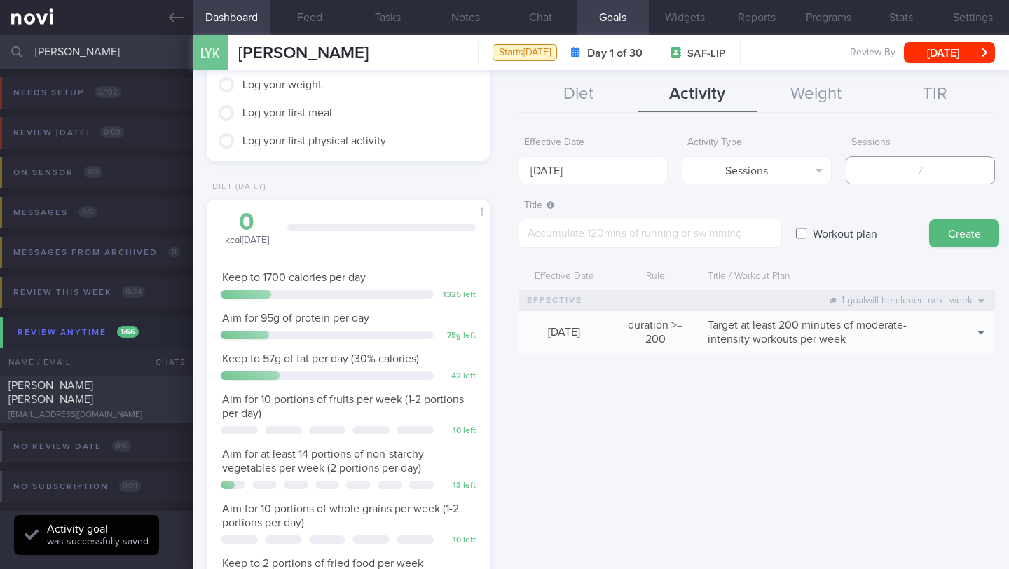
click at [878, 175] on input "number" at bounding box center [920, 170] width 149 height 28
type input "5"
paste textarea "Workout at least 5x per week (on top of steps) 3 workouts to focus on 45 minute…"
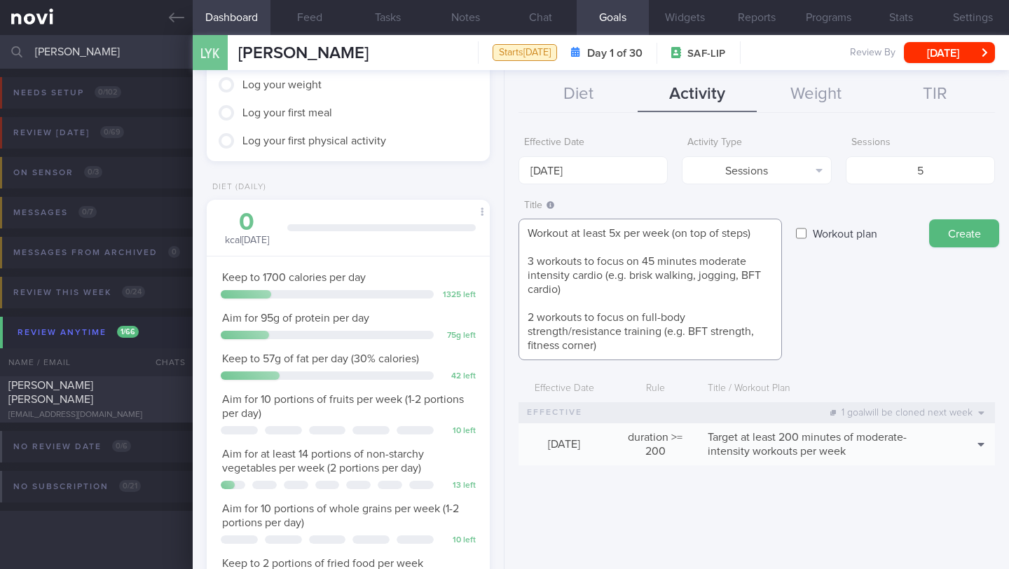
click at [535, 247] on textarea "Workout at least 5x per week (on top of steps) 3 workouts to focus on 45 minute…" at bounding box center [651, 290] width 264 height 142
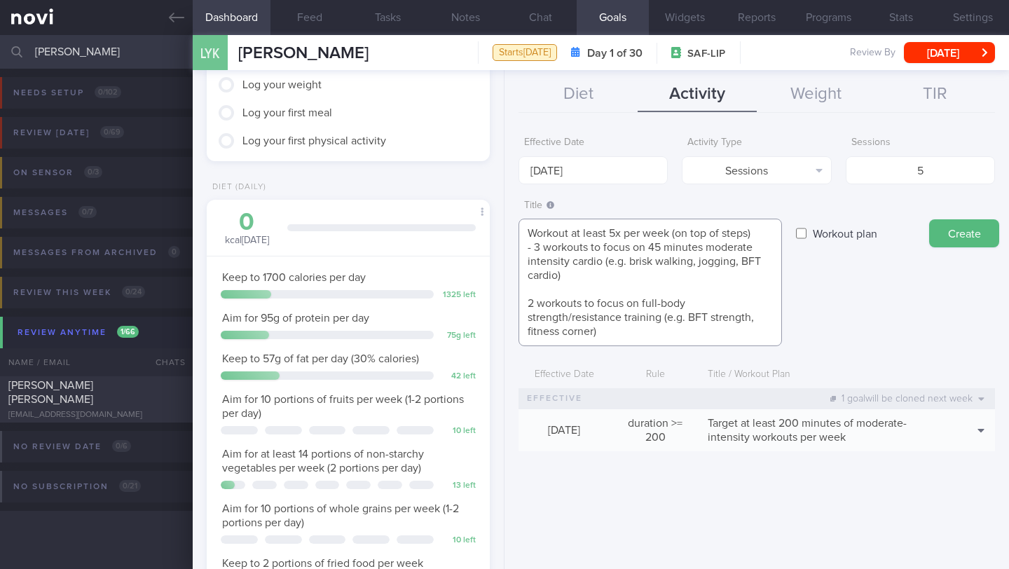
click at [531, 300] on textarea "Workout at least 5x per week (on top of steps) - 3 workouts to focus on 45 minu…" at bounding box center [651, 283] width 264 height 128
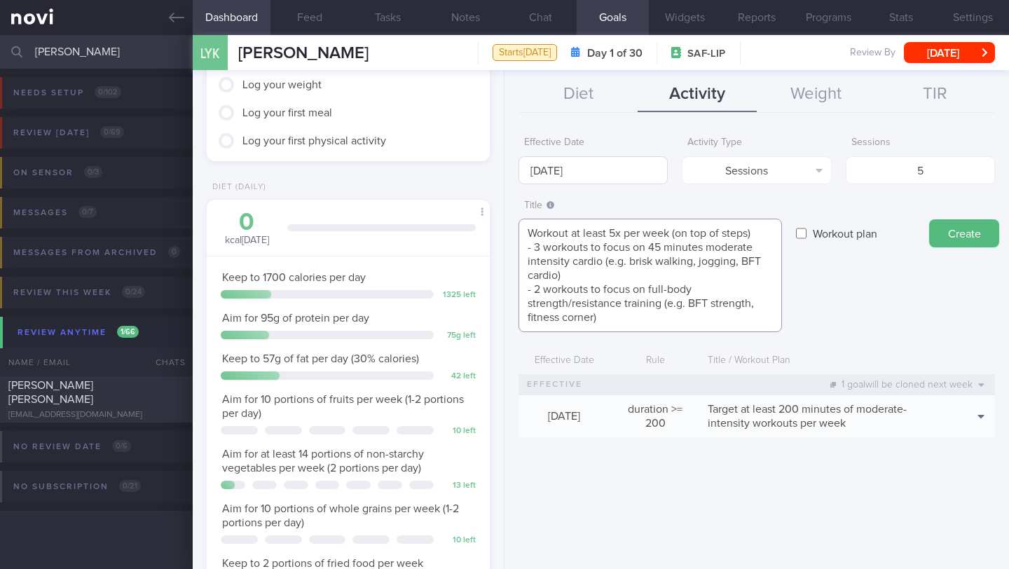
type textarea "Workout at least 5x per week (on top of steps) - 3 workouts to focus on 45 minu…"
click at [601, 170] on input "[DATE]" at bounding box center [593, 170] width 149 height 28
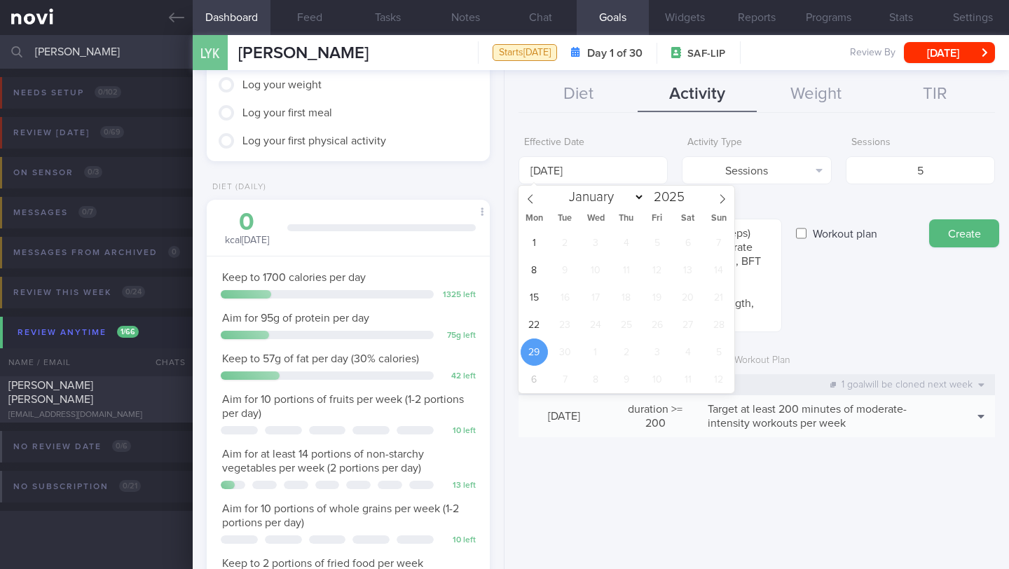
click at [541, 362] on span "29" at bounding box center [534, 351] width 27 height 27
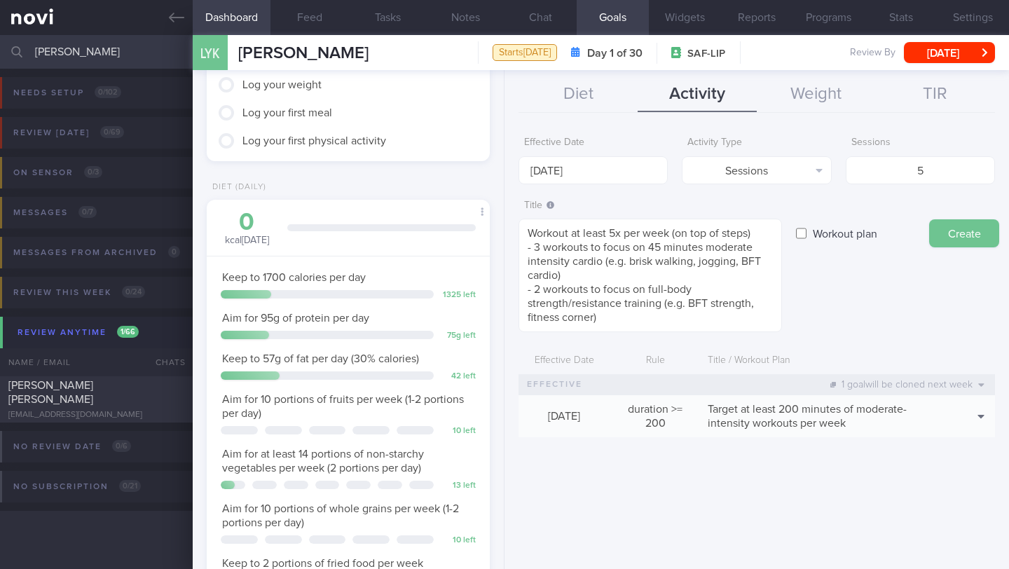
click at [970, 231] on button "Create" at bounding box center [964, 233] width 70 height 28
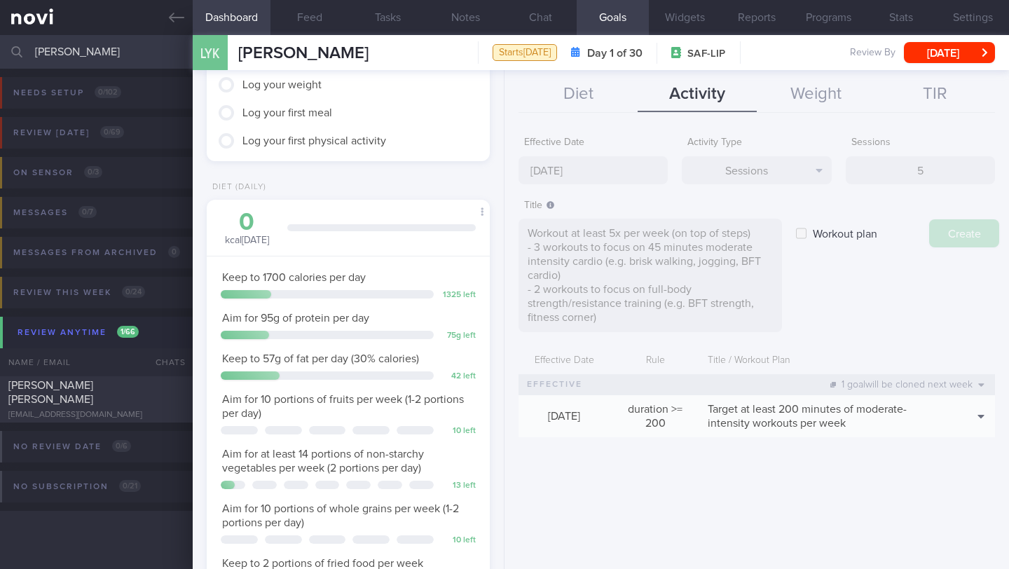
type input "[DATE]"
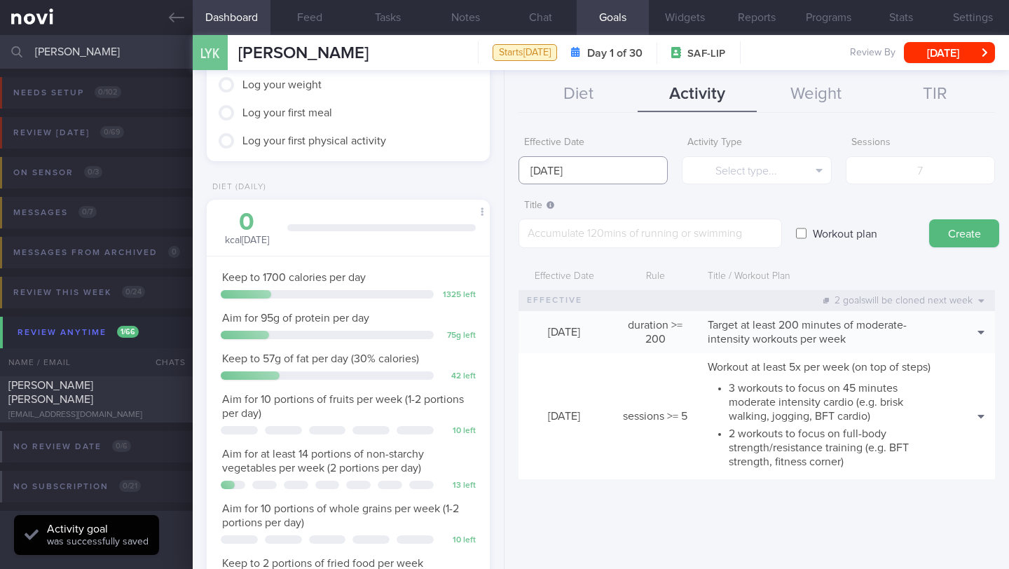
click at [592, 173] on input "[DATE]" at bounding box center [593, 170] width 149 height 28
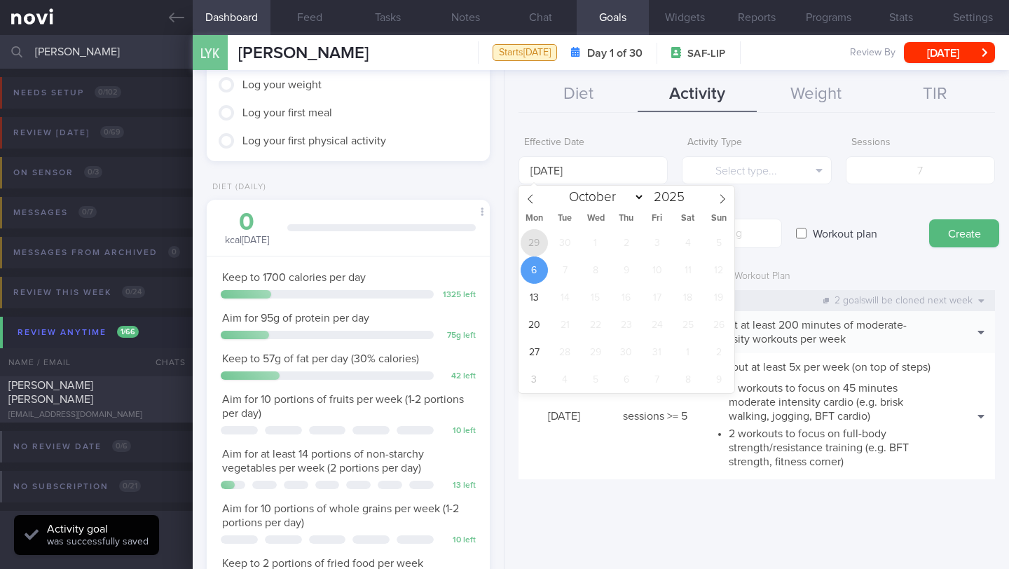
click at [534, 238] on span "29" at bounding box center [534, 242] width 27 height 27
type input "[DATE]"
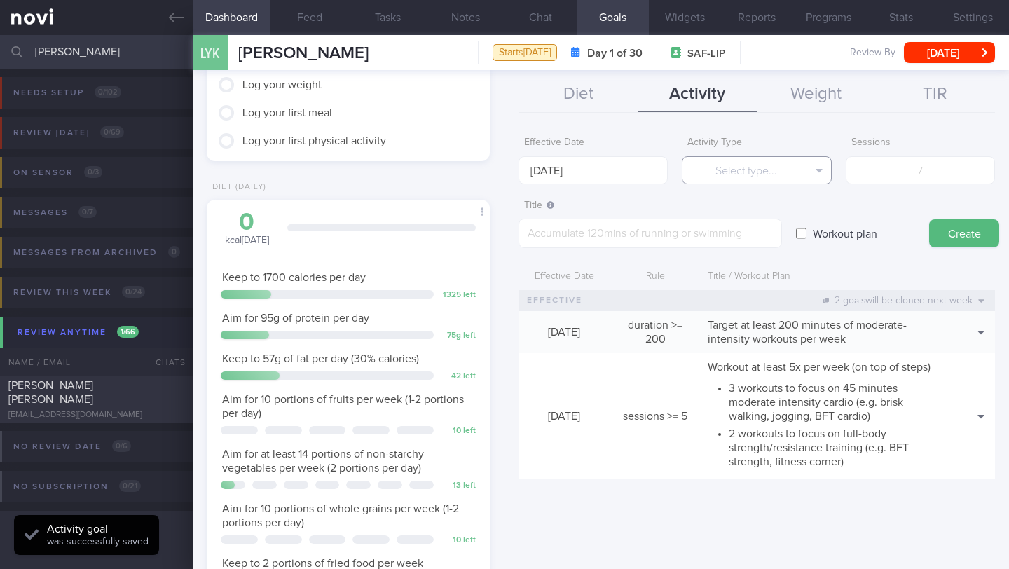
click at [744, 170] on button "Select type..." at bounding box center [756, 170] width 149 height 28
click at [765, 258] on button "Steps" at bounding box center [757, 260] width 148 height 21
click at [931, 168] on input "number" at bounding box center [920, 170] width 149 height 28
type input "5"
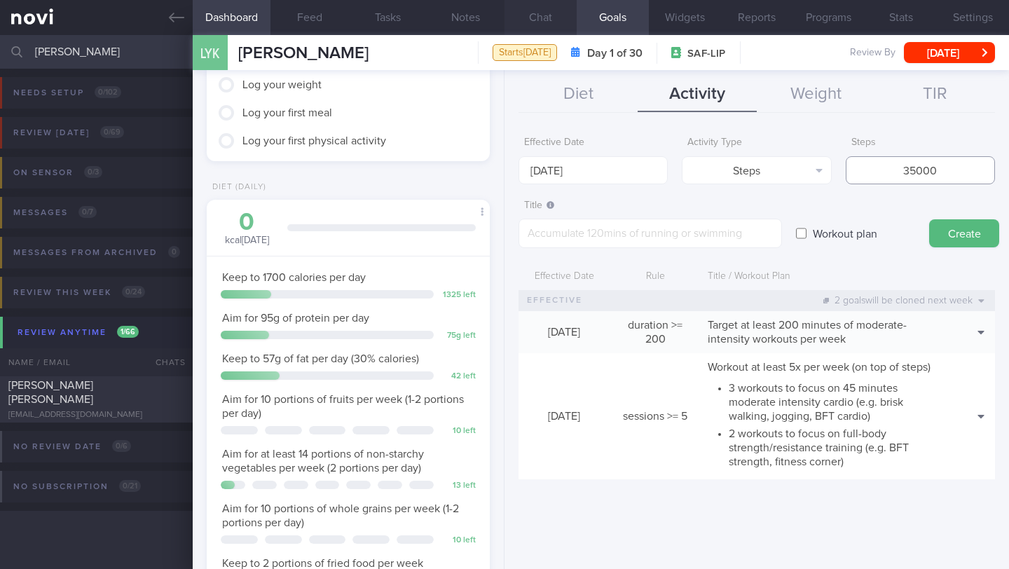
type input "35000"
click at [652, 230] on textarea at bounding box center [651, 233] width 264 height 29
paste textarea "Aim for a minimum of 5,000 steps per day -- Target for 10,000 steps per day"
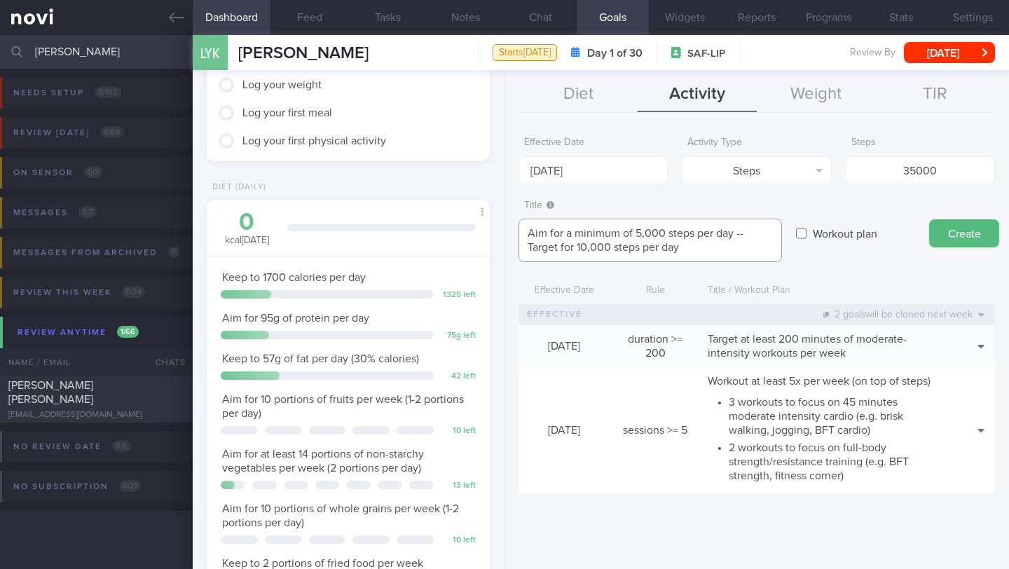
click at [699, 243] on textarea "Aim for a minimum of 5,000 steps per day -- Target for 10,000 steps per day" at bounding box center [651, 240] width 264 height 43
drag, startPoint x: 737, startPoint y: 235, endPoint x: 741, endPoint y: 247, distance: 13.1
click at [741, 247] on textarea "Aim for a minimum of 5,000 steps per day -- Target for 10,000 steps per day" at bounding box center [651, 240] width 264 height 43
click at [533, 252] on textarea "Aim for a minimum of 5,000 steps per day (35,000 steps per week" at bounding box center [651, 240] width 264 height 43
click at [635, 231] on textarea "Aim for a minimum of 5,000 steps per day) 35,000 steps per week" at bounding box center [651, 240] width 264 height 43
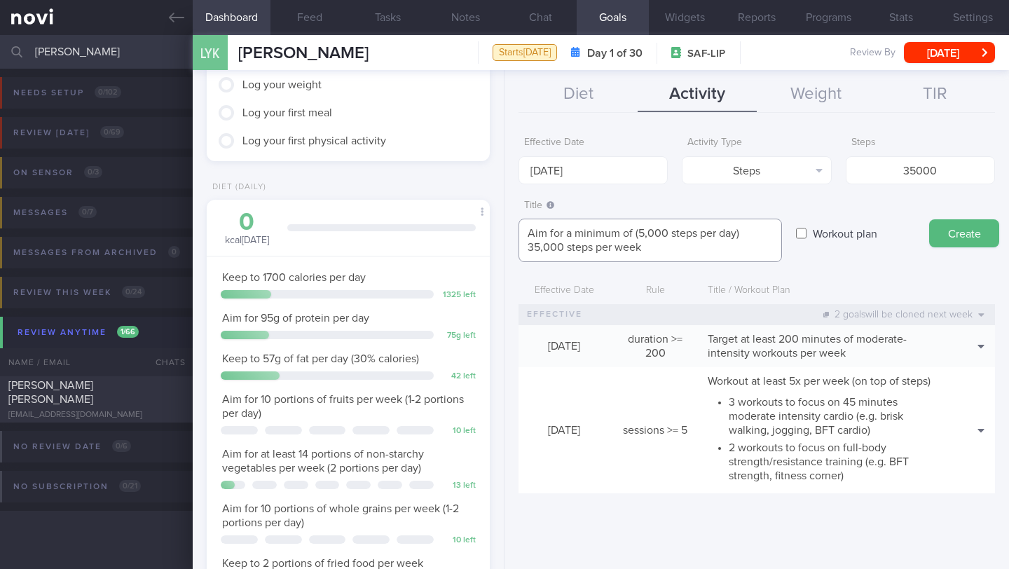
drag, startPoint x: 744, startPoint y: 231, endPoint x: 634, endPoint y: 232, distance: 110.7
click at [634, 232] on textarea "Aim for a minimum of (5,000 steps per day) 35,000 steps per week" at bounding box center [651, 240] width 264 height 43
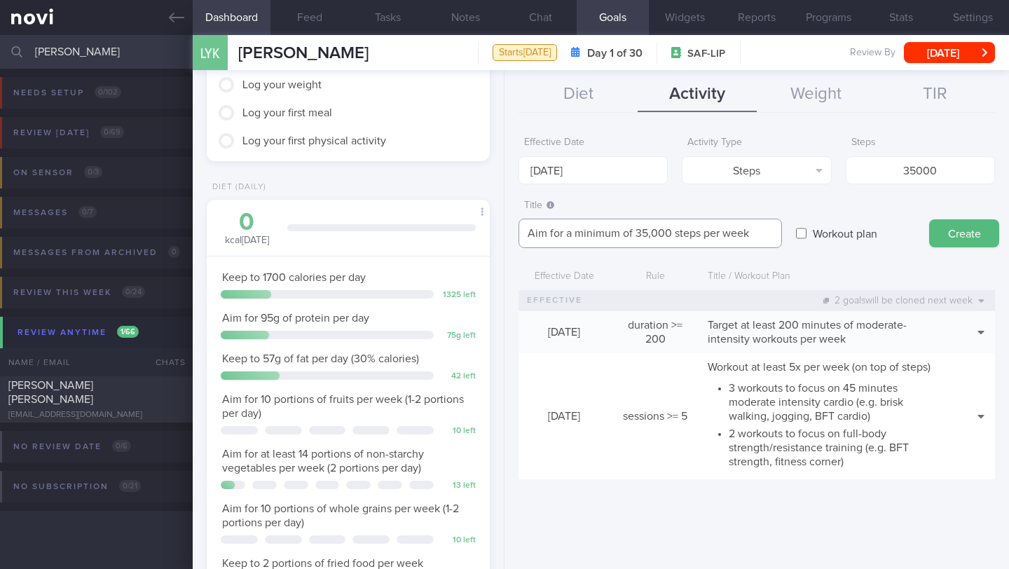
click at [769, 231] on textarea "Aim for a minimum of 35,000 steps per week" at bounding box center [651, 233] width 264 height 29
paste textarea "(5,000 steps per day)"
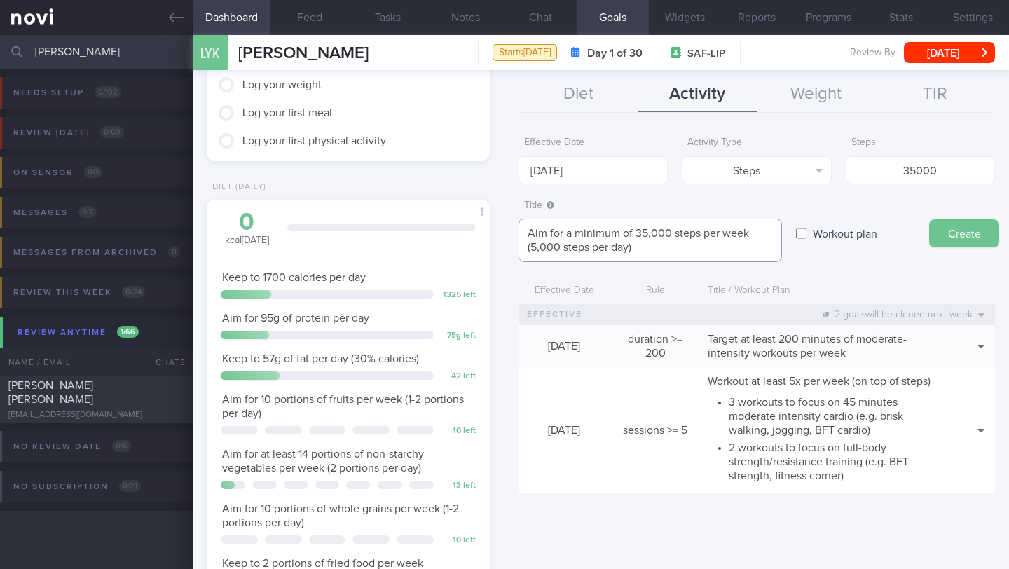
type textarea "Aim for a minimum of 35,000 steps per week (5,000 steps per day)"
click at [948, 228] on button "Create" at bounding box center [964, 233] width 70 height 28
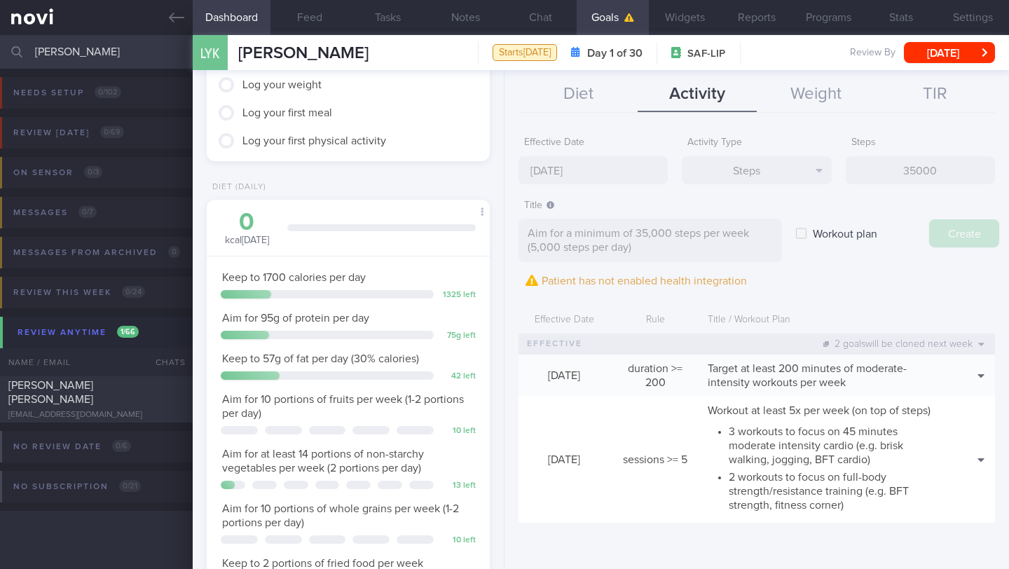
type input "[DATE]"
click at [948, 228] on button "Create" at bounding box center [964, 233] width 70 height 28
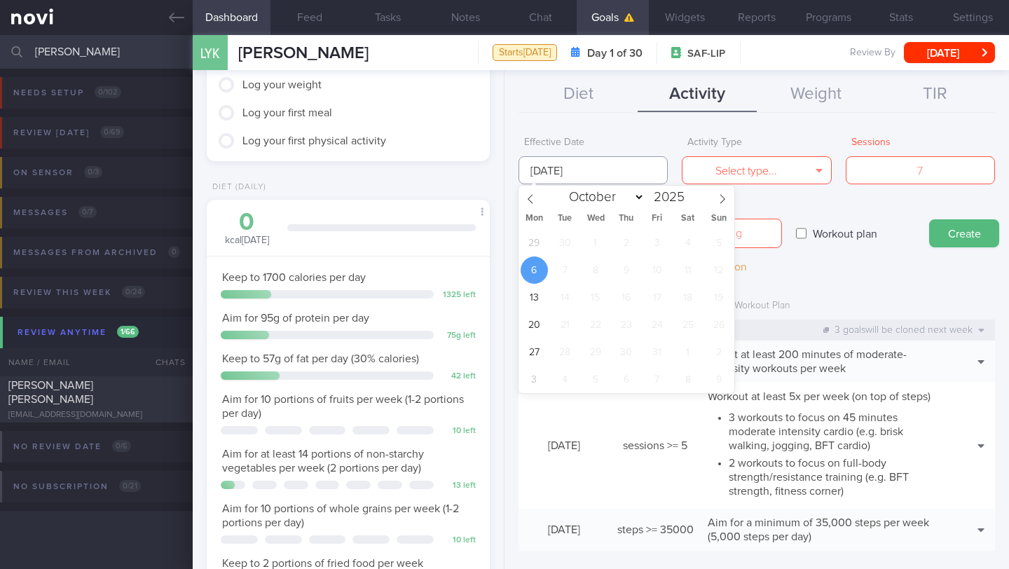
click at [625, 171] on input "[DATE]" at bounding box center [593, 170] width 149 height 28
click at [856, 284] on form "Effective Date [DATE] Activity Type Select type... Select type... Duration Sess…" at bounding box center [757, 347] width 477 height 435
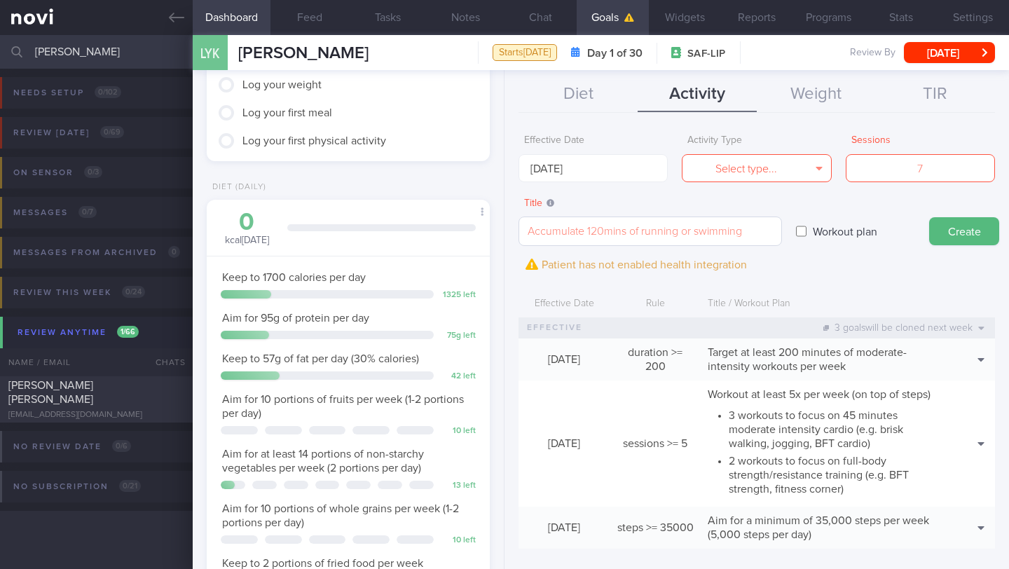
scroll to position [3, 0]
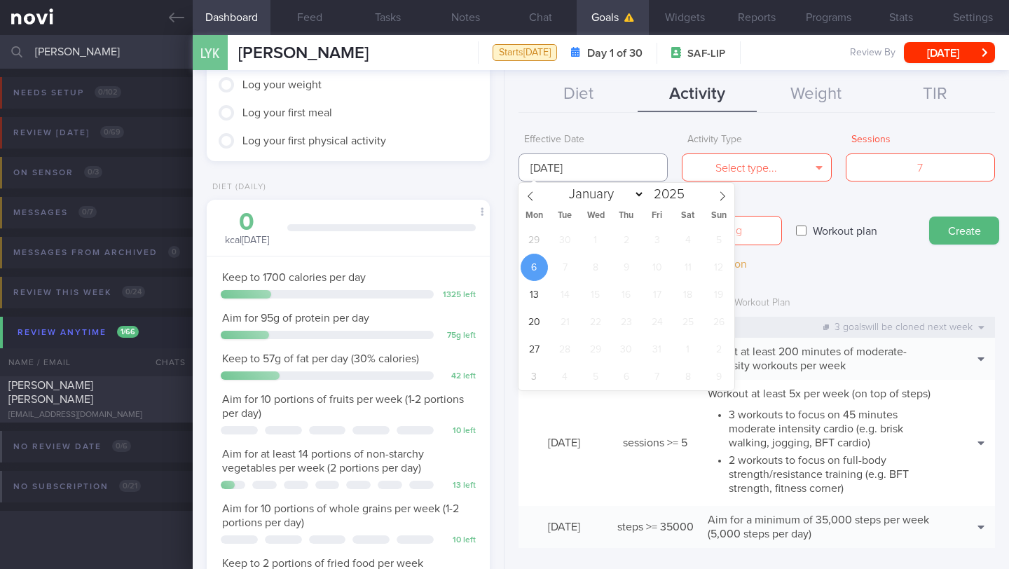
click at [573, 165] on input "[DATE]" at bounding box center [593, 167] width 149 height 28
click at [537, 244] on span "29" at bounding box center [534, 239] width 27 height 27
type input "[DATE]"
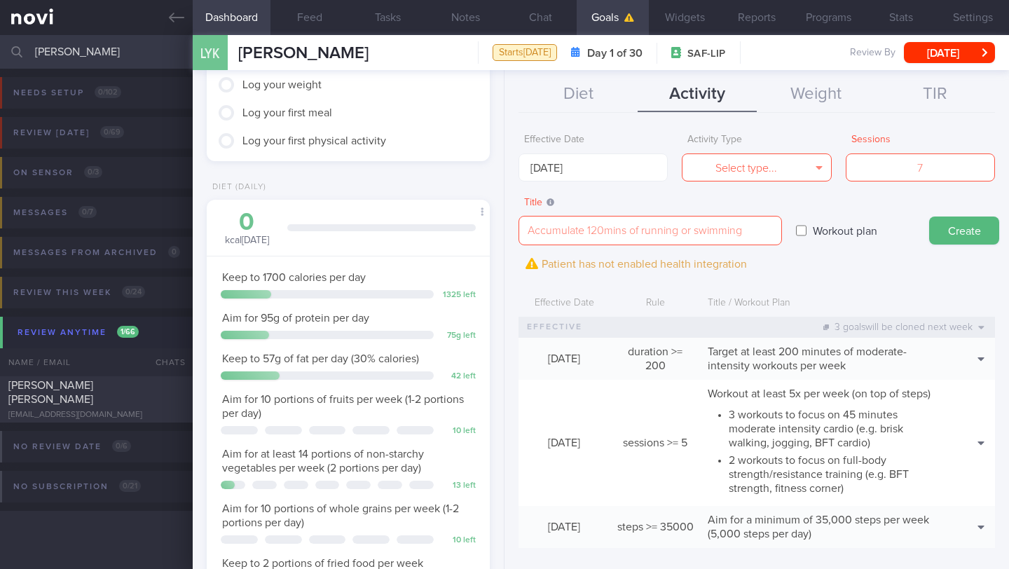
click at [804, 231] on input "Workout plan" at bounding box center [801, 231] width 11 height 28
checkbox input "true"
click at [774, 238] on textarea at bounding box center [651, 230] width 264 height 29
click at [847, 290] on div "Title / Workout Plan" at bounding box center [823, 303] width 245 height 27
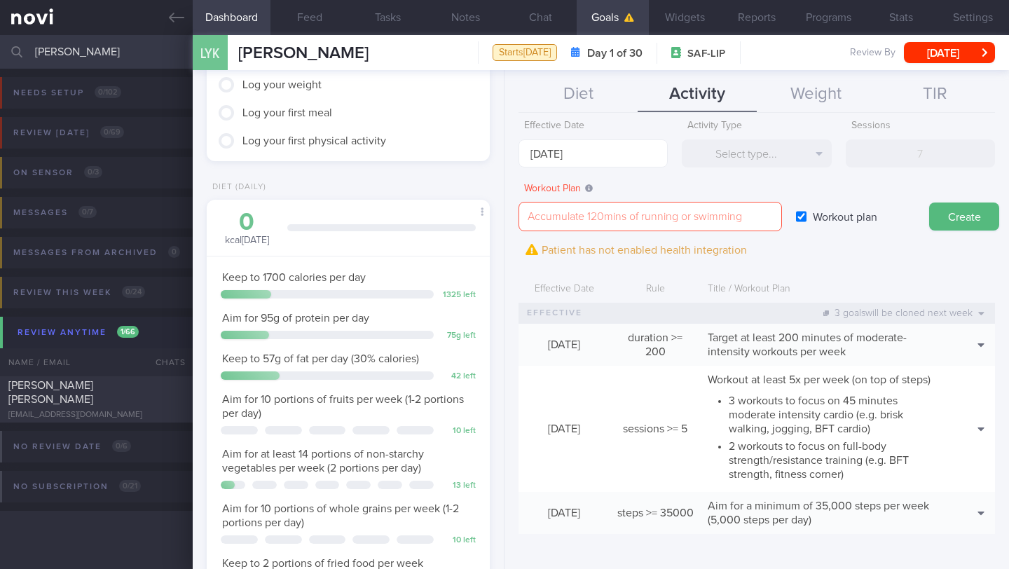
scroll to position [41, 0]
click at [717, 202] on textarea at bounding box center [651, 216] width 264 height 29
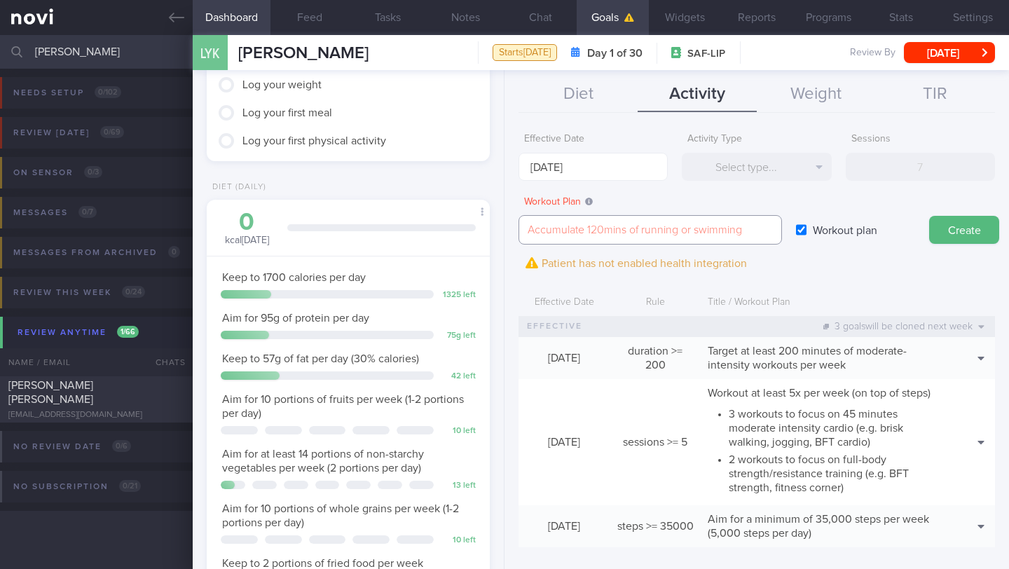
scroll to position [0, 0]
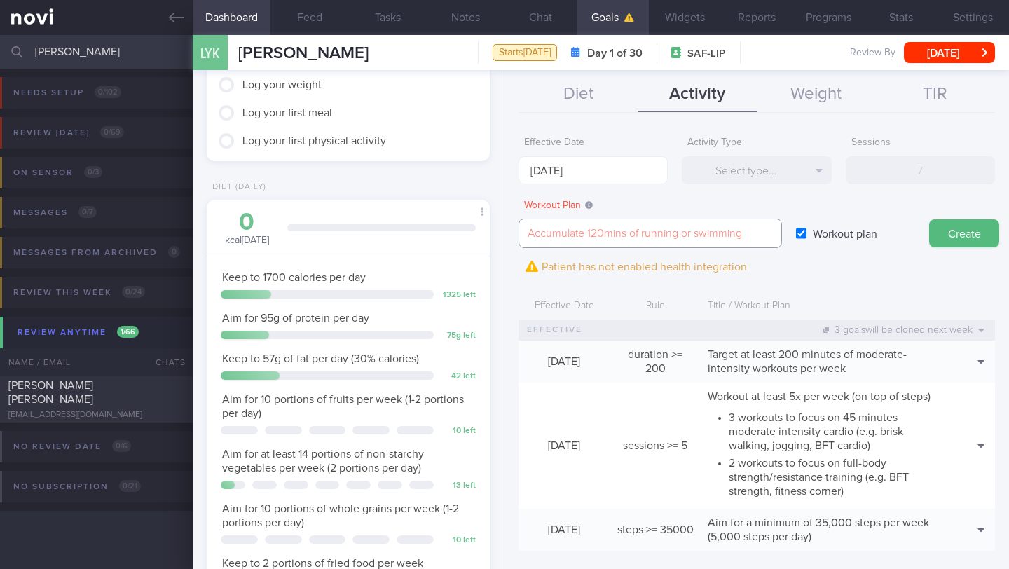
paste textarea "[fitness corner exercises]([URL][DOMAIN_NAME].)"
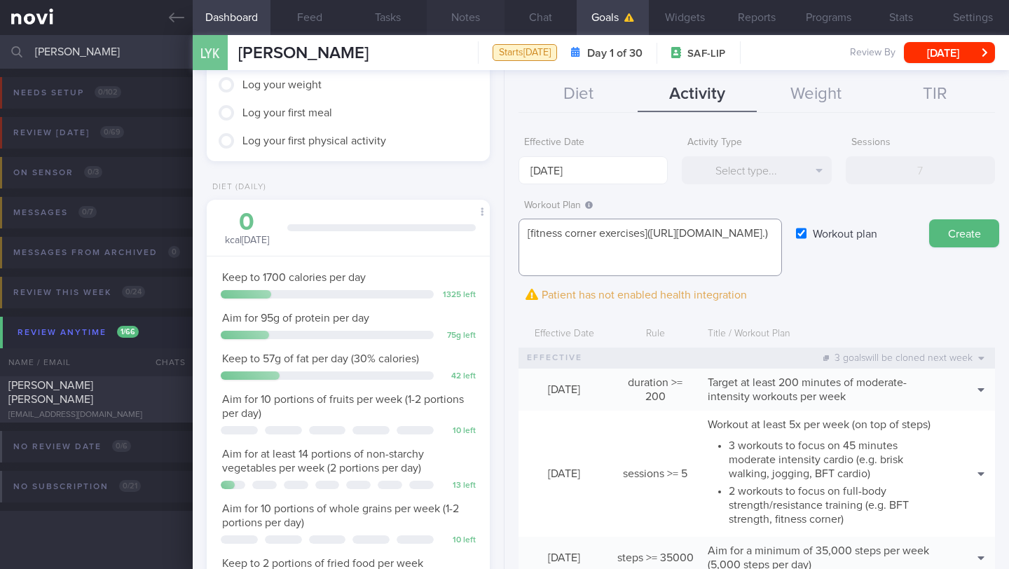
type textarea "[fitness corner exercises]([URL][DOMAIN_NAME].)"
click at [964, 233] on button "Create" at bounding box center [964, 233] width 70 height 28
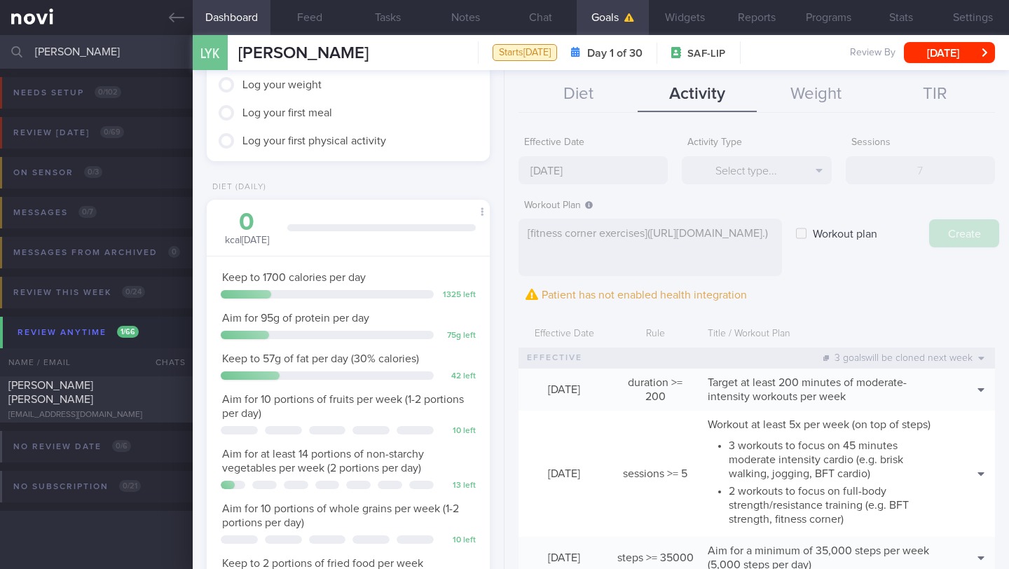
type input "[DATE]"
checkbox input "false"
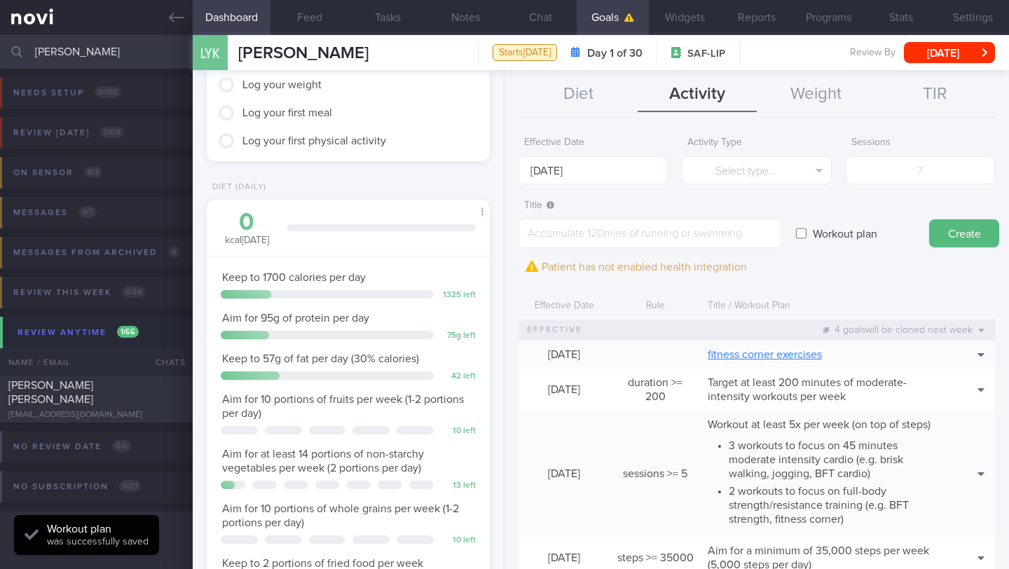
click at [786, 351] on link "fitness corner exercises" at bounding box center [765, 354] width 114 height 11
click at [557, 16] on button "Chat" at bounding box center [541, 17] width 72 height 35
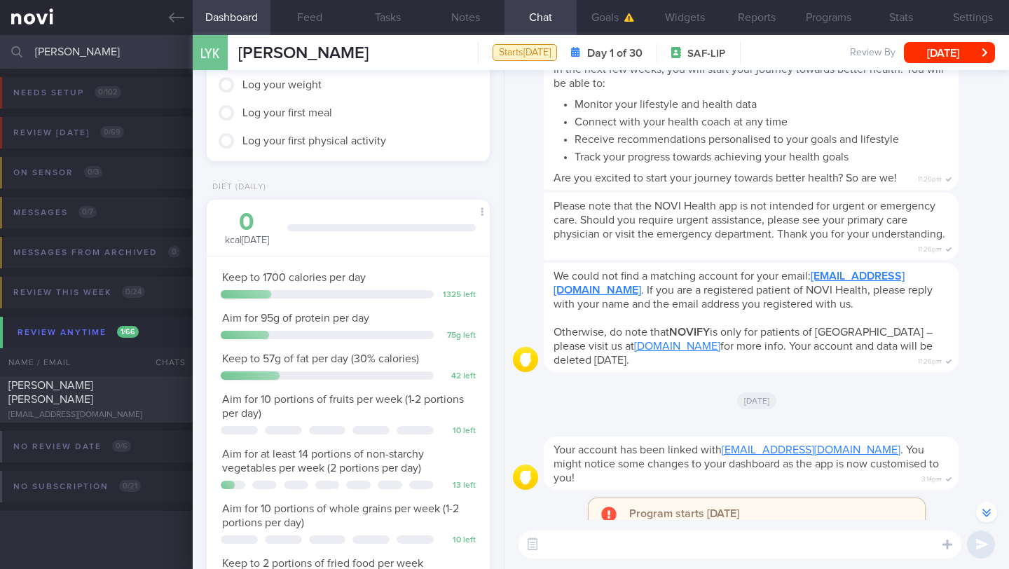
scroll to position [-852, 0]
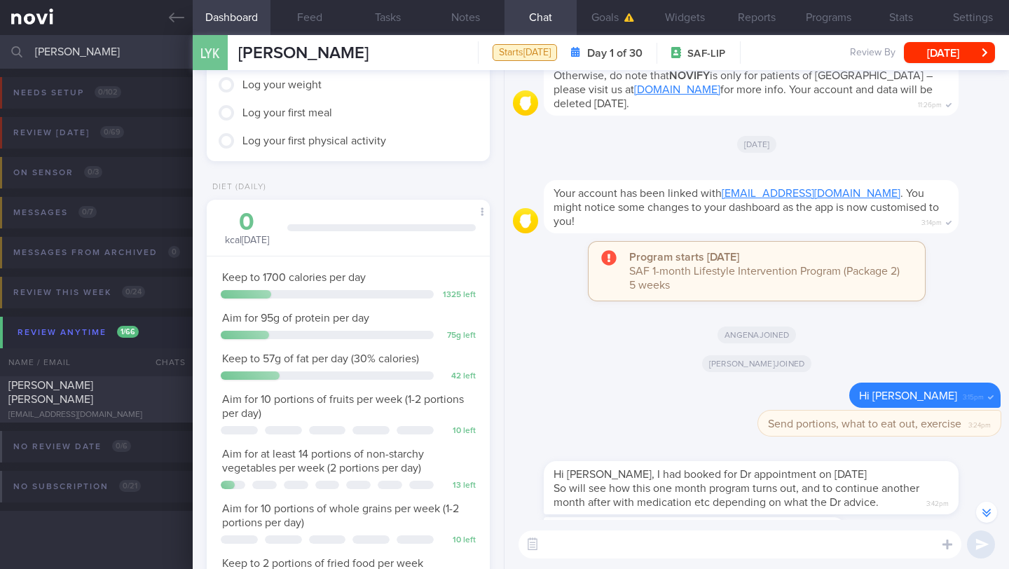
click at [571, 556] on textarea at bounding box center [740, 545] width 443 height 28
click at [573, 546] on textarea at bounding box center [740, 545] width 443 height 28
type textarea "H"
paste textarea "[Prepped SG]([URL][DOMAIN_NAME])"
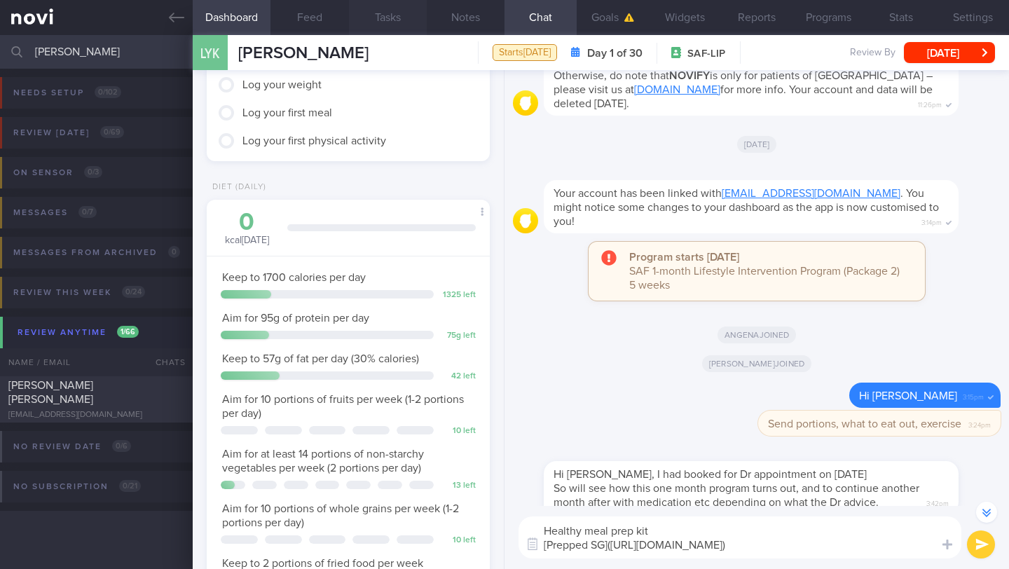
type textarea "Healthy meal prep kit [Prepped SG]([URL][DOMAIN_NAME])"
click at [456, 16] on button "Notes" at bounding box center [466, 17] width 78 height 35
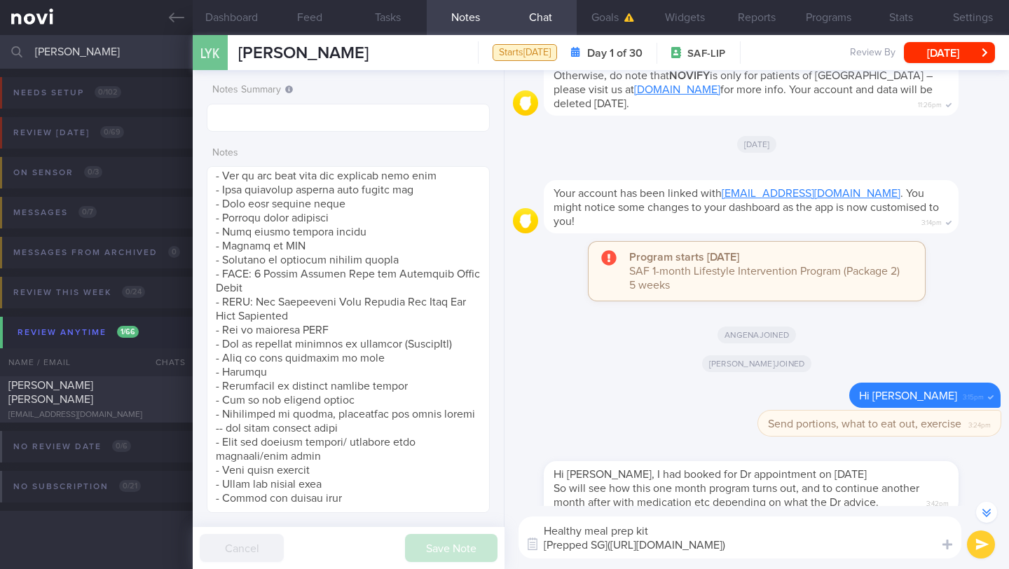
click at [526, 25] on button "Chat" at bounding box center [541, 17] width 72 height 35
click at [527, 20] on button "Chat" at bounding box center [541, 17] width 72 height 35
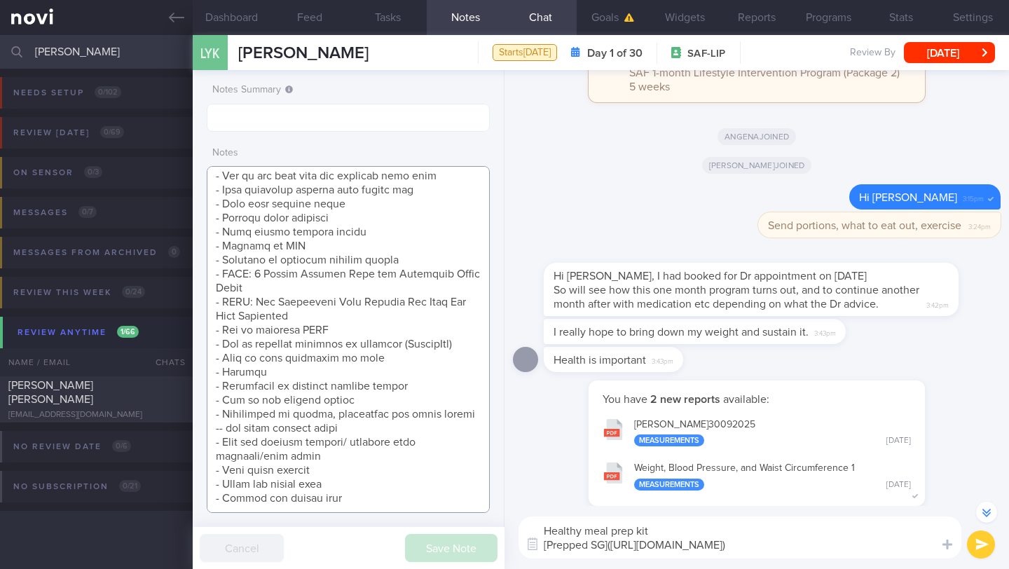
scroll to position [-644, 0]
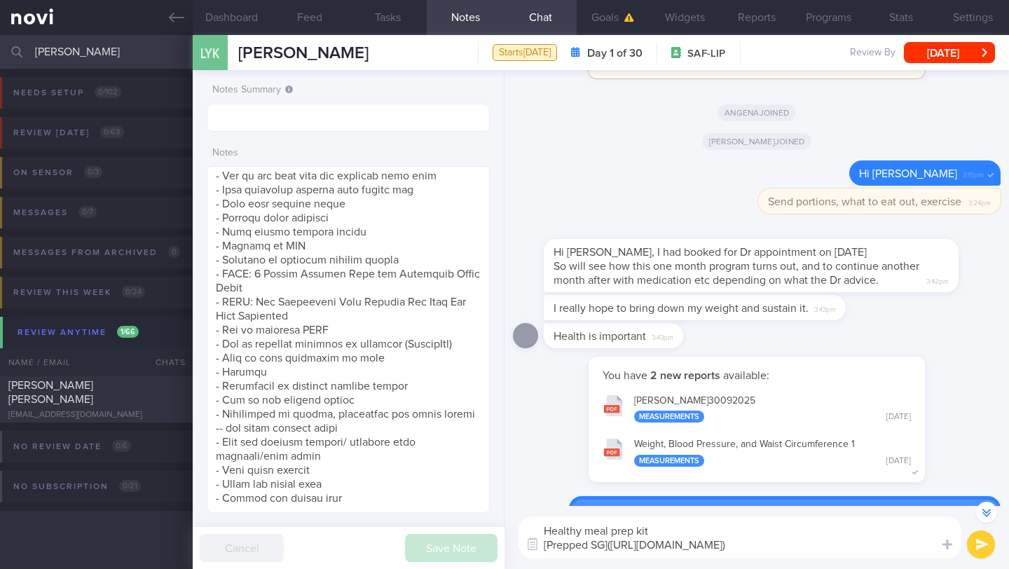
click at [980, 548] on button "submit" at bounding box center [981, 545] width 28 height 28
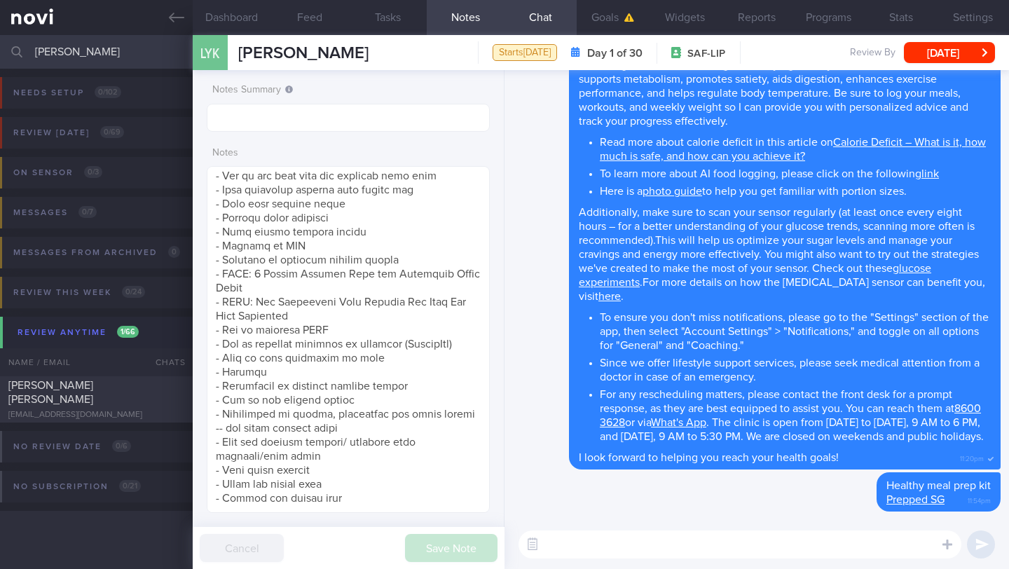
paste textarea "Easy One-Pot/Pan Meals [Sheet Pan Shrimp Fajita Bowl (Easy & Low Carb)]([URL][D…"
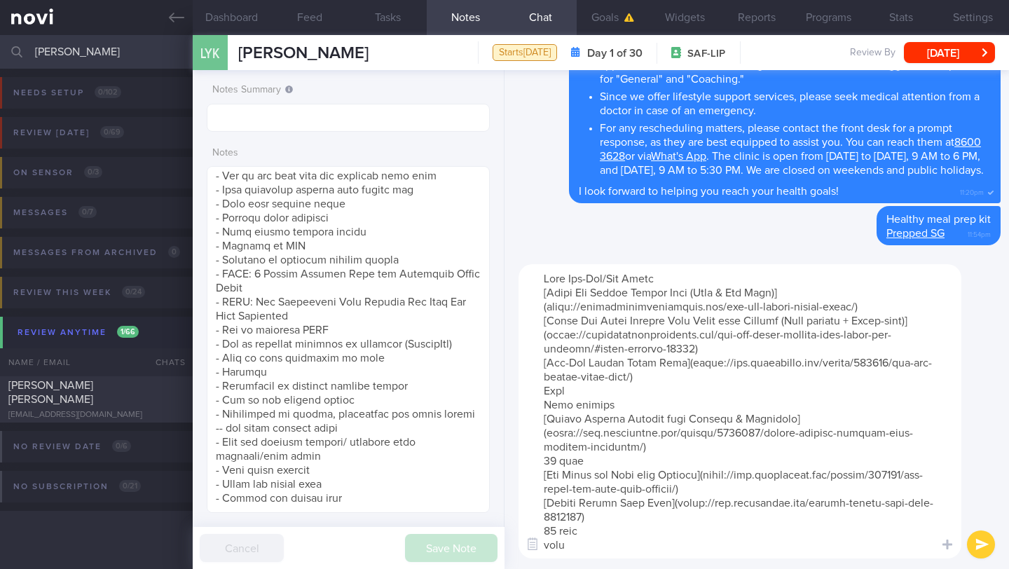
click at [545, 281] on textarea at bounding box center [740, 411] width 443 height 294
click at [701, 285] on textarea at bounding box center [740, 411] width 443 height 294
drag, startPoint x: 599, startPoint y: 402, endPoint x: 530, endPoint y: 392, distance: 70.1
click at [530, 392] on textarea at bounding box center [740, 411] width 443 height 294
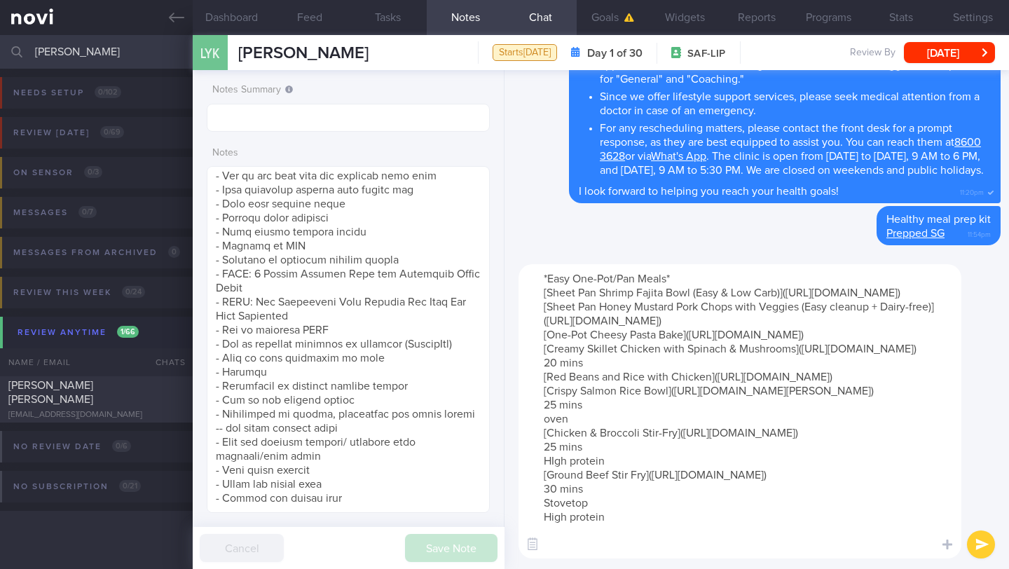
drag, startPoint x: 593, startPoint y: 432, endPoint x: 493, endPoint y: 432, distance: 99.5
click at [493, 432] on div "Dashboard Feed Tasks Notes Chat Goals Widgets Reports Programs Stats Settings L…" at bounding box center [601, 302] width 816 height 534
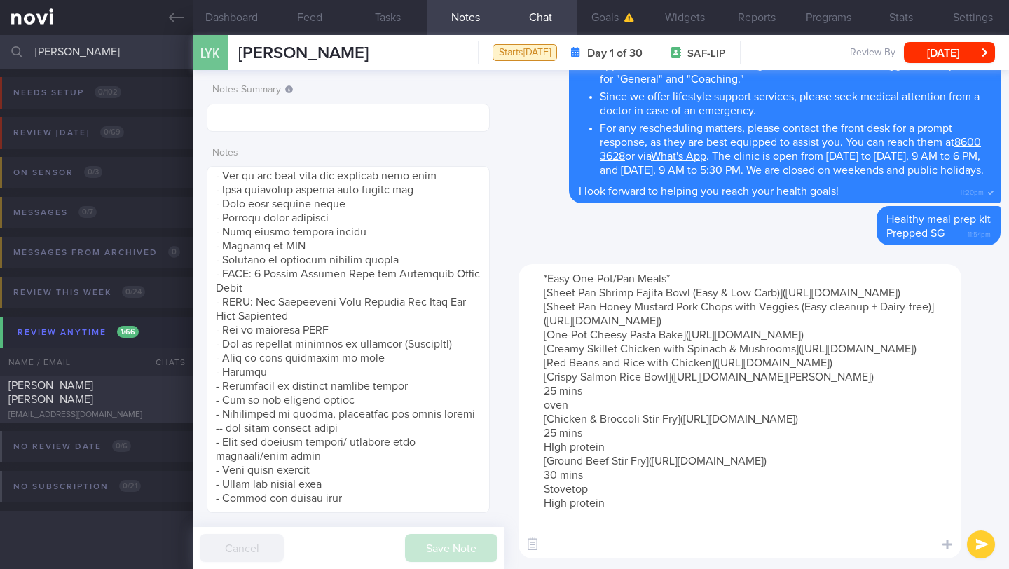
drag, startPoint x: 577, startPoint y: 500, endPoint x: 531, endPoint y: 495, distance: 46.6
click at [531, 495] on textarea "*Easy One-Pot/Pan Meals* [Sheet Pan Shrimp Fajita Bowl (Easy & Low Carb)]([URL]…" at bounding box center [740, 411] width 443 height 294
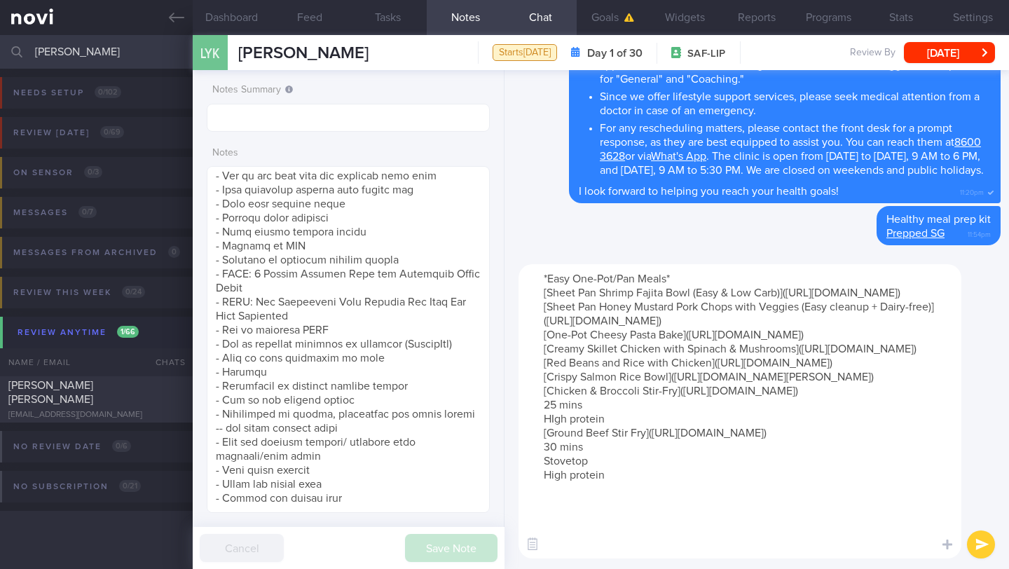
drag, startPoint x: 624, startPoint y: 529, endPoint x: 529, endPoint y: 516, distance: 95.5
click at [529, 516] on textarea "*Easy One-Pot/Pan Meals* [Sheet Pan Shrimp Fajita Bowl (Easy & Low Carb)]([URL]…" at bounding box center [740, 411] width 443 height 294
drag, startPoint x: 618, startPoint y: 526, endPoint x: 532, endPoint y: 505, distance: 88.9
click at [532, 505] on textarea "*Easy One-Pot/Pan Meals* [Sheet Pan Shrimp Fajita Bowl (Easy & Low Carb)]([URL]…" at bounding box center [740, 411] width 443 height 294
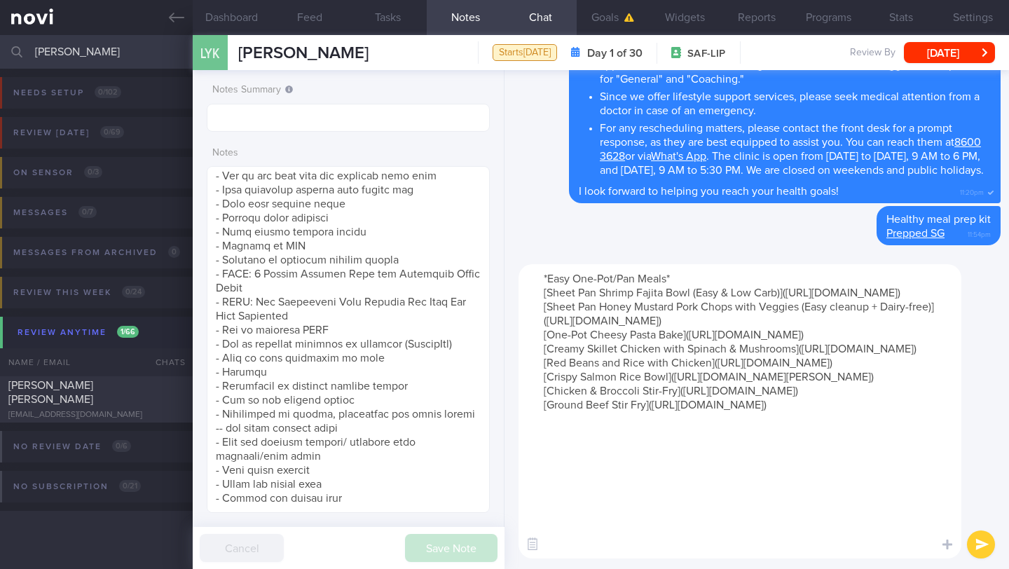
scroll to position [0, 0]
type textarea "*Easy One-Pot/Pan Meals* [Sheet Pan Shrimp Fajita Bowl (Easy & Low Carb)]([URL]…"
click at [977, 539] on button "submit" at bounding box center [981, 545] width 28 height 28
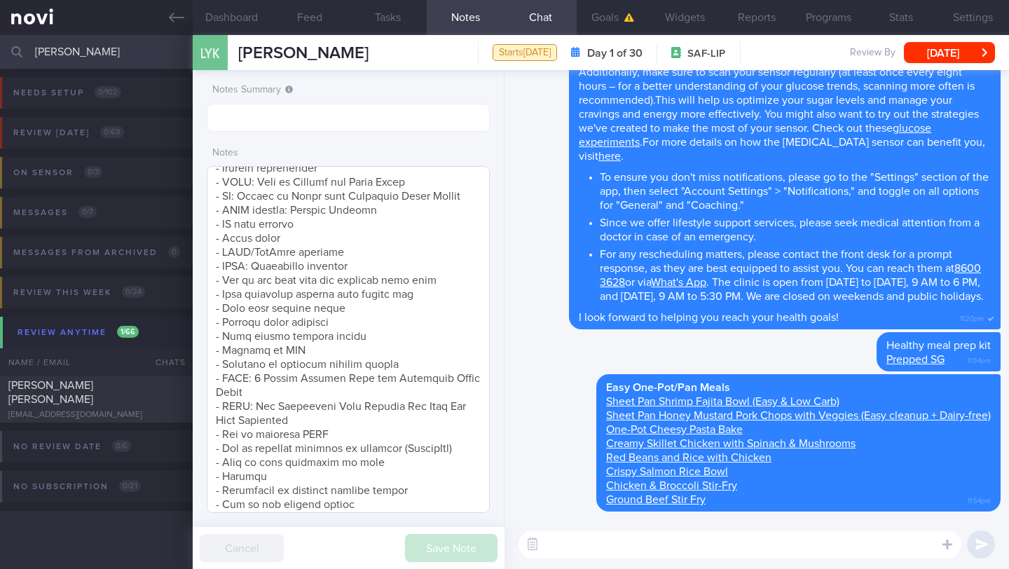
scroll to position [222, 0]
click at [362, 243] on textarea at bounding box center [348, 339] width 283 height 347
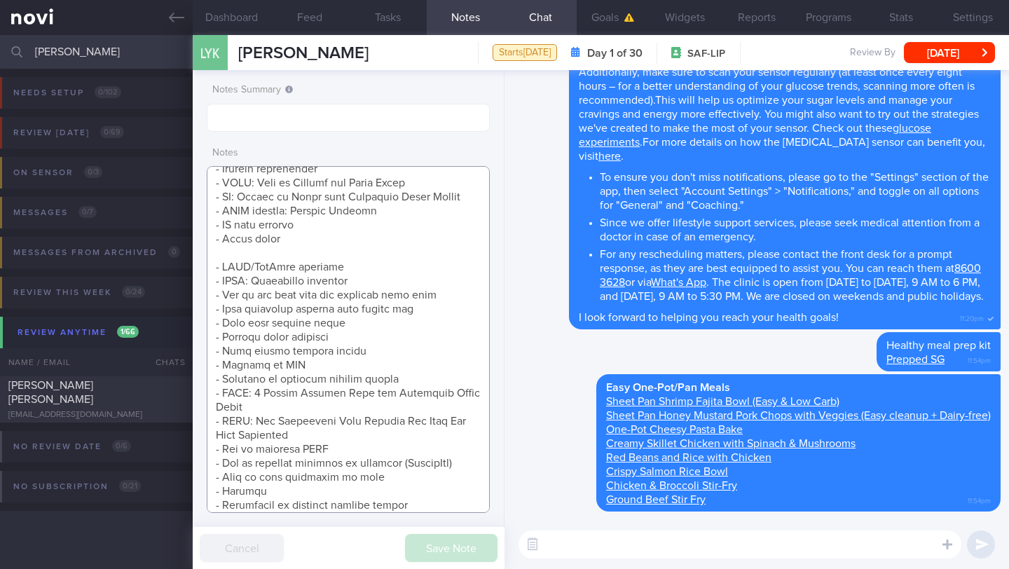
scroll to position [303, 0]
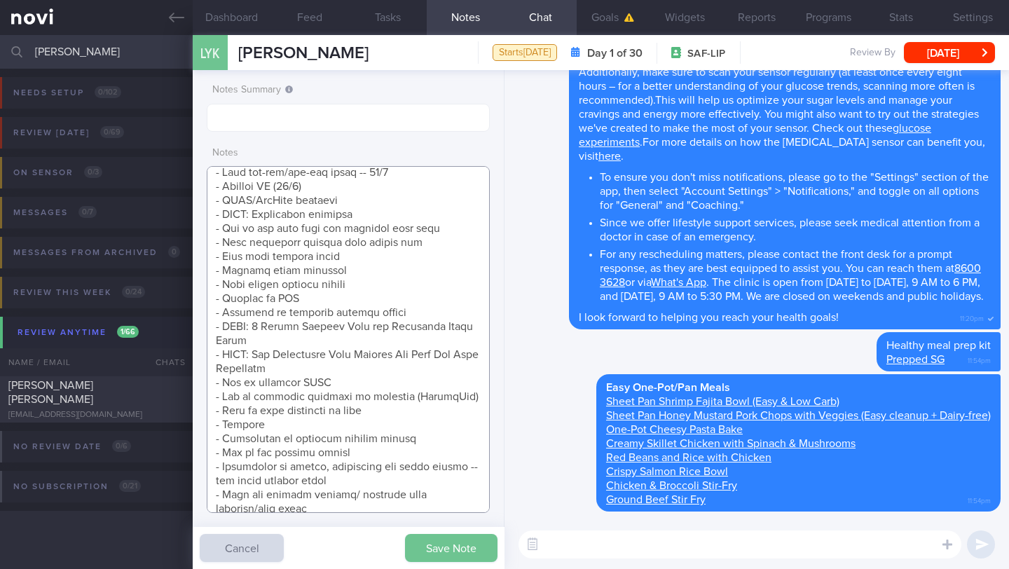
type textarea "SUPPORT NEEDED: CHALLENGE: Wt Targets: - Pmhx: - Meds: - Social hx: - Diet: - E…"
click at [428, 557] on button "Save Note" at bounding box center [451, 548] width 93 height 28
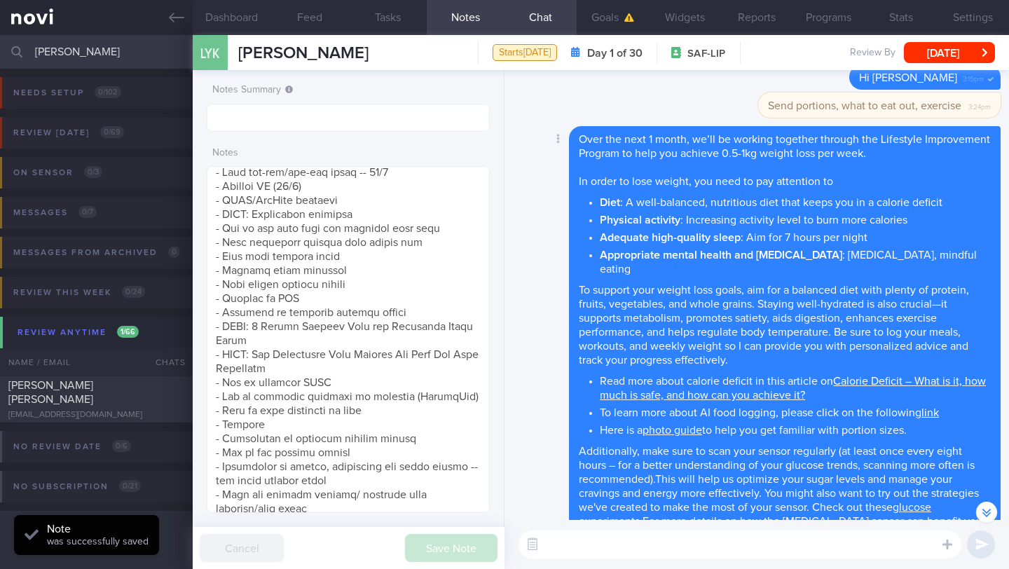
scroll to position [-559, 0]
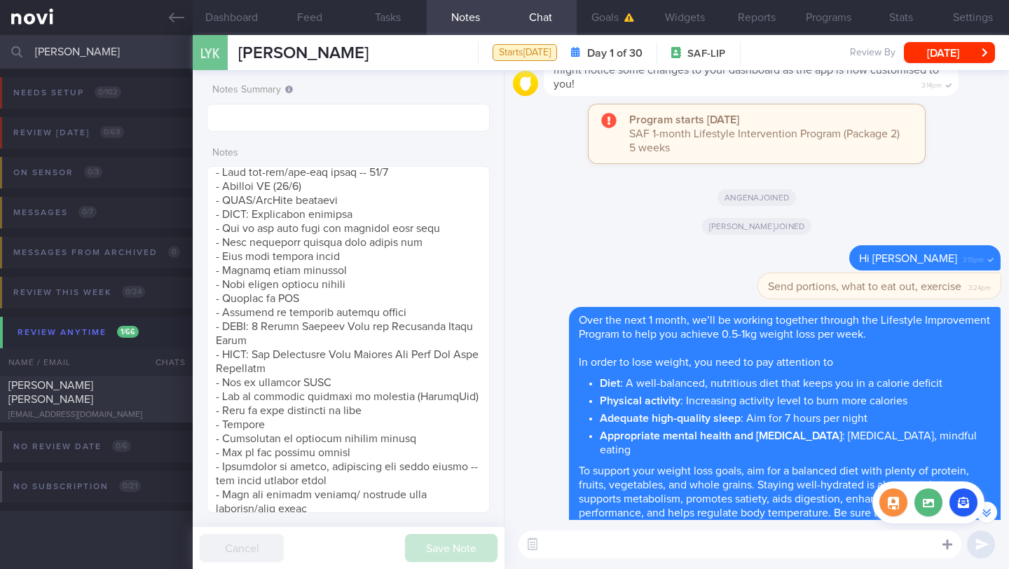
click at [947, 553] on div at bounding box center [947, 544] width 25 height 27
click at [931, 507] on label at bounding box center [929, 502] width 28 height 28
click at [0, 0] on input "file" at bounding box center [0, 0] width 0 height 0
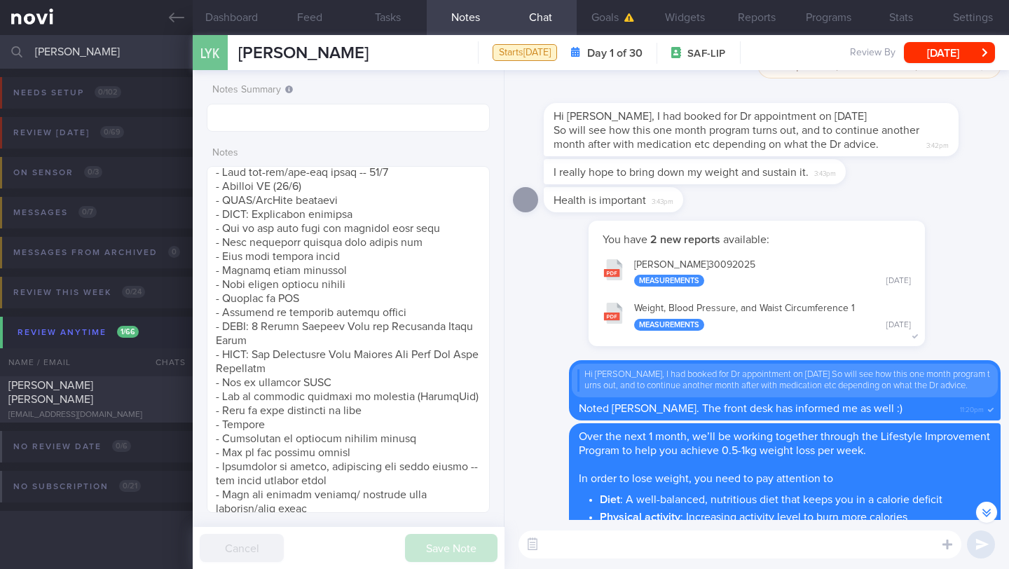
scroll to position [-918, 0]
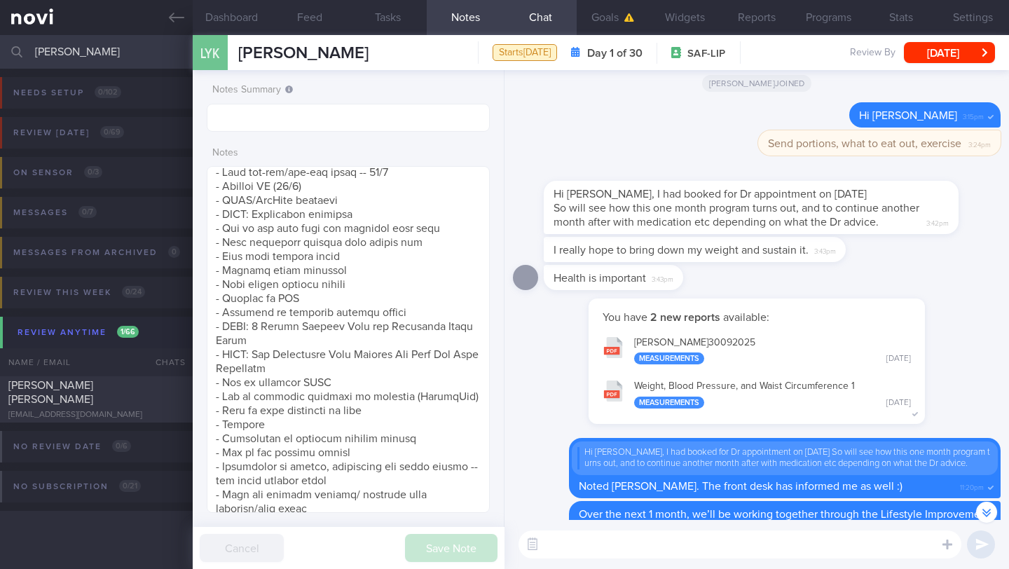
click at [591, 559] on div "​ ​" at bounding box center [757, 544] width 505 height 49
paste textarea "To help you make better choices when eating out, I want to share with you ways …"
type textarea "To help you make better choices when eating out, I want to share with you ways …"
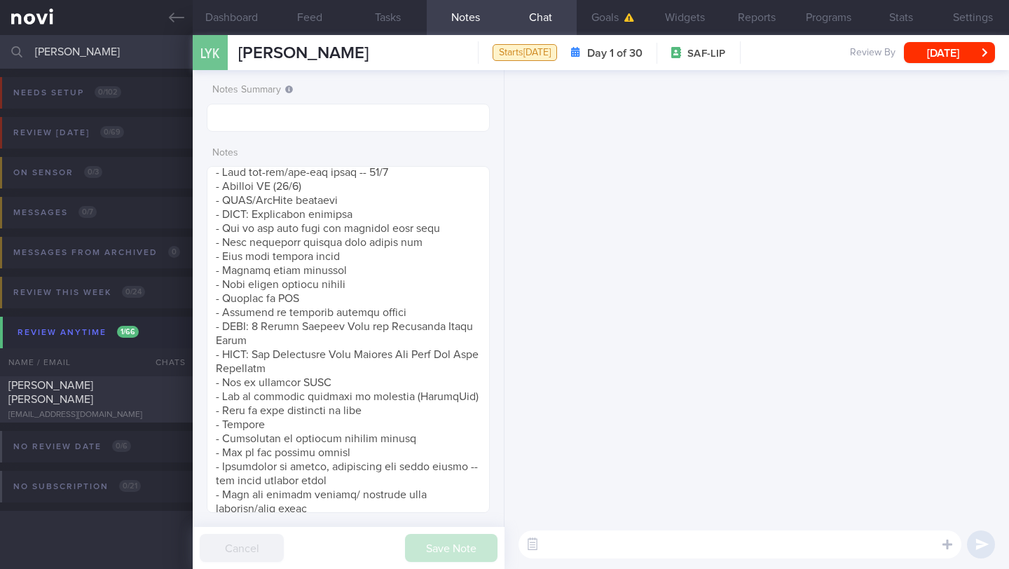
scroll to position [0, 0]
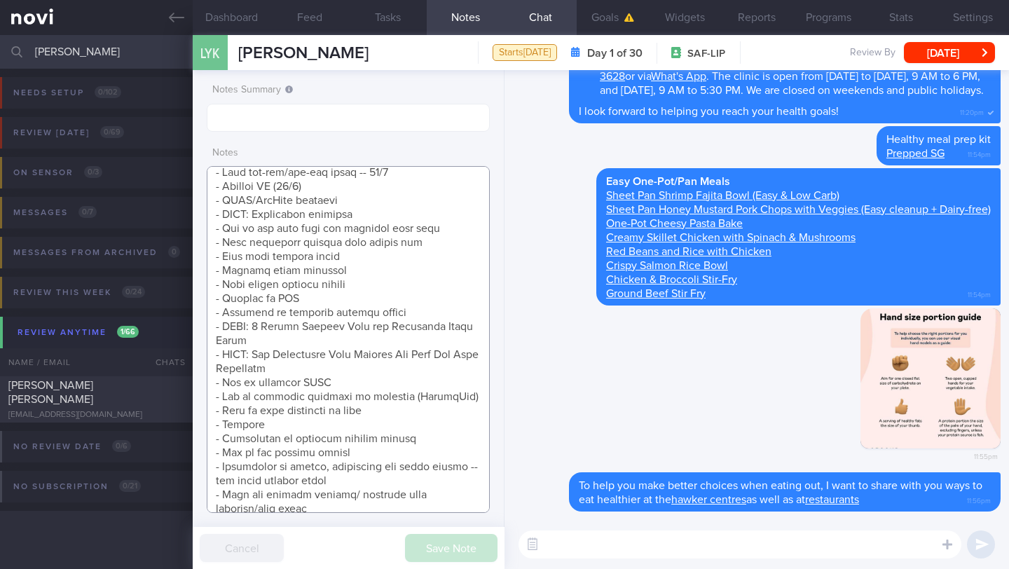
click at [437, 245] on textarea at bounding box center [348, 339] width 283 height 347
drag, startPoint x: 466, startPoint y: 240, endPoint x: 185, endPoint y: 238, distance: 281.0
click at [185, 238] on div "Patients New Users Coaches [PERSON_NAME] Assigned patients Assigned patients Al…" at bounding box center [504, 302] width 1009 height 534
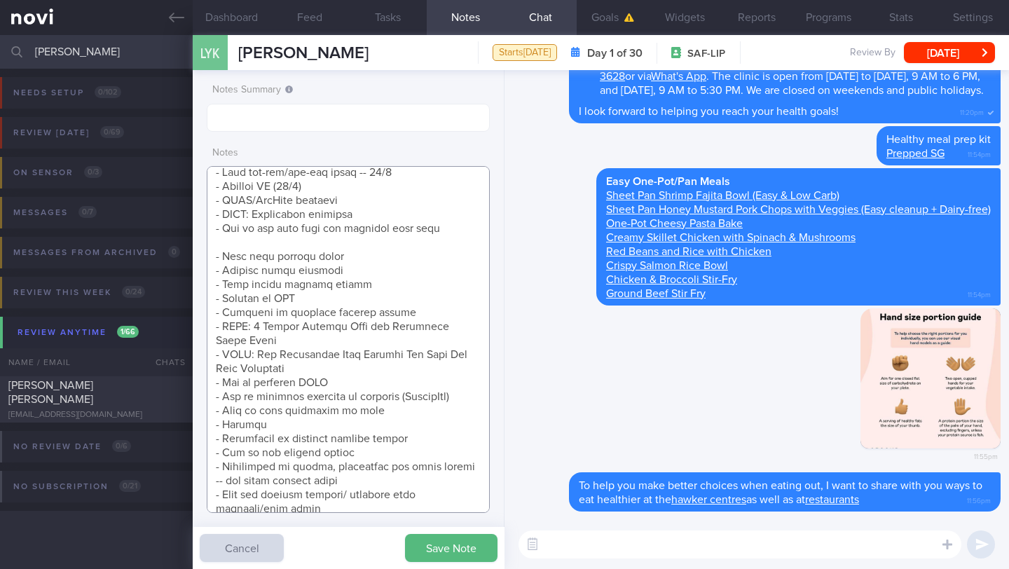
click at [410, 169] on textarea at bounding box center [348, 339] width 283 height 347
click at [397, 178] on textarea at bounding box center [348, 339] width 283 height 347
click at [395, 186] on textarea at bounding box center [348, 339] width 283 height 347
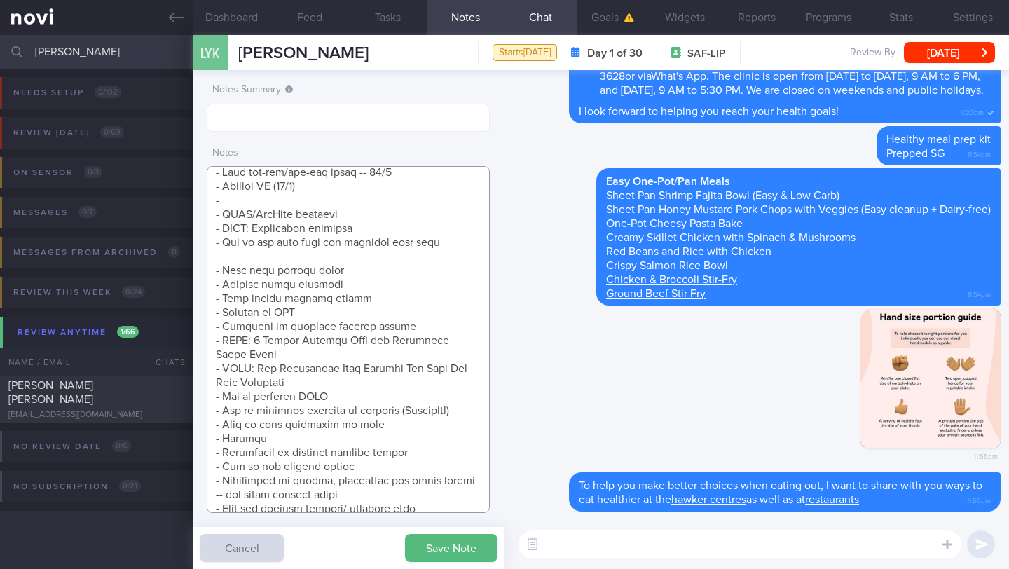
paste textarea "- Make healthier choices when eating out -- 30/9"
click at [326, 187] on textarea at bounding box center [348, 339] width 283 height 347
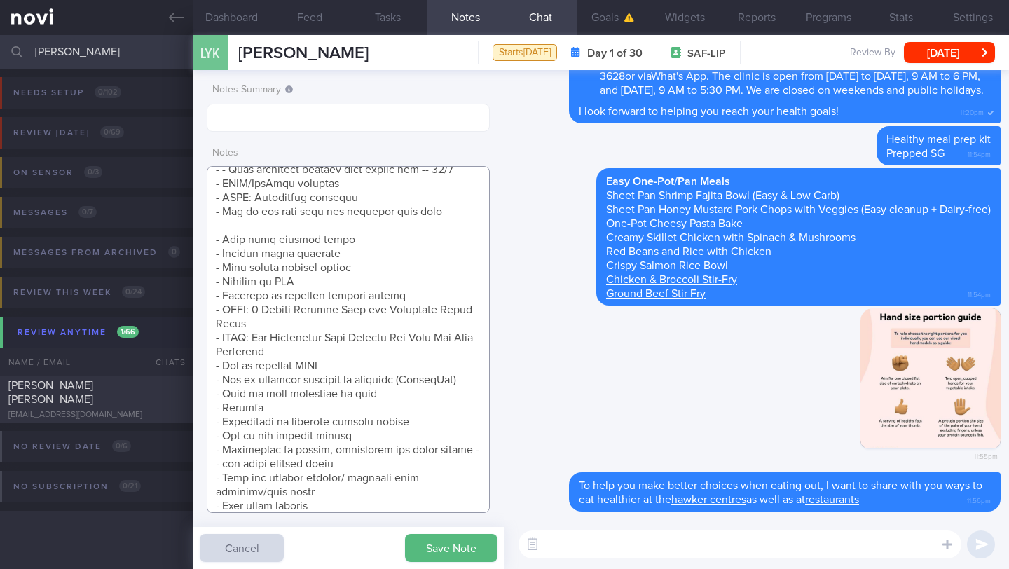
click at [247, 224] on textarea at bounding box center [348, 339] width 283 height 347
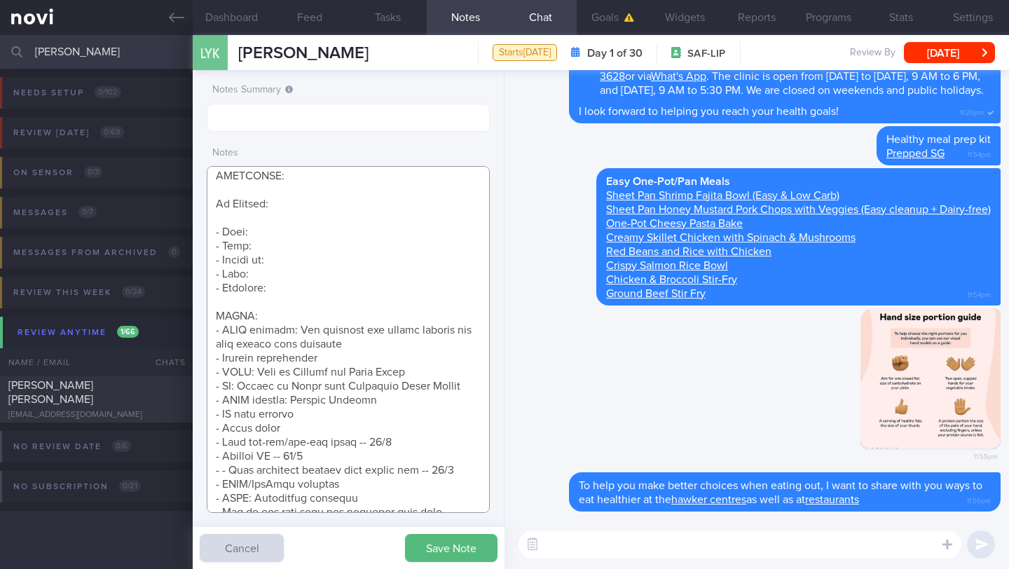
scroll to position [206, 0]
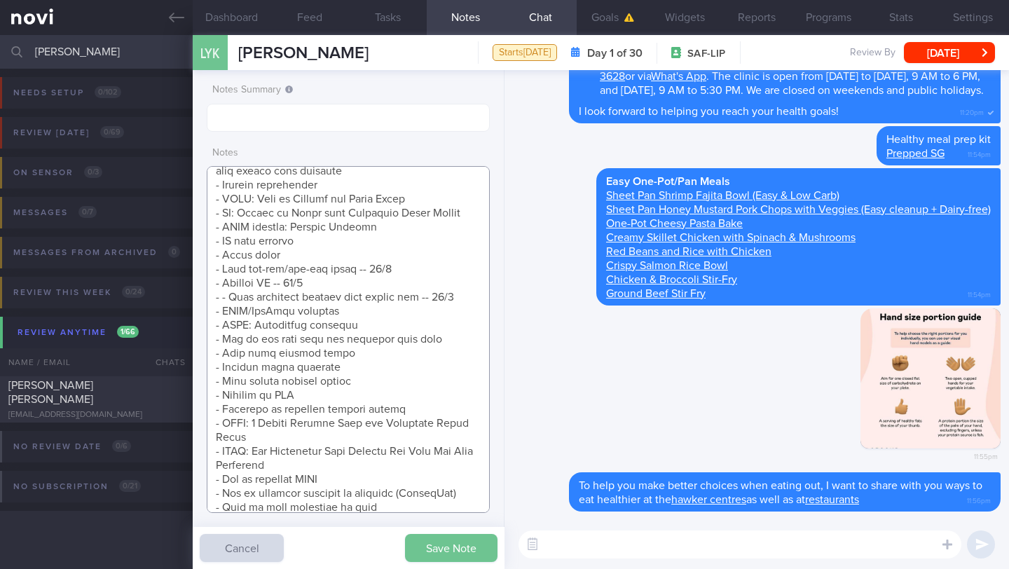
type textarea "SUPPORT NEEDED: CHALLENGE: Wt Targets: - Pmhx: - Meds: - Social hx: - Diet: - E…"
click at [457, 552] on button "Save Note" at bounding box center [451, 548] width 93 height 28
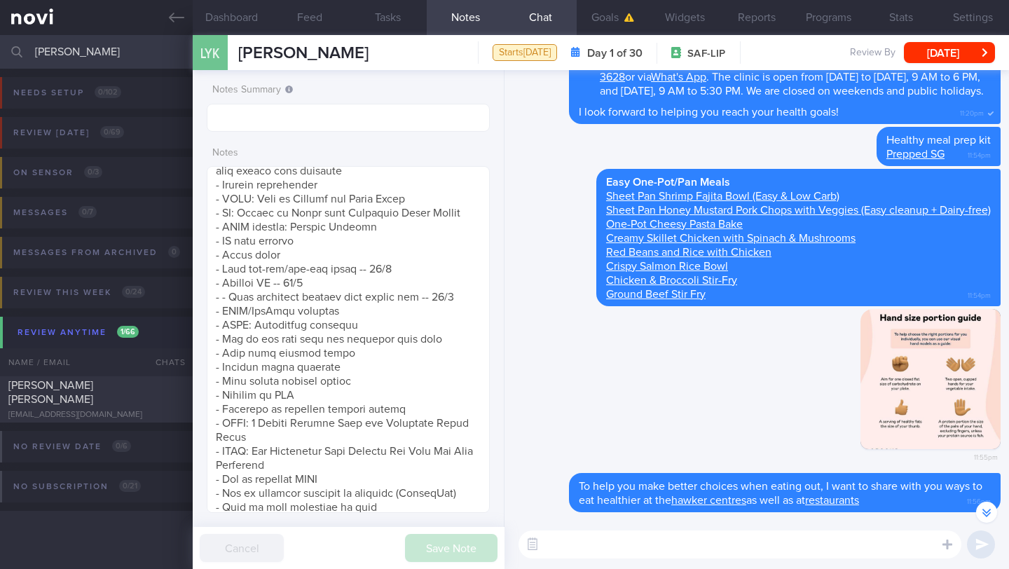
scroll to position [0, 0]
click at [604, 557] on textarea at bounding box center [740, 545] width 443 height 28
paste textarea "Here are your Goals: - Short-term Target: ____kg (5% weight loss), decrease in …"
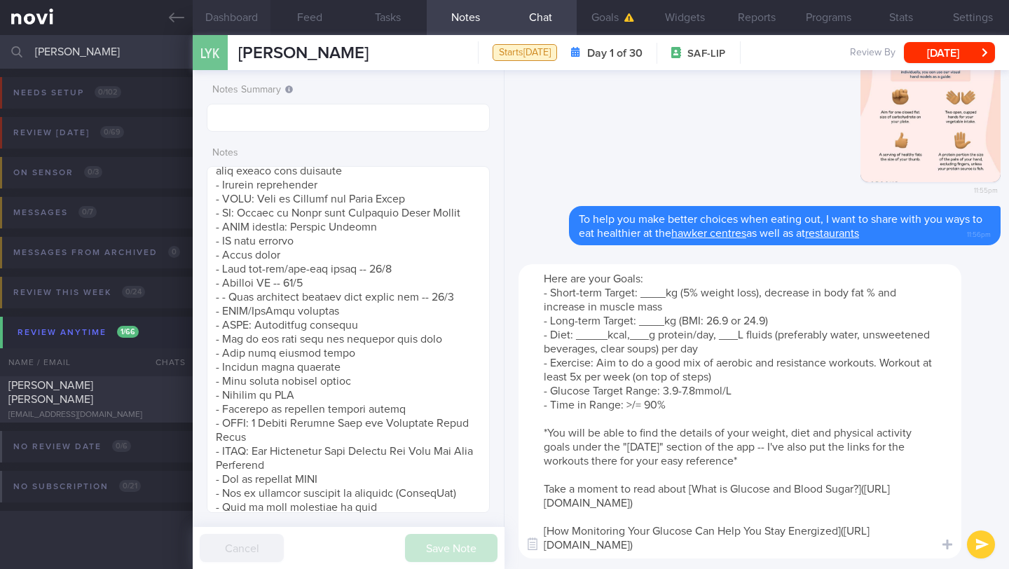
click at [241, 16] on button "Dashboard" at bounding box center [232, 17] width 78 height 35
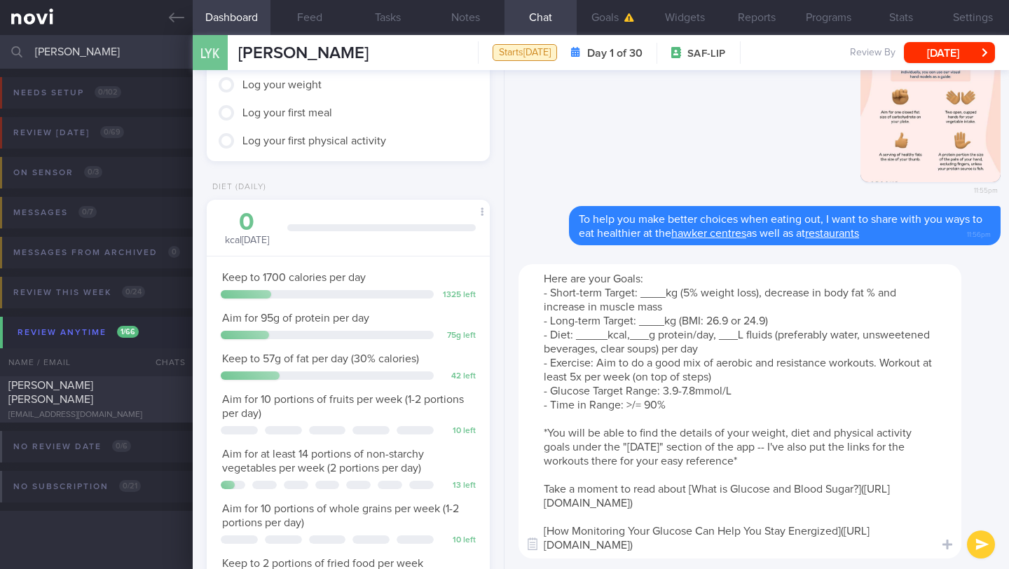
click at [664, 296] on textarea "Here are your Goals: - Short-term Target: ____kg (5% weight loss), decrease in …" at bounding box center [740, 411] width 443 height 294
click at [664, 324] on textarea "Here are your Goals: - Short-term Target: 83kg (5% weight loss), decrease in bo…" at bounding box center [740, 411] width 443 height 294
drag, startPoint x: 753, startPoint y: 320, endPoint x: 699, endPoint y: 319, distance: 54.0
click at [699, 319] on textarea "Here are your Goals: - Short-term Target: 83kg (5% weight loss), decrease in bo…" at bounding box center [740, 411] width 443 height 294
drag, startPoint x: 606, startPoint y: 338, endPoint x: 576, endPoint y: 338, distance: 30.1
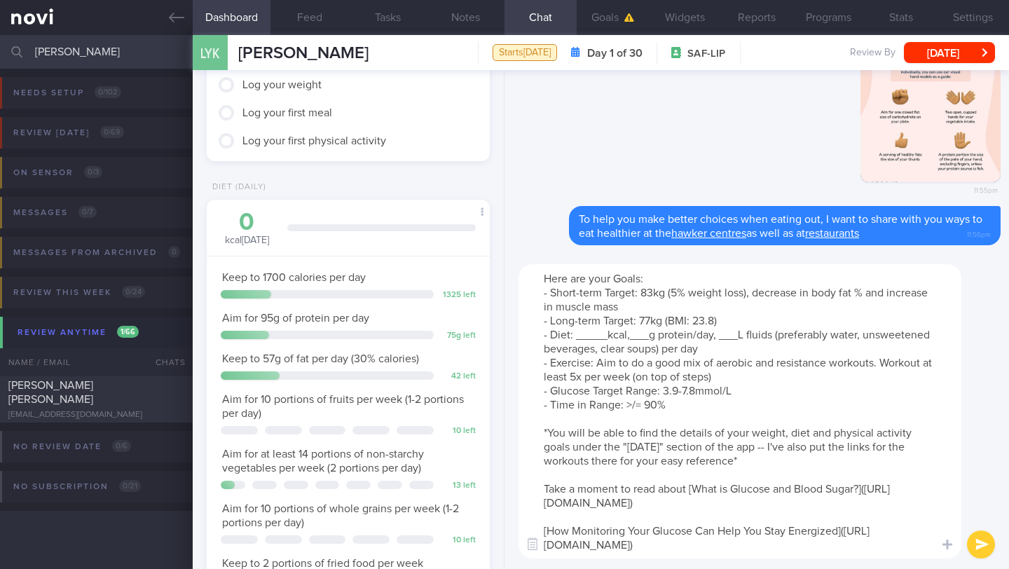
click at [576, 338] on textarea "Here are your Goals: - Short-term Target: 83kg (5% weight loss), decrease in bo…" at bounding box center [740, 411] width 443 height 294
drag, startPoint x: 640, startPoint y: 337, endPoint x: 624, endPoint y: 338, distance: 16.1
click at [624, 338] on textarea "Here are your Goals: - Short-term Target: 83kg (5% weight loss), decrease in bo…" at bounding box center [740, 411] width 443 height 294
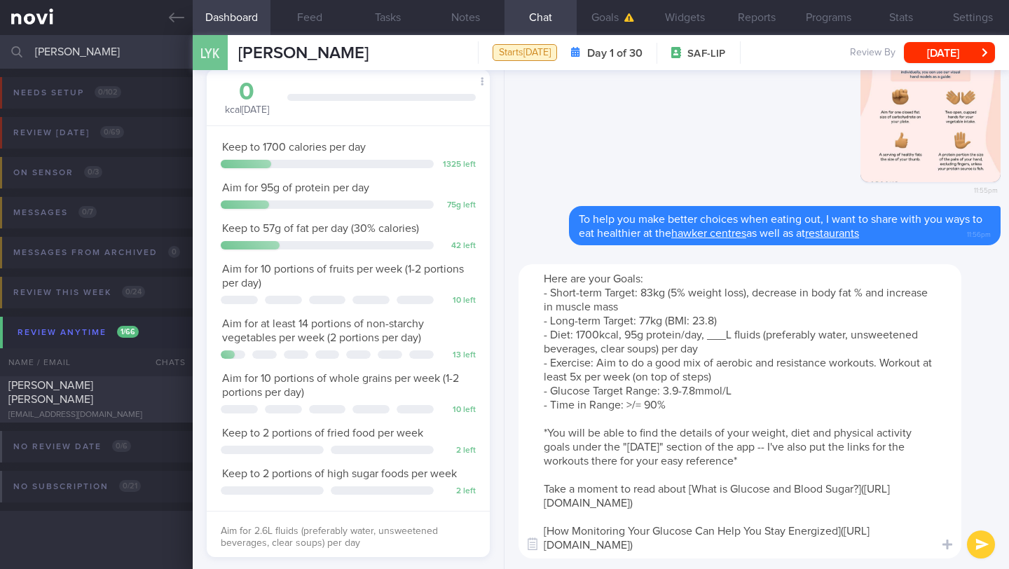
drag, startPoint x: 727, startPoint y: 341, endPoint x: 708, endPoint y: 338, distance: 19.8
click at [708, 338] on textarea "Here are your Goals: - Short-term Target: 83kg (5% weight loss), decrease in bo…" at bounding box center [740, 411] width 443 height 294
type textarea "Here are your Goals: - Short-term Target: 83kg (5% weight loss), decrease in bo…"
click at [983, 548] on button "submit" at bounding box center [981, 545] width 28 height 28
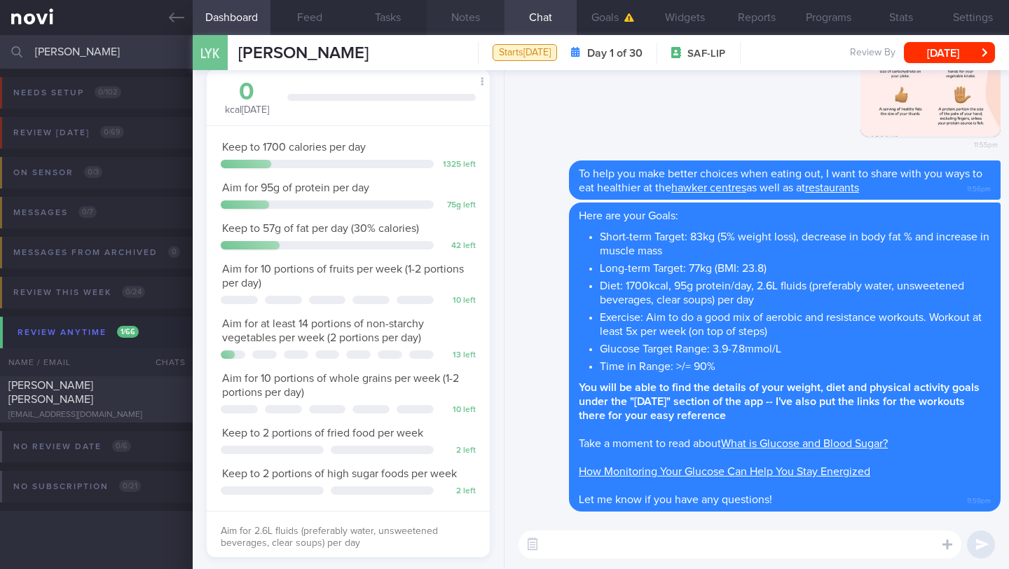
click at [472, 10] on button "Notes" at bounding box center [466, 17] width 78 height 35
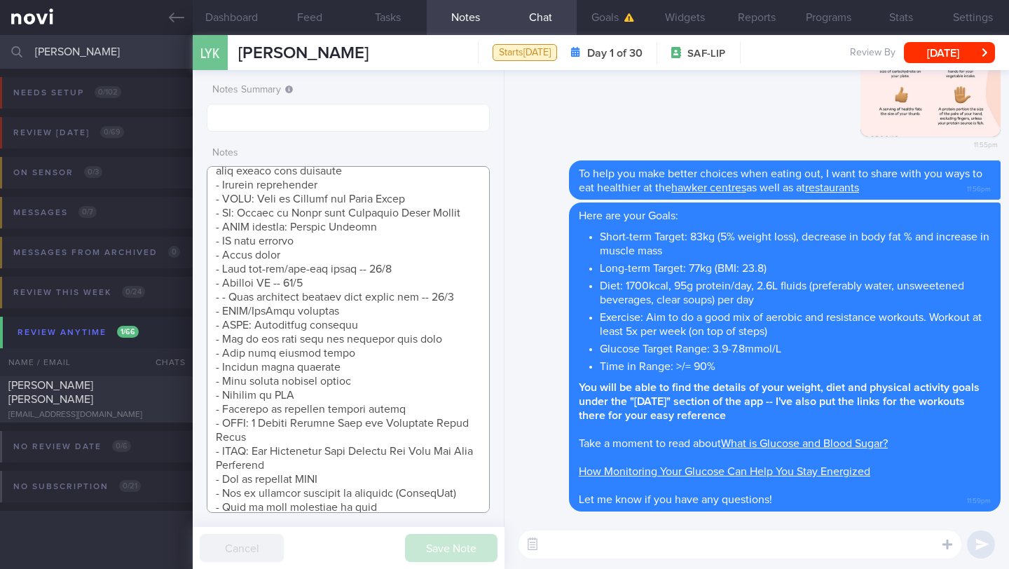
click at [350, 465] on textarea at bounding box center [348, 339] width 283 height 347
drag, startPoint x: 339, startPoint y: 465, endPoint x: 210, endPoint y: 443, distance: 131.5
click at [210, 443] on textarea at bounding box center [348, 339] width 283 height 347
click at [290, 459] on textarea at bounding box center [348, 339] width 283 height 347
drag, startPoint x: 339, startPoint y: 468, endPoint x: 216, endPoint y: 453, distance: 124.3
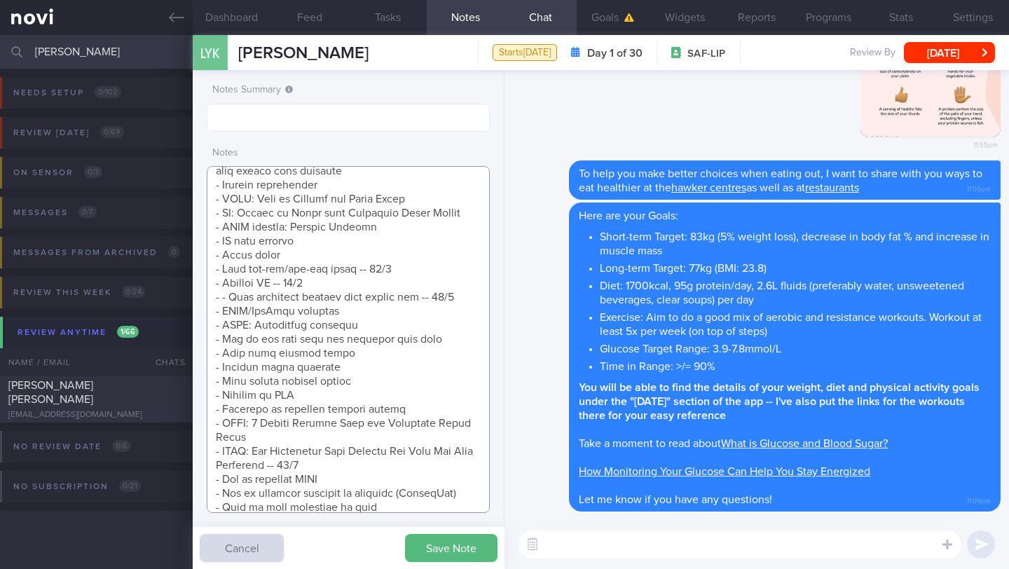
click at [216, 453] on textarea at bounding box center [348, 339] width 283 height 347
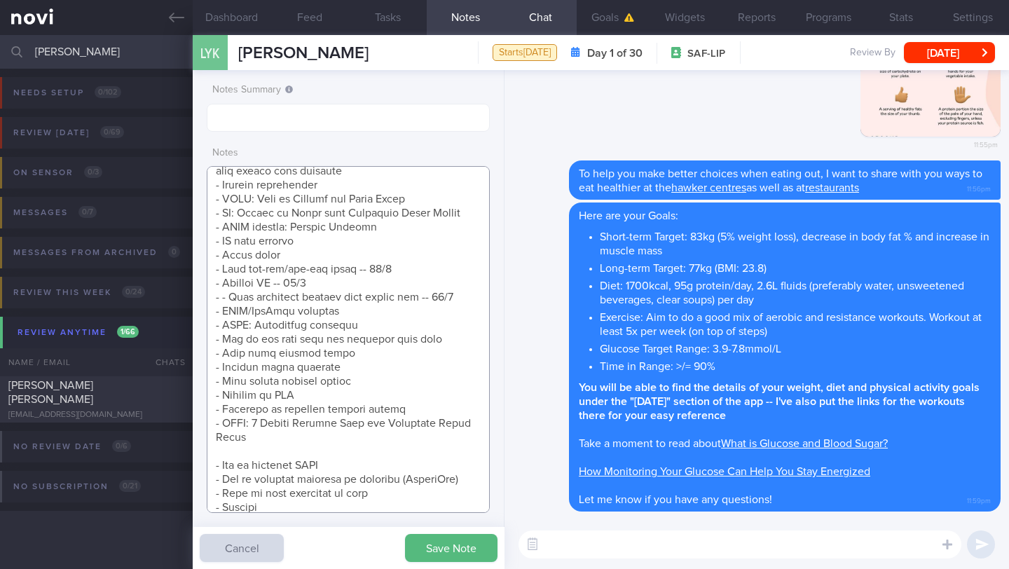
click at [430, 201] on textarea at bounding box center [348, 339] width 283 height 347
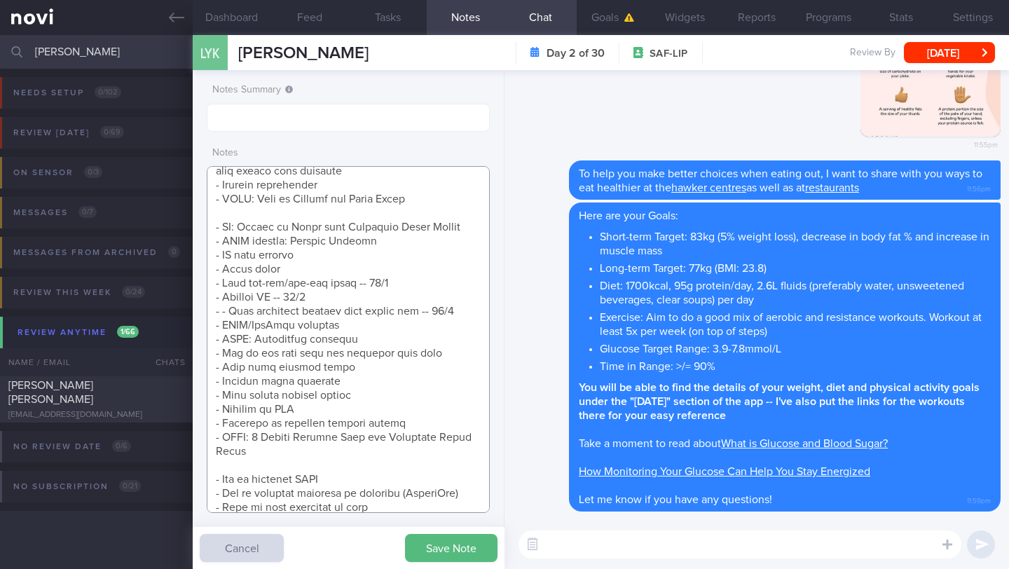
scroll to position [247, 0]
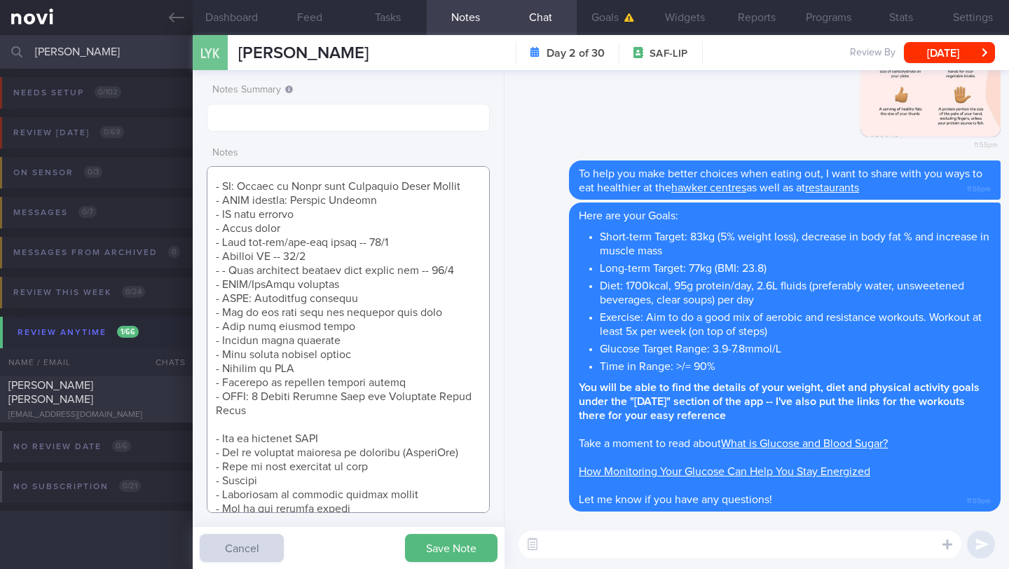
paste textarea "- NOVI: How Monitoring Your Glucose Can Help You Stay Energised -- 30/9"
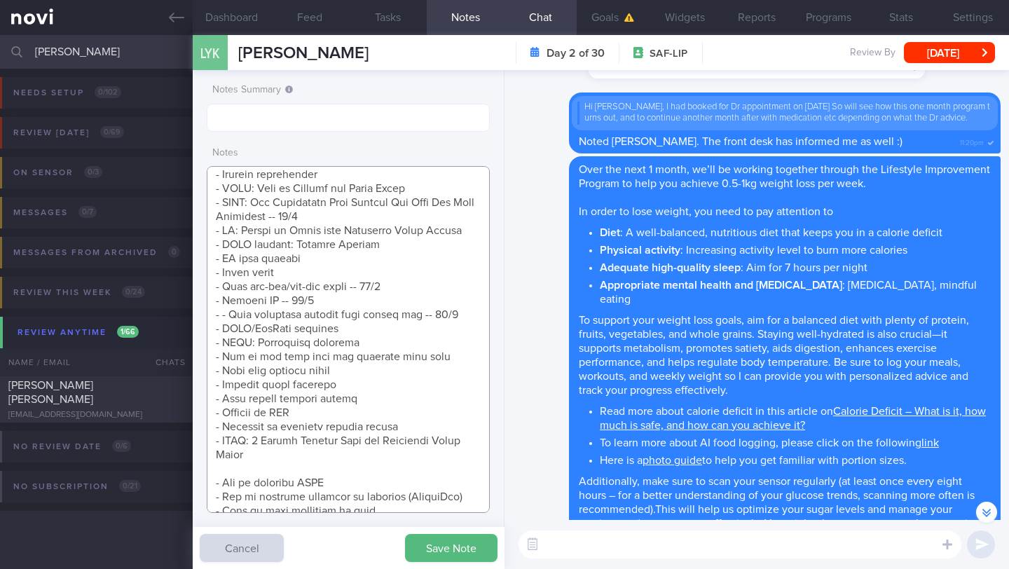
scroll to position [198, 0]
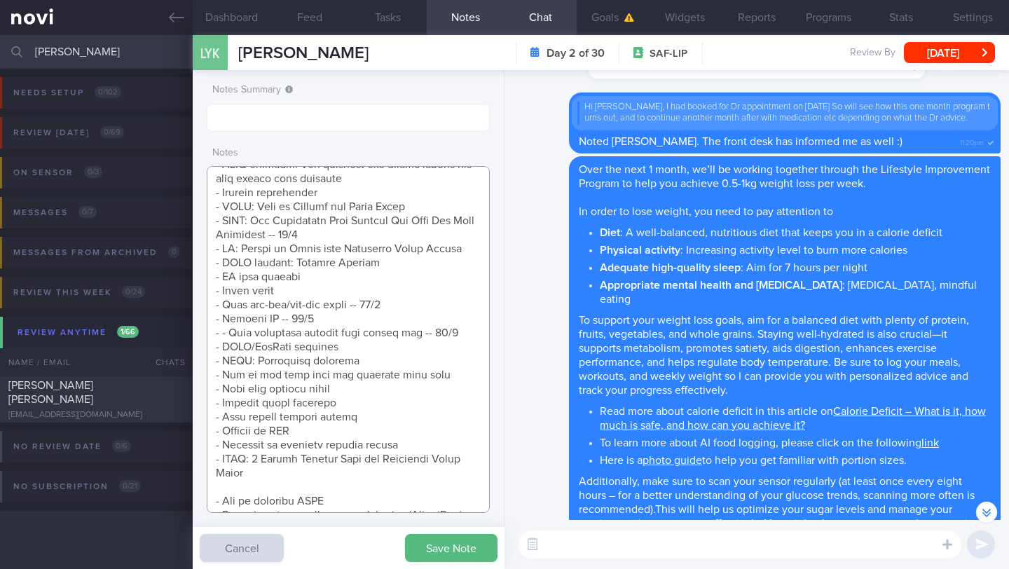
click at [378, 261] on textarea at bounding box center [348, 339] width 283 height 347
click at [307, 294] on textarea at bounding box center [348, 339] width 283 height 347
click at [324, 275] on textarea at bounding box center [348, 339] width 283 height 347
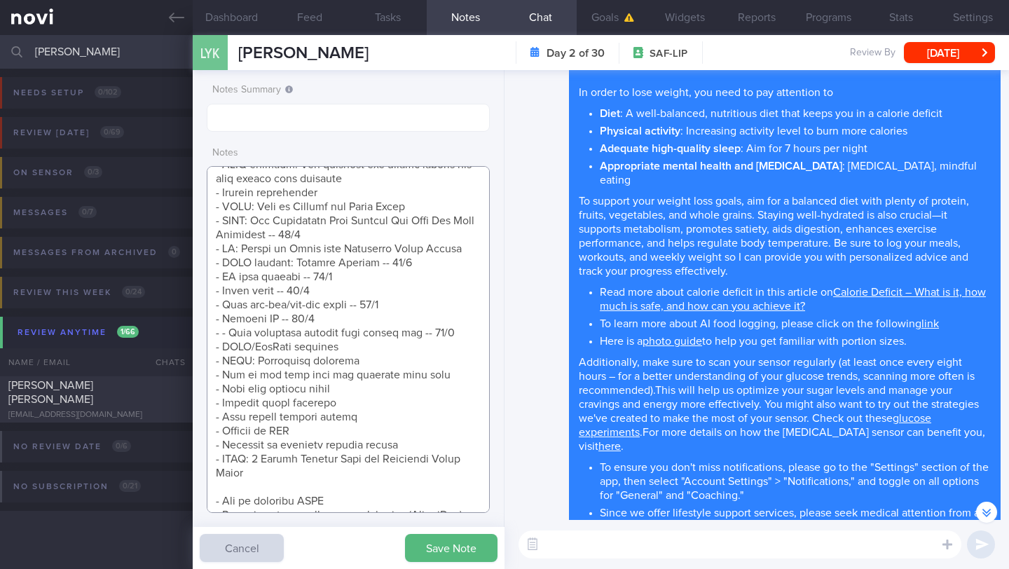
click at [348, 195] on textarea at bounding box center [348, 339] width 283 height 347
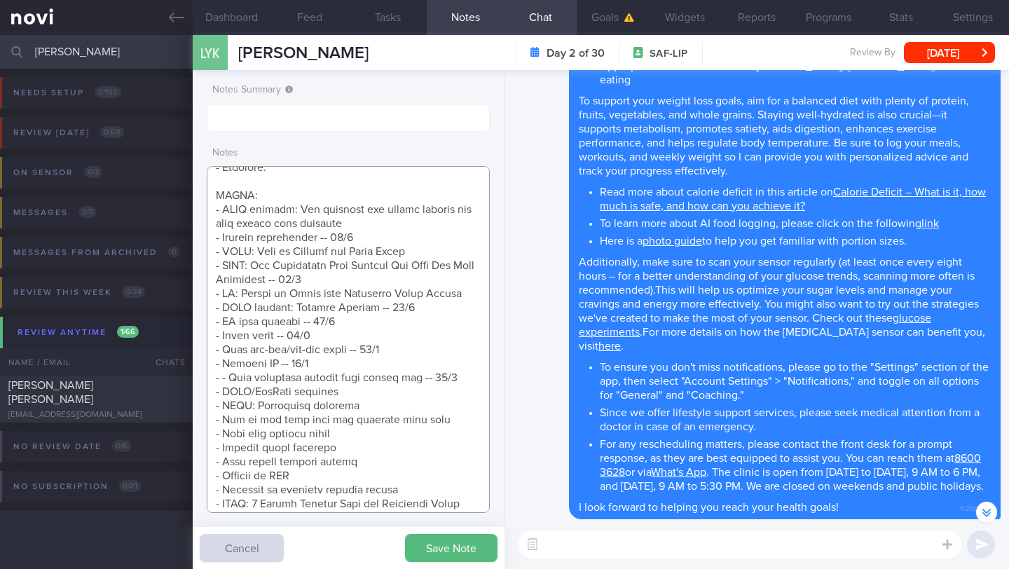
scroll to position [-704, 0]
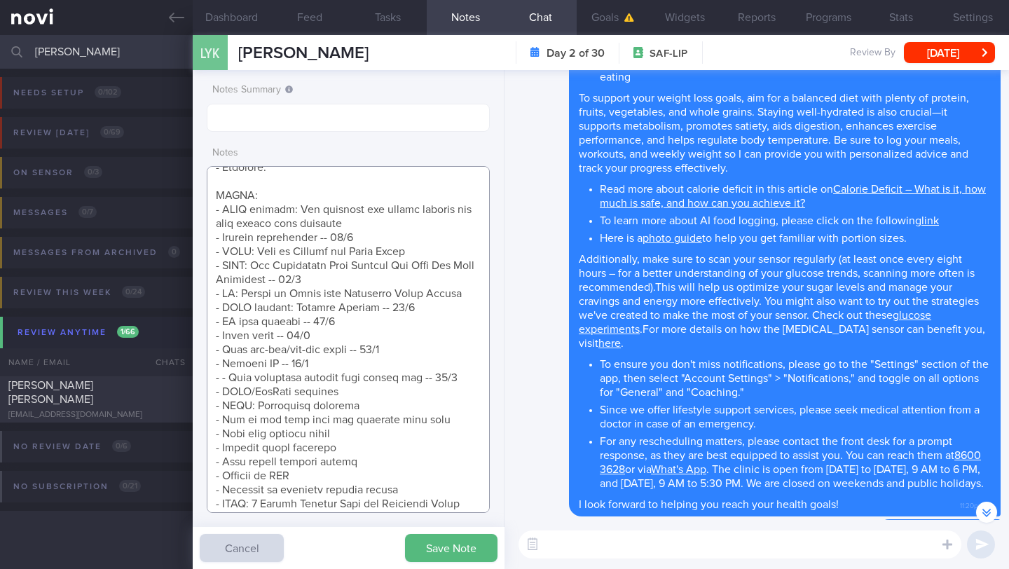
click at [389, 220] on textarea at bounding box center [348, 339] width 283 height 347
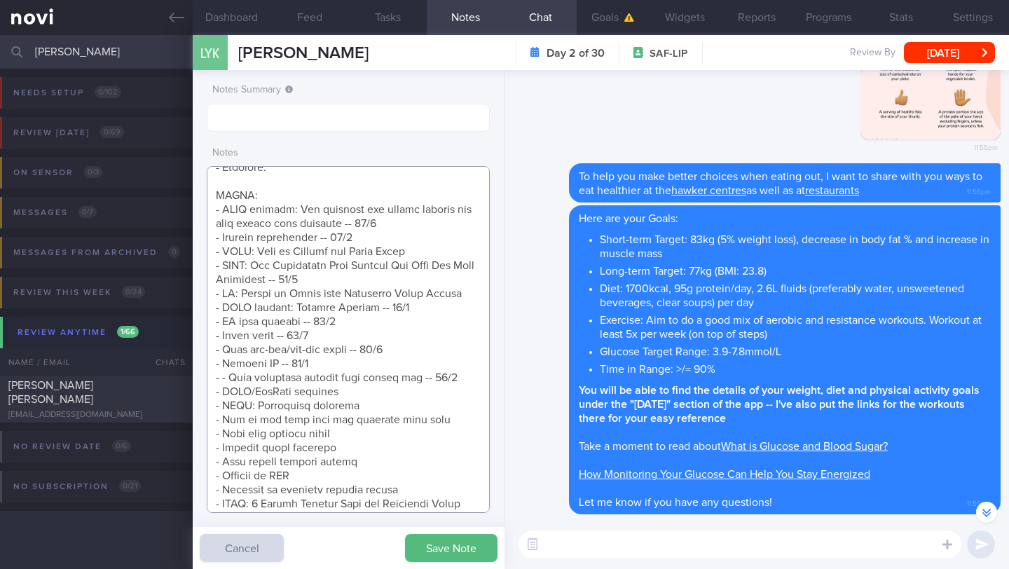
scroll to position [0, 0]
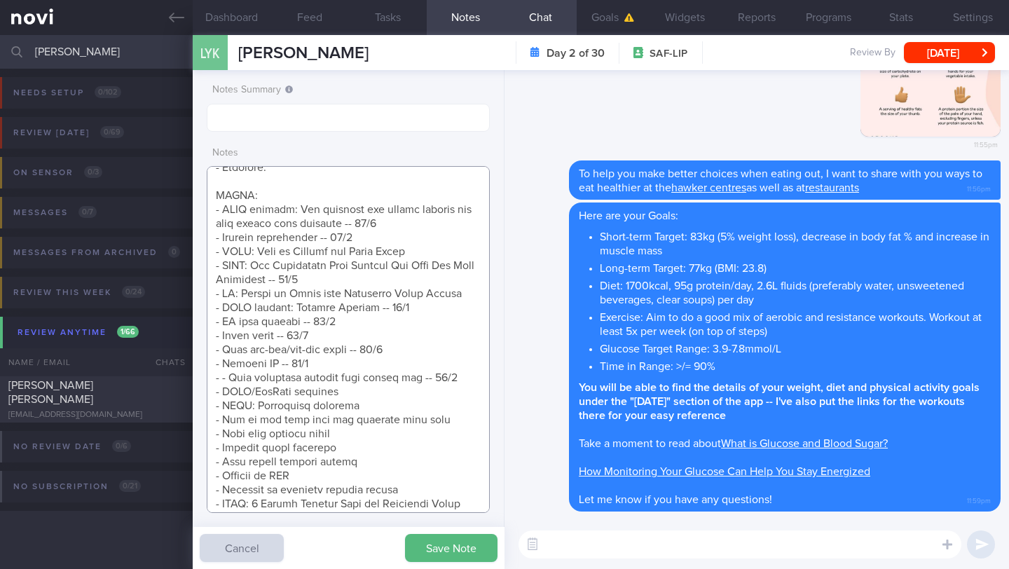
click at [420, 248] on textarea at bounding box center [348, 339] width 283 height 347
click at [470, 374] on textarea at bounding box center [348, 339] width 283 height 347
click at [227, 376] on textarea at bounding box center [348, 339] width 283 height 347
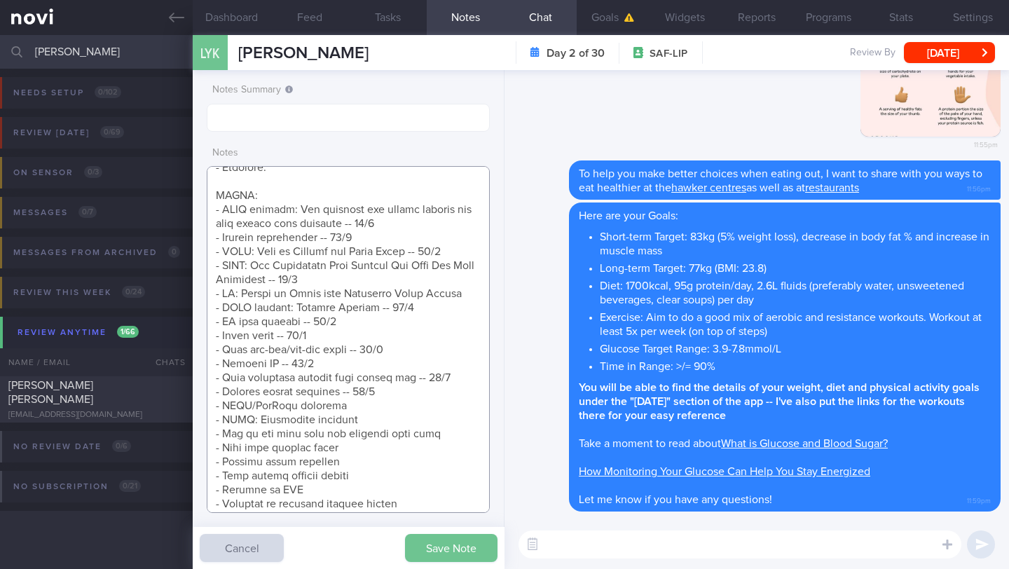
type textarea "SUPPORT NEEDED: CHALLENGE: Wt Targets: - Pmhx: - Meds: - Social hx: - Diet: - E…"
click at [450, 548] on button "Save Note" at bounding box center [451, 548] width 93 height 28
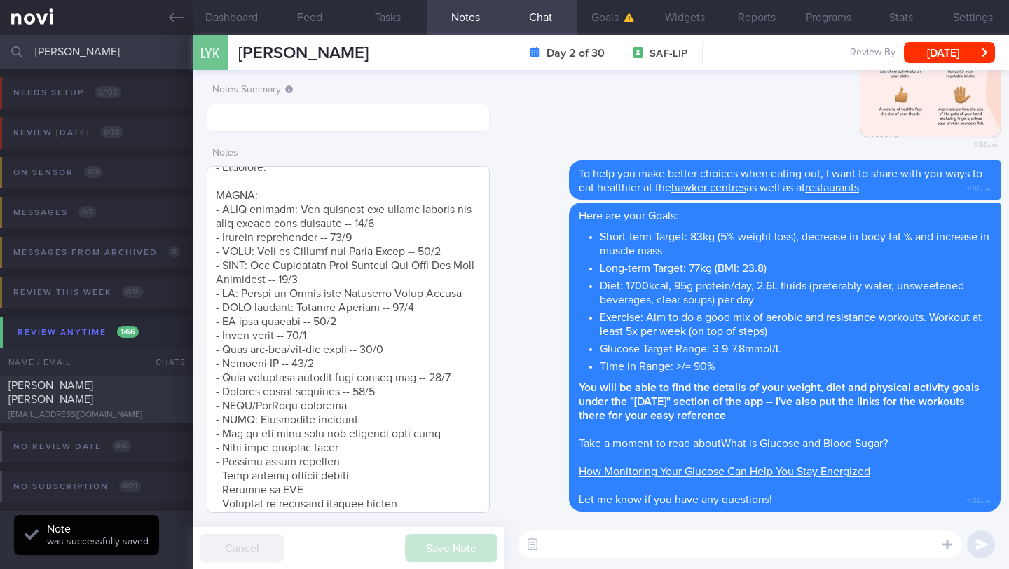
scroll to position [180, 0]
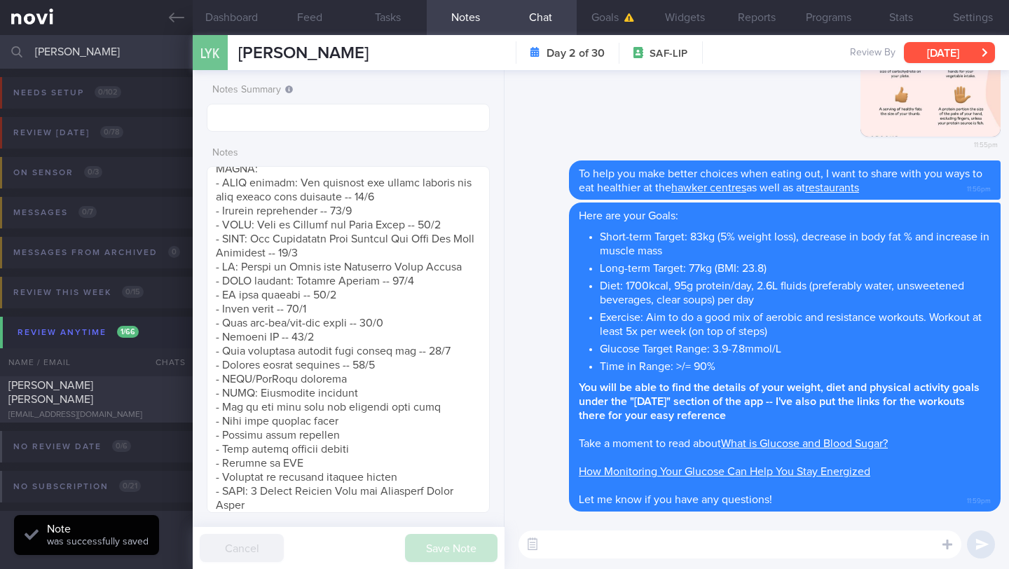
click at [938, 51] on button "[DATE]" at bounding box center [949, 52] width 91 height 21
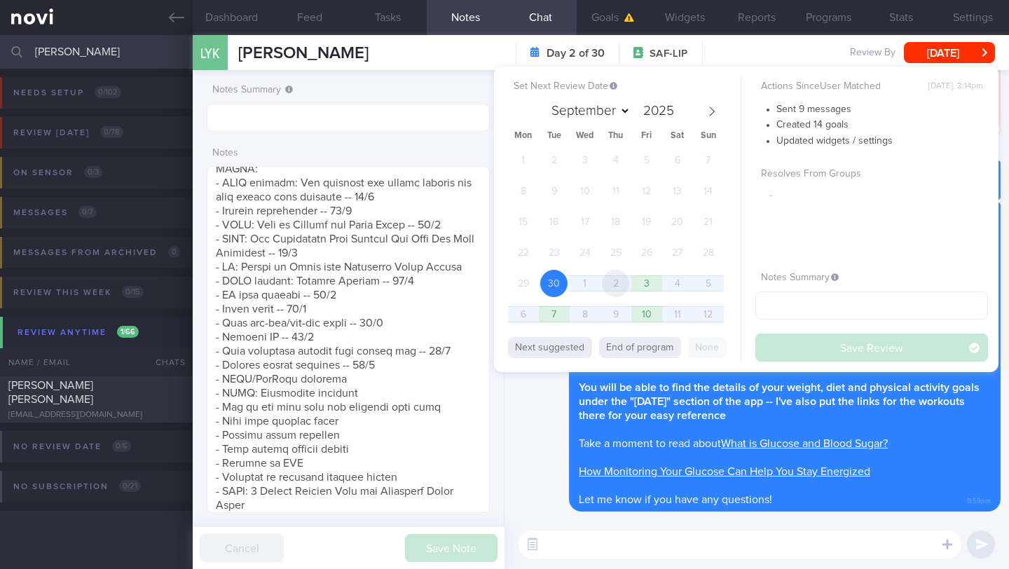
click at [624, 285] on span "2" at bounding box center [615, 283] width 27 height 27
select select "9"
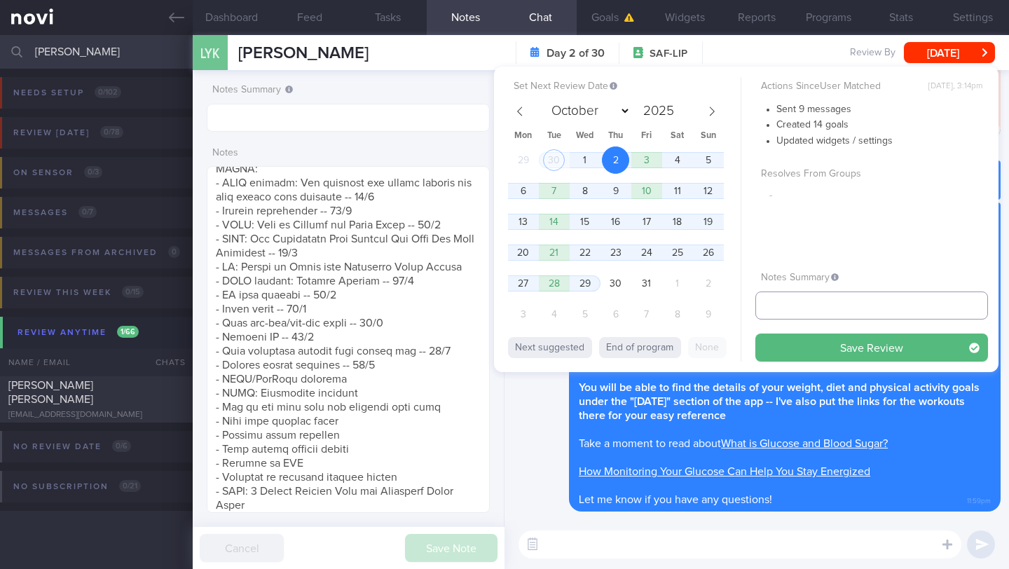
click at [793, 301] on input "text" at bounding box center [871, 306] width 233 height 28
click at [642, 165] on span "3" at bounding box center [646, 159] width 27 height 27
drag, startPoint x: 777, startPoint y: 308, endPoint x: 743, endPoint y: 304, distance: 34.5
click at [743, 304] on div "Set Next Review Date [DATE] September October November [DATE] Mon Tue Wed Thu F…" at bounding box center [746, 220] width 505 height 306
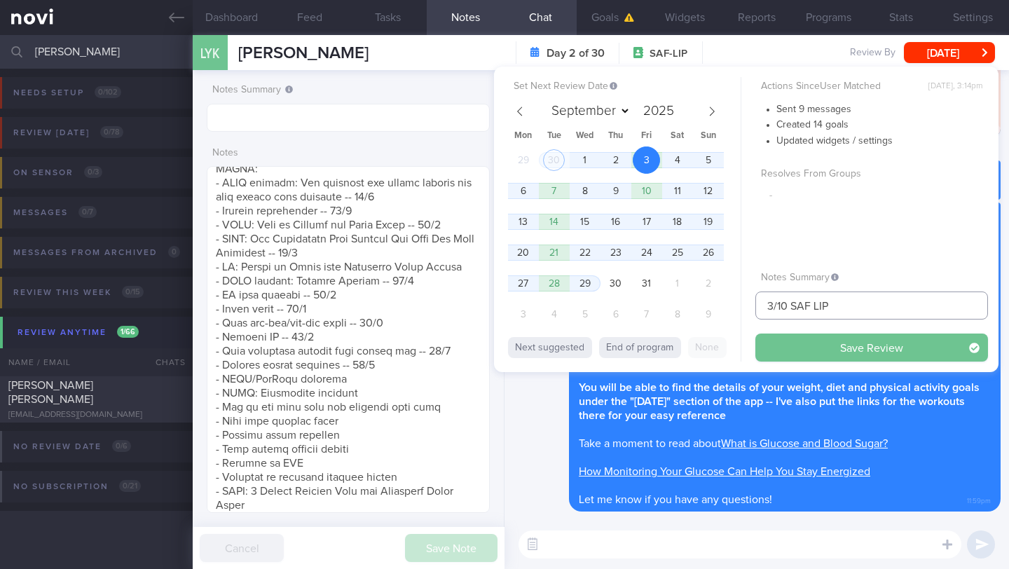
type input "3/10 SAF LIP"
click at [779, 346] on button "Save Review" at bounding box center [871, 348] width 233 height 28
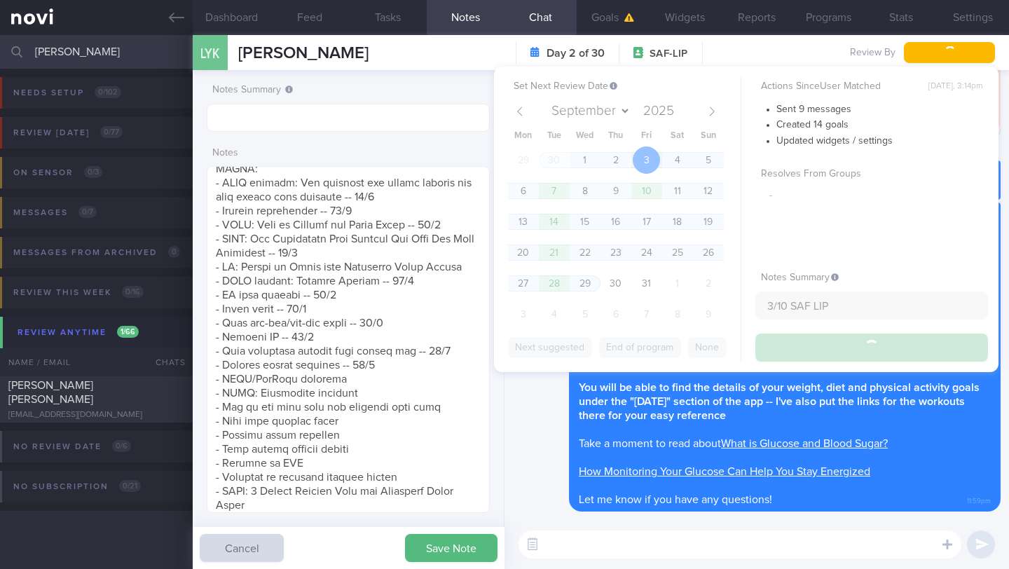
type input "3/10 SAF LIP"
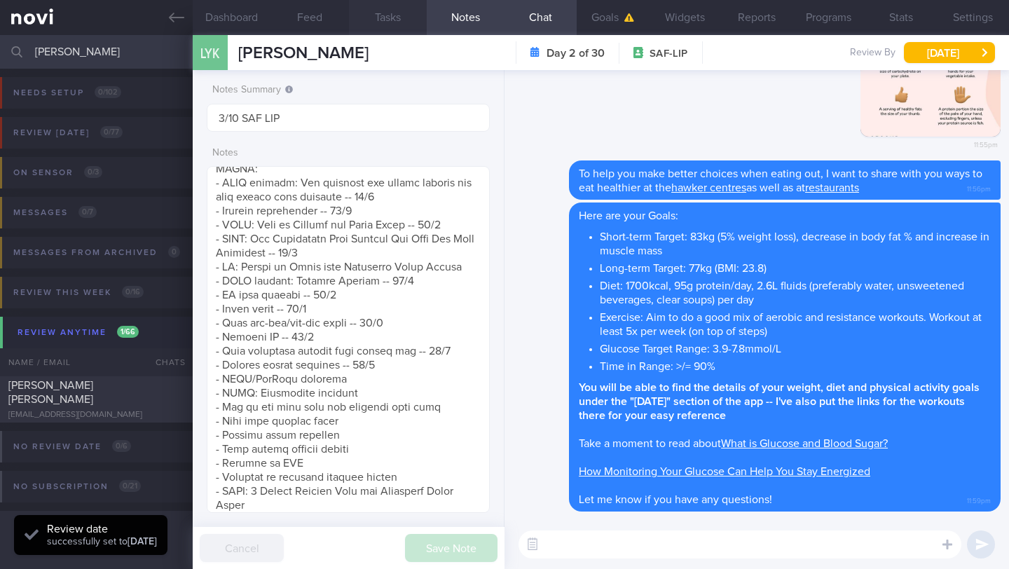
scroll to position [126, 253]
click at [109, 50] on input "[PERSON_NAME]" at bounding box center [504, 52] width 1009 height 34
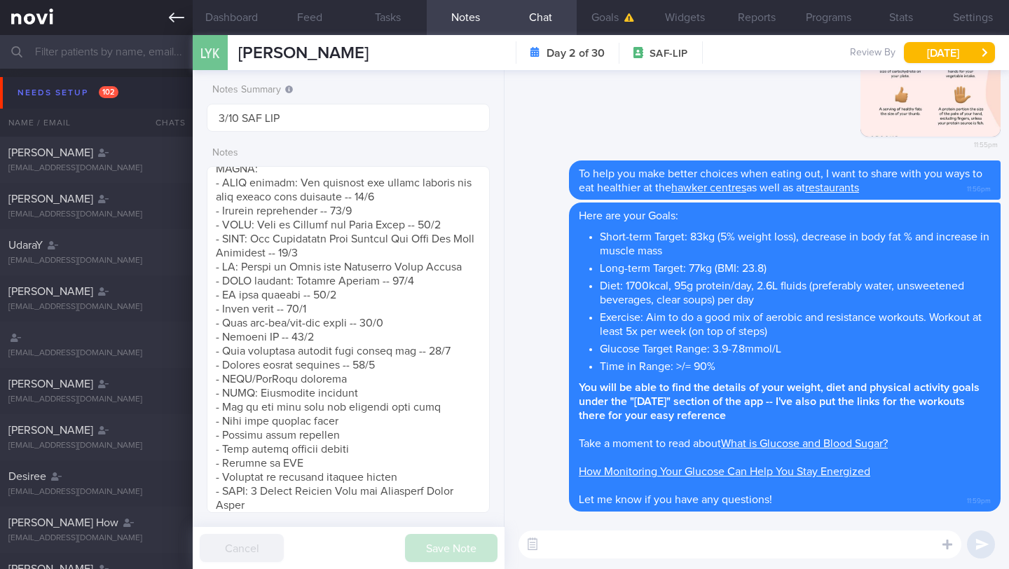
click at [163, 22] on link at bounding box center [96, 17] width 193 height 35
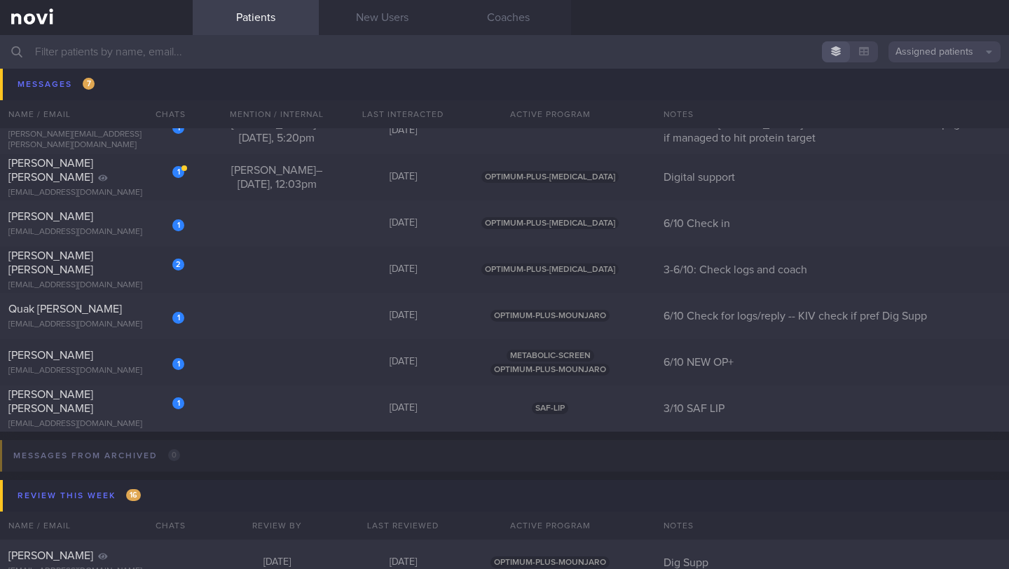
scroll to position [8520, 0]
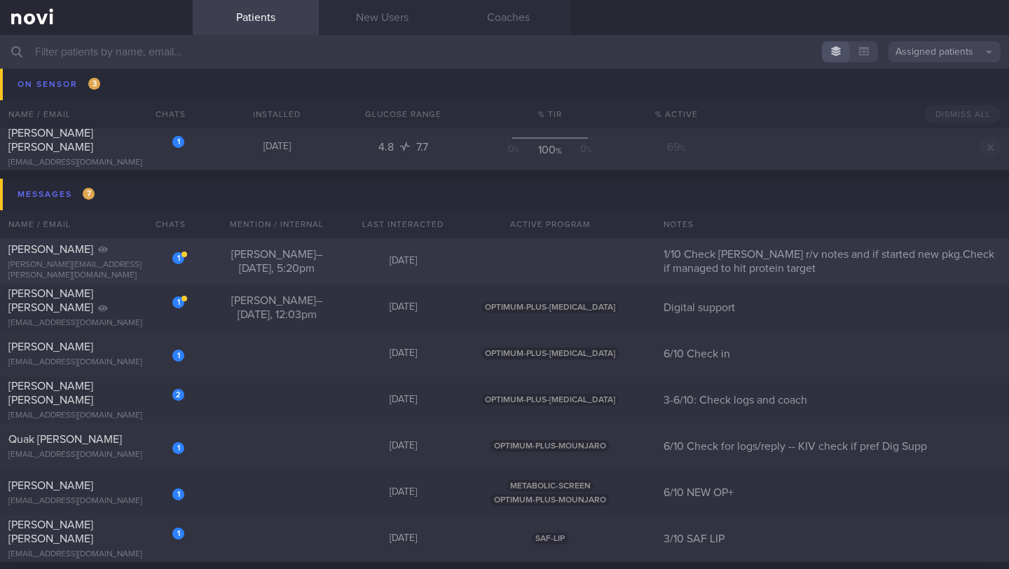
click at [90, 256] on div "[PERSON_NAME]" at bounding box center [94, 249] width 172 height 14
select select "9"
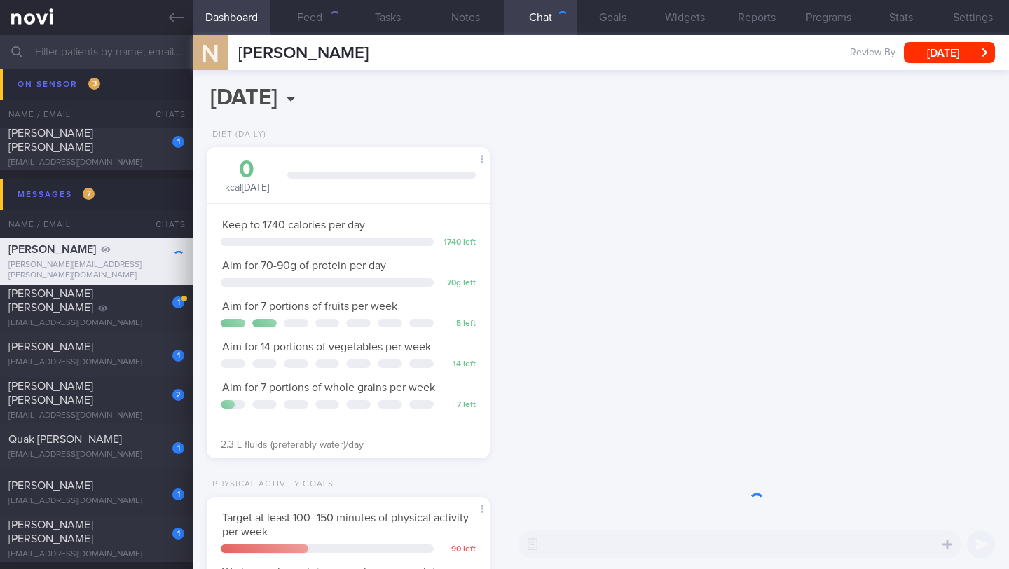
scroll to position [123, 247]
